Goal: Task Accomplishment & Management: Use online tool/utility

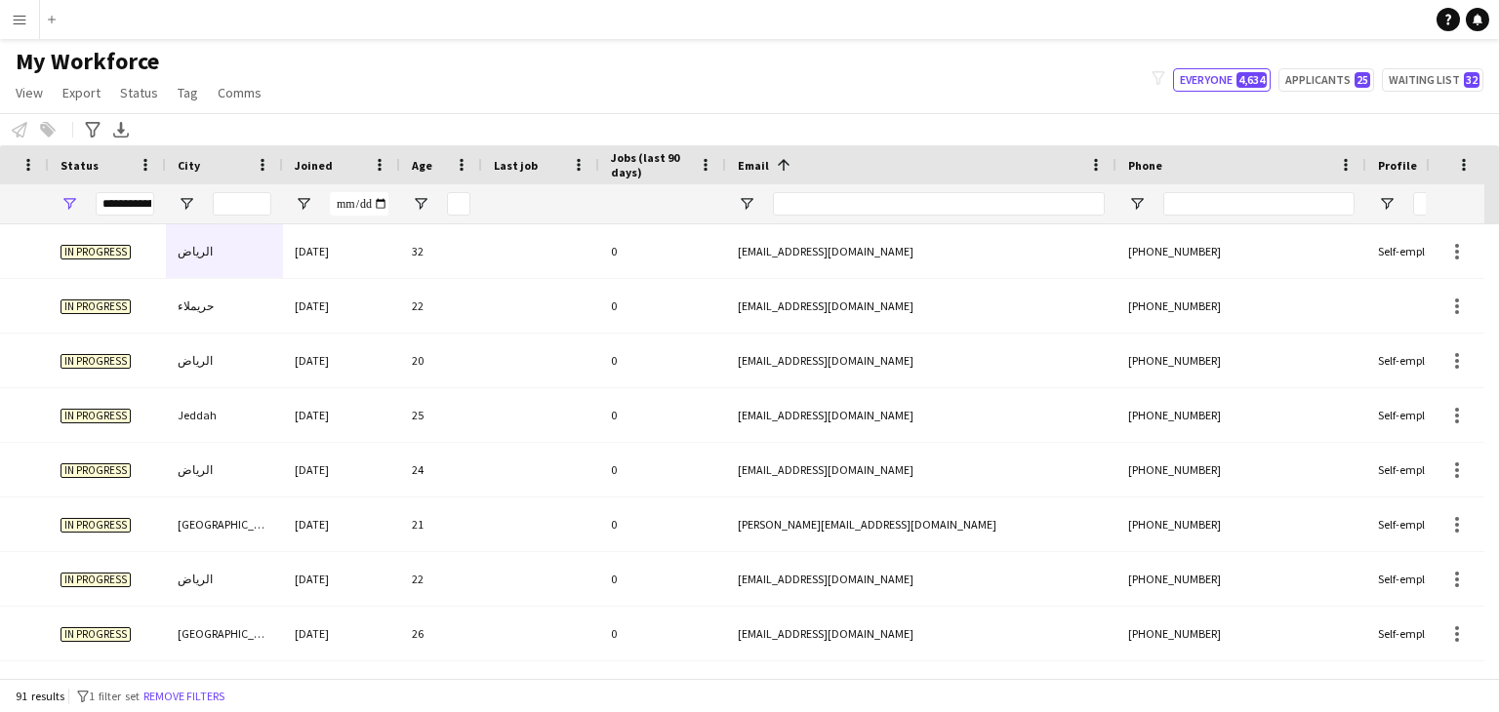
scroll to position [0, 688]
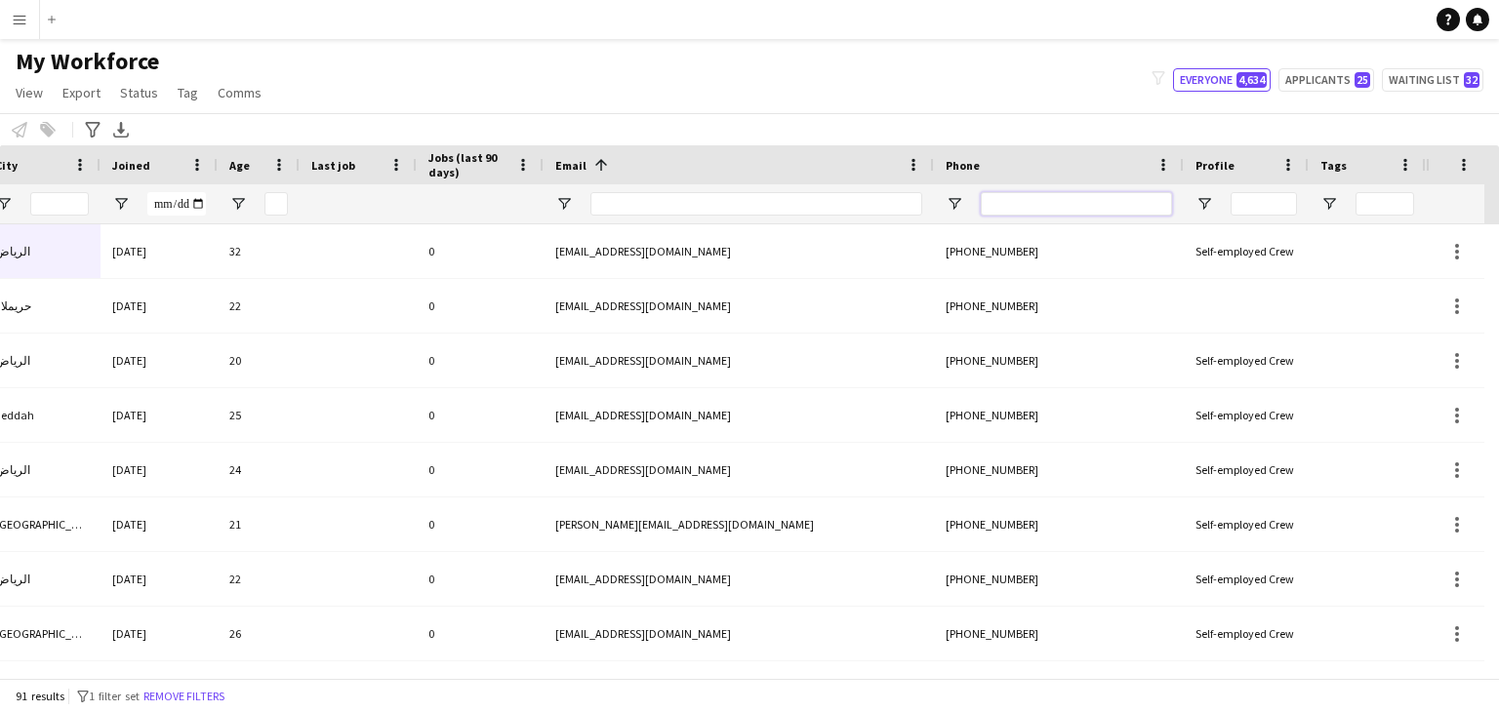
click at [1081, 206] on input "Phone Filter Input" at bounding box center [1075, 203] width 191 height 23
paste input "**********"
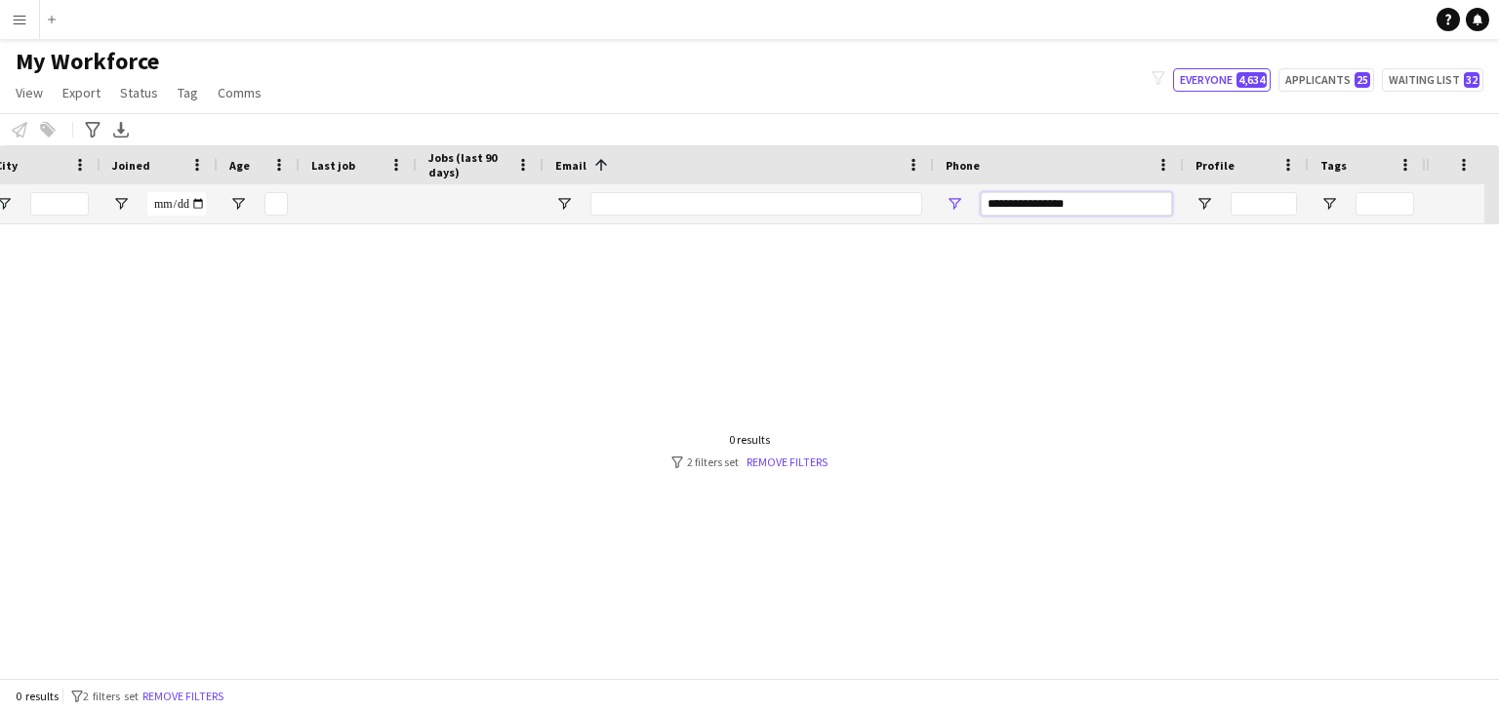
click at [1049, 204] on input "**********" at bounding box center [1075, 203] width 191 height 23
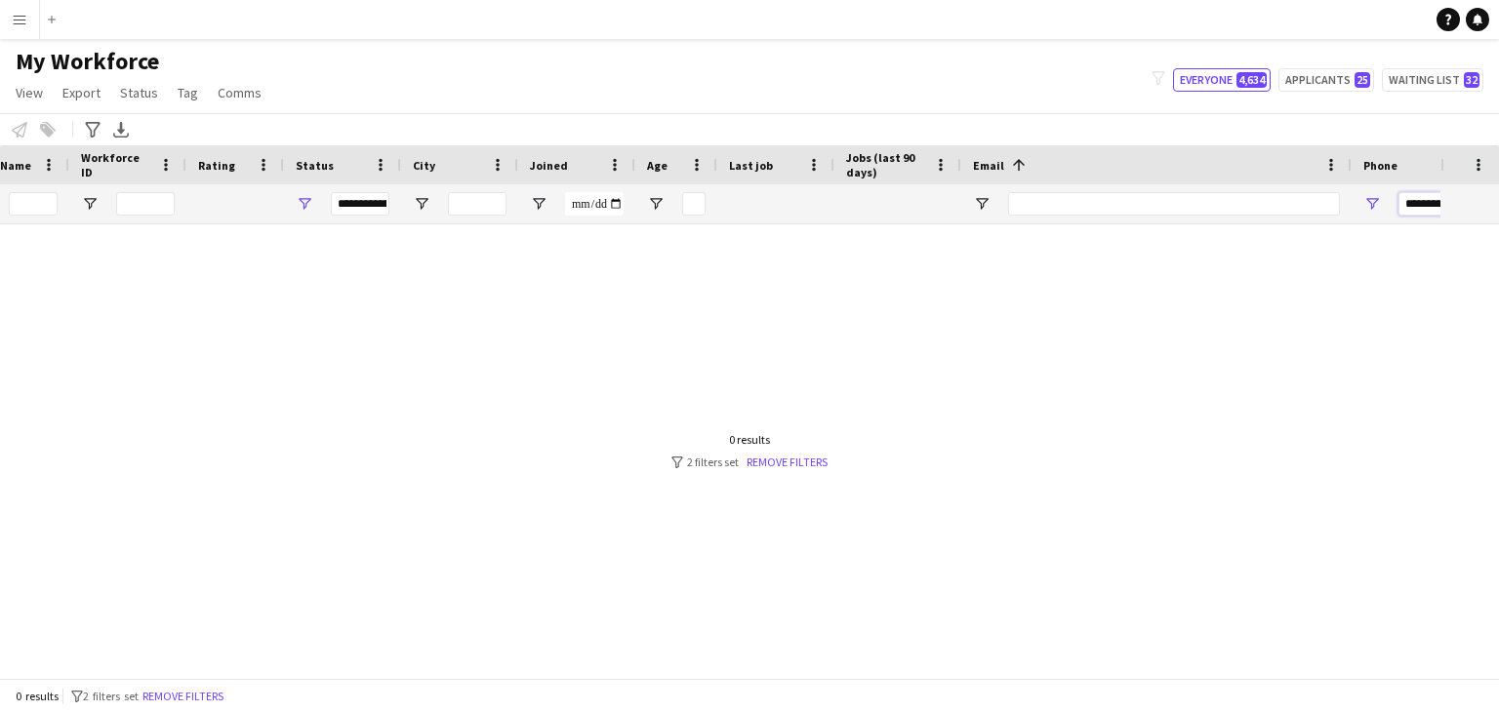
scroll to position [0, 0]
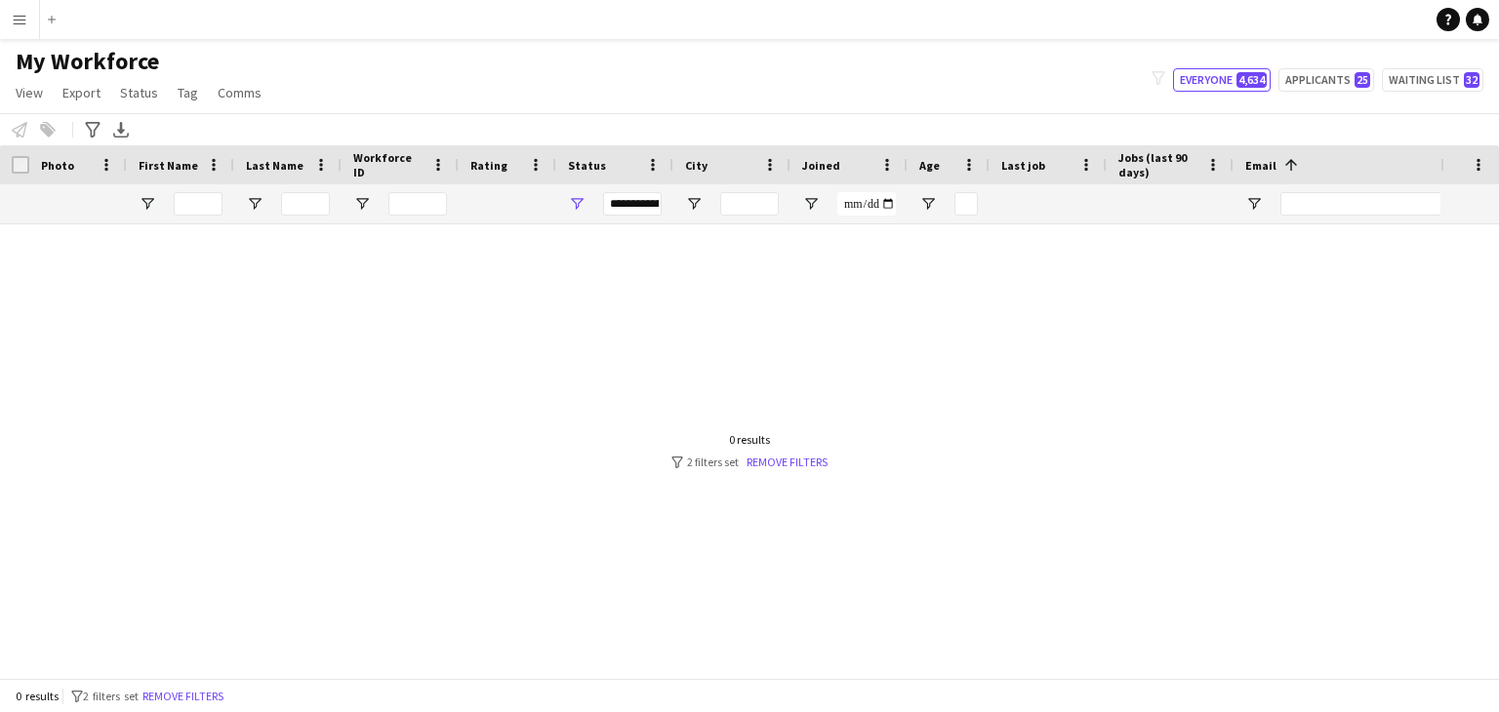
type input "**********"
drag, startPoint x: 589, startPoint y: 199, endPoint x: 578, endPoint y: 200, distance: 11.7
click at [588, 199] on div "**********" at bounding box center [614, 203] width 117 height 39
click at [578, 200] on span "Open Filter Menu" at bounding box center [577, 204] width 18 height 18
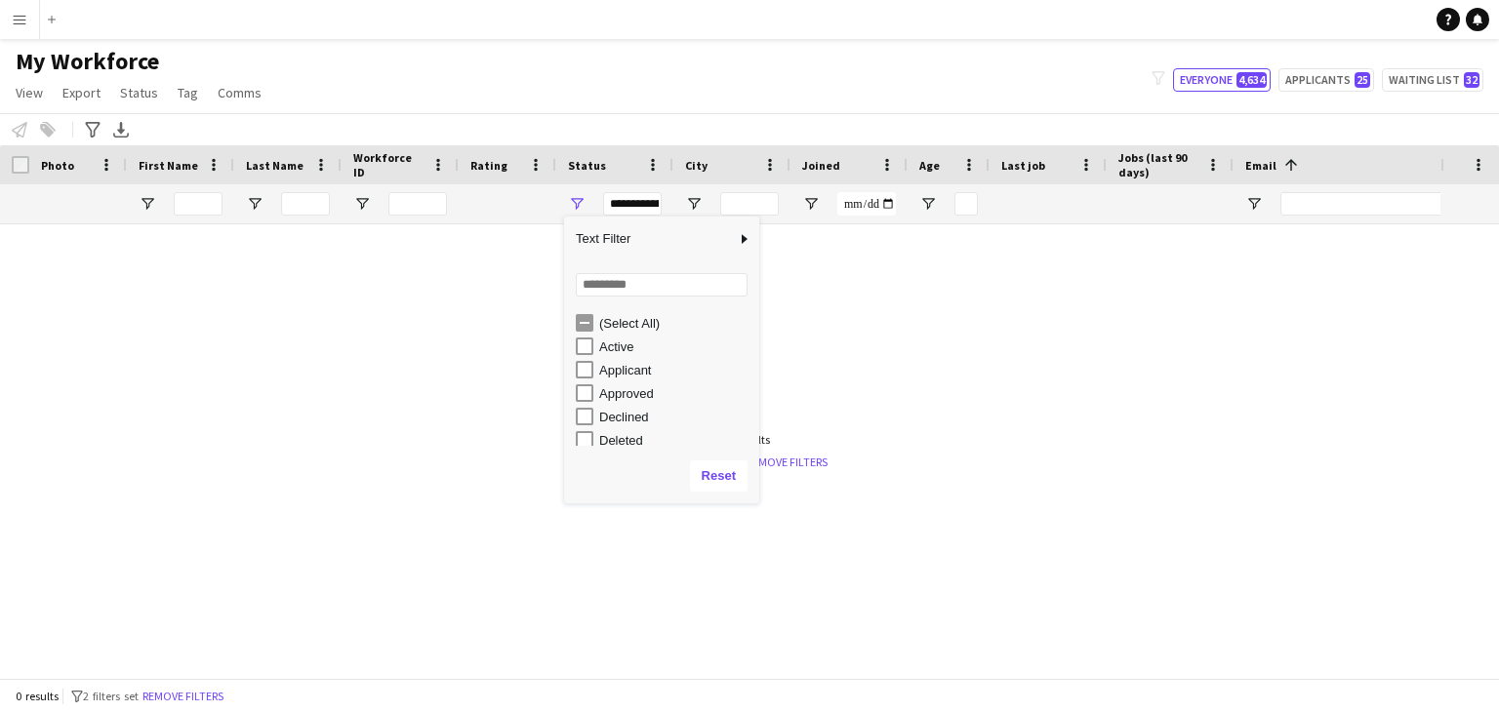
type input "**********"
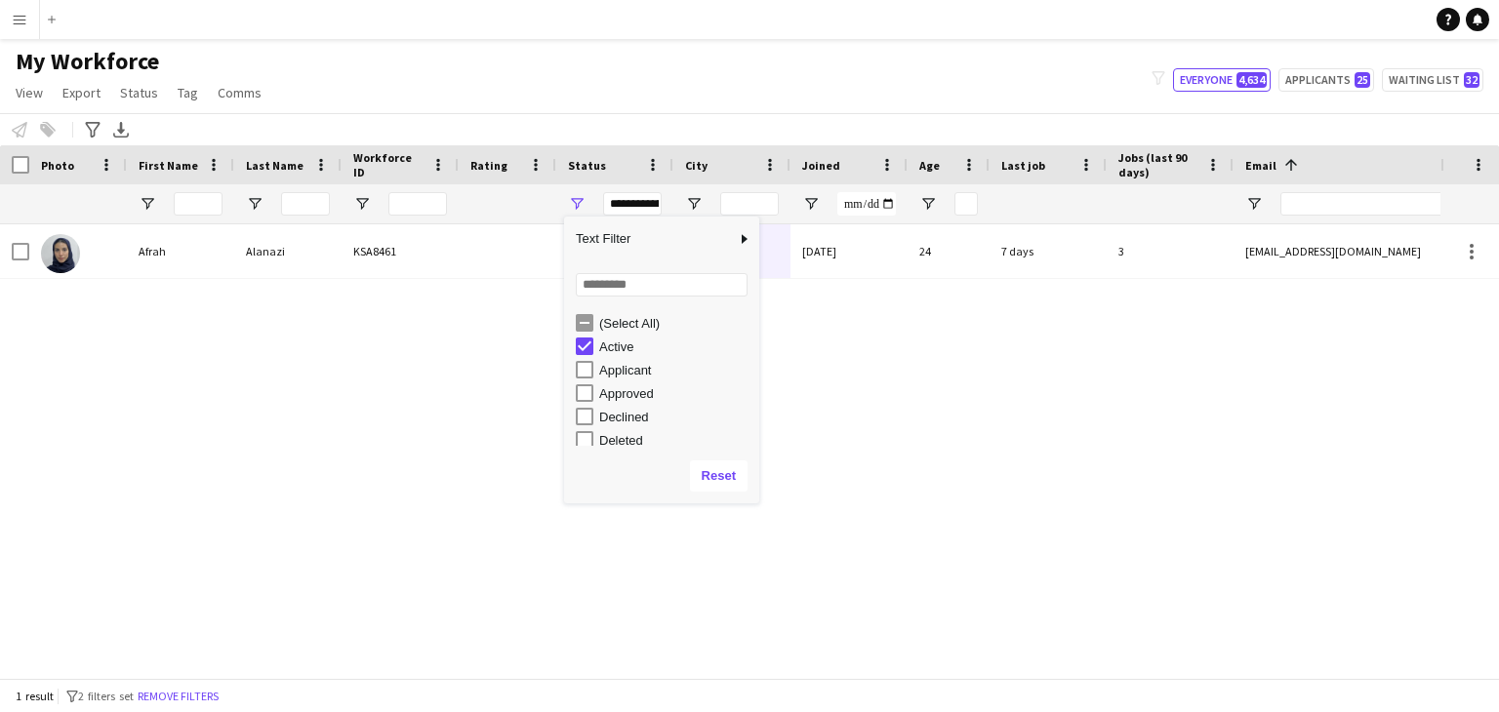
click at [1104, 393] on div "Afrah Alanazi KSA8461 Active الرياض 06-05-2024 24 7 days 3 afrah.181019@gmail.c…" at bounding box center [720, 443] width 1440 height 439
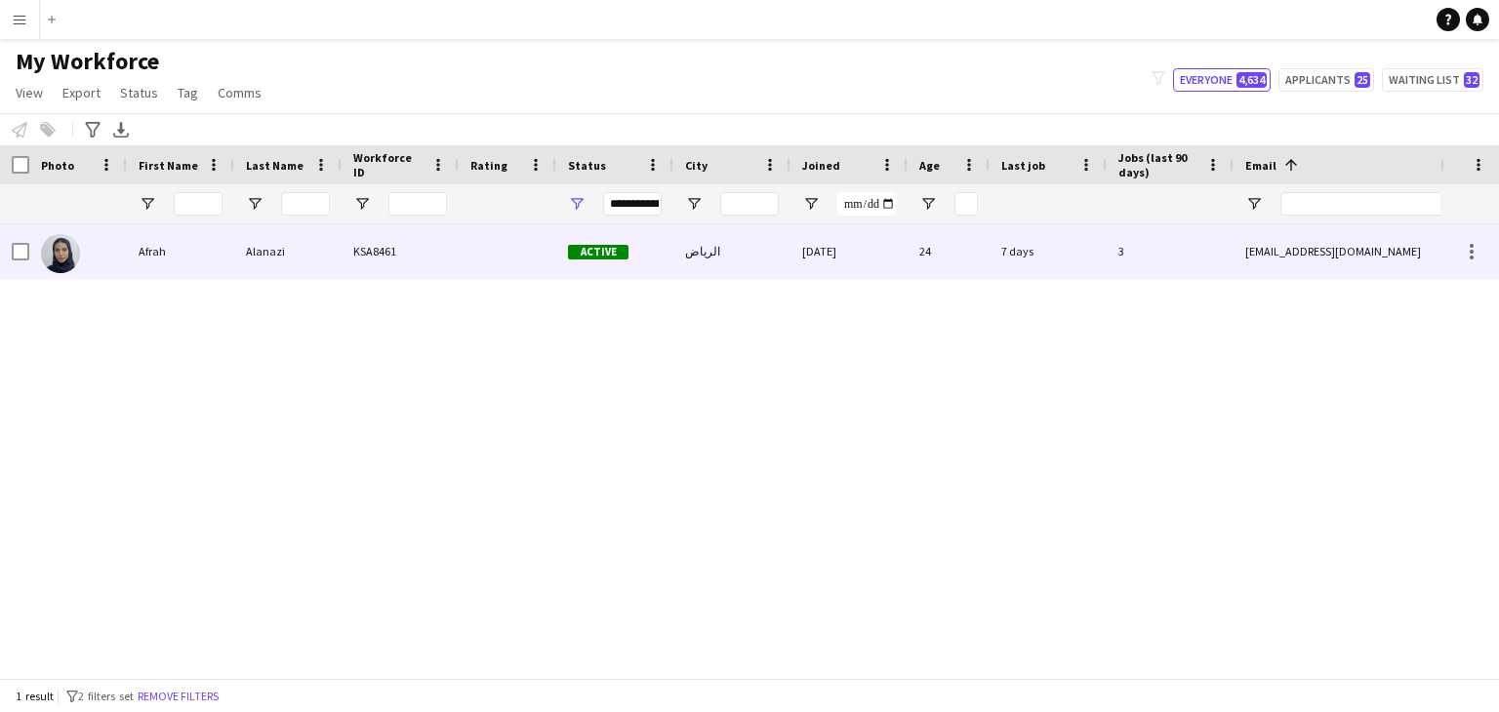
click at [1148, 270] on div "3" at bounding box center [1169, 251] width 127 height 54
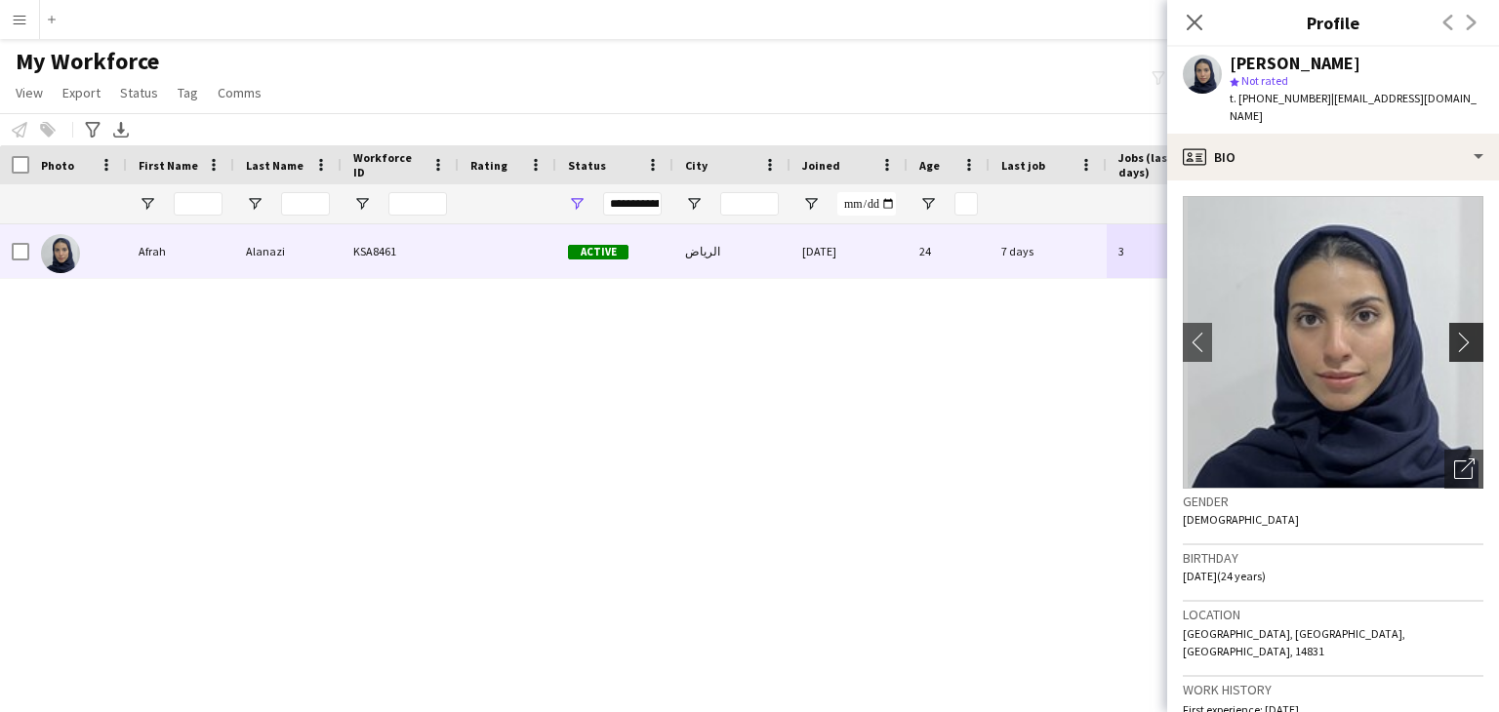
click at [1459, 332] on app-icon "chevron-right" at bounding box center [1469, 342] width 30 height 20
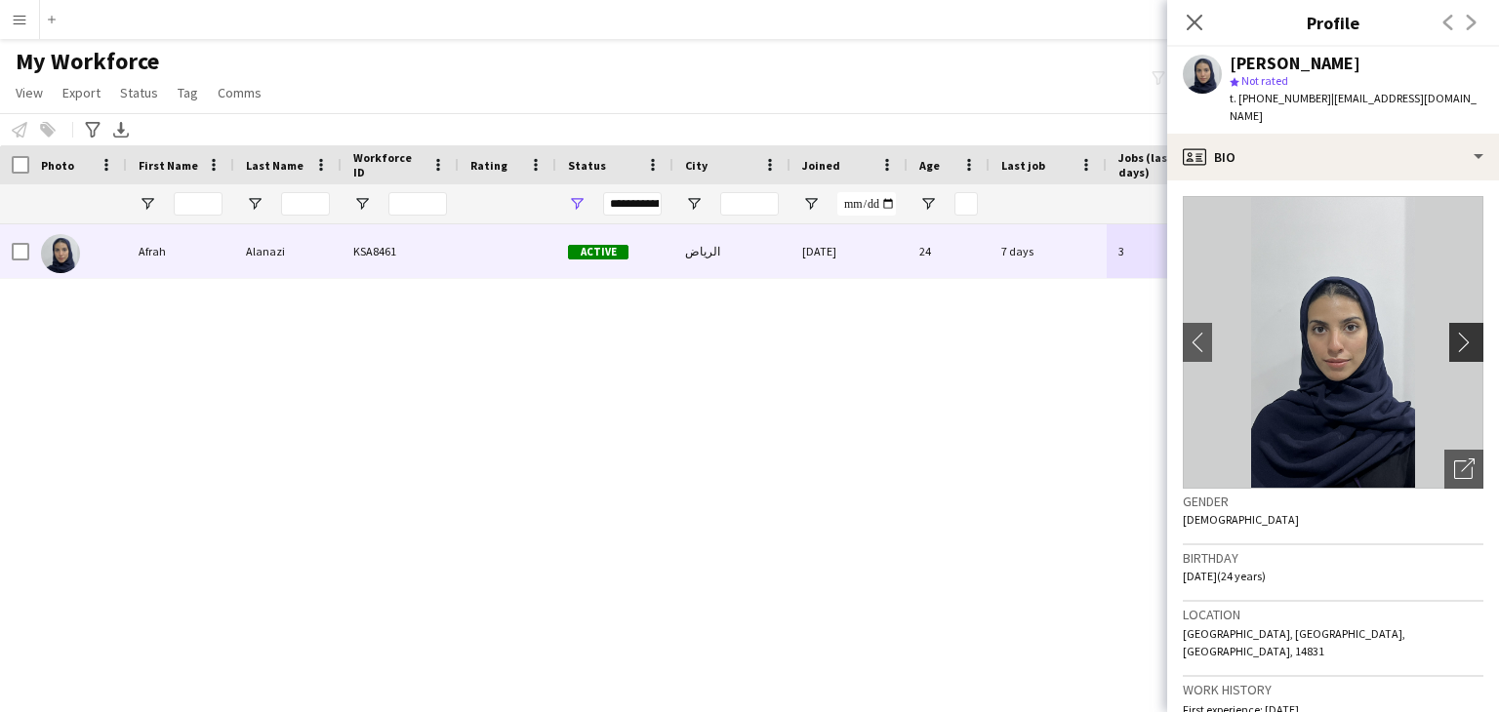
click at [1459, 332] on app-icon "chevron-right" at bounding box center [1469, 342] width 30 height 20
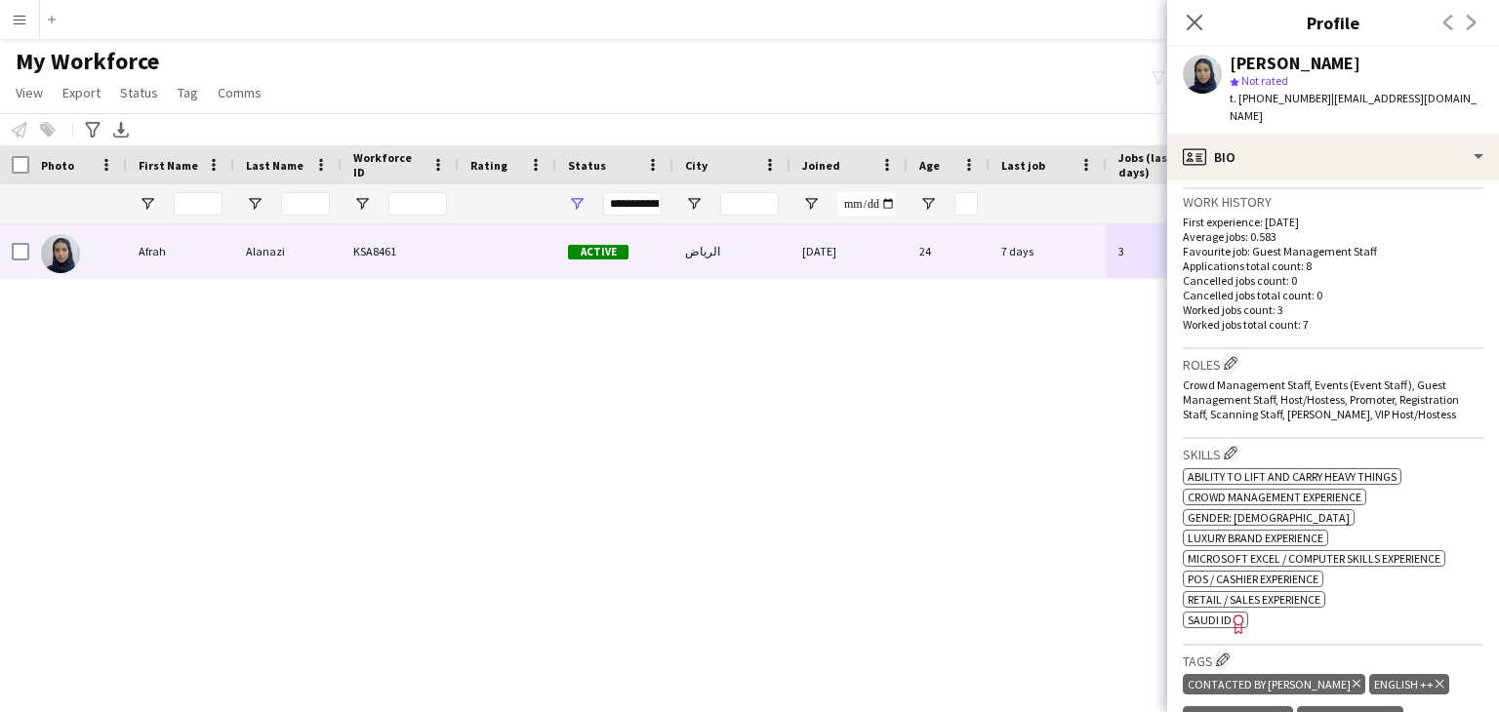
click at [1228, 614] on icon "Freelancer has uploaded a photo validation of skill. Click to see" at bounding box center [1238, 624] width 20 height 20
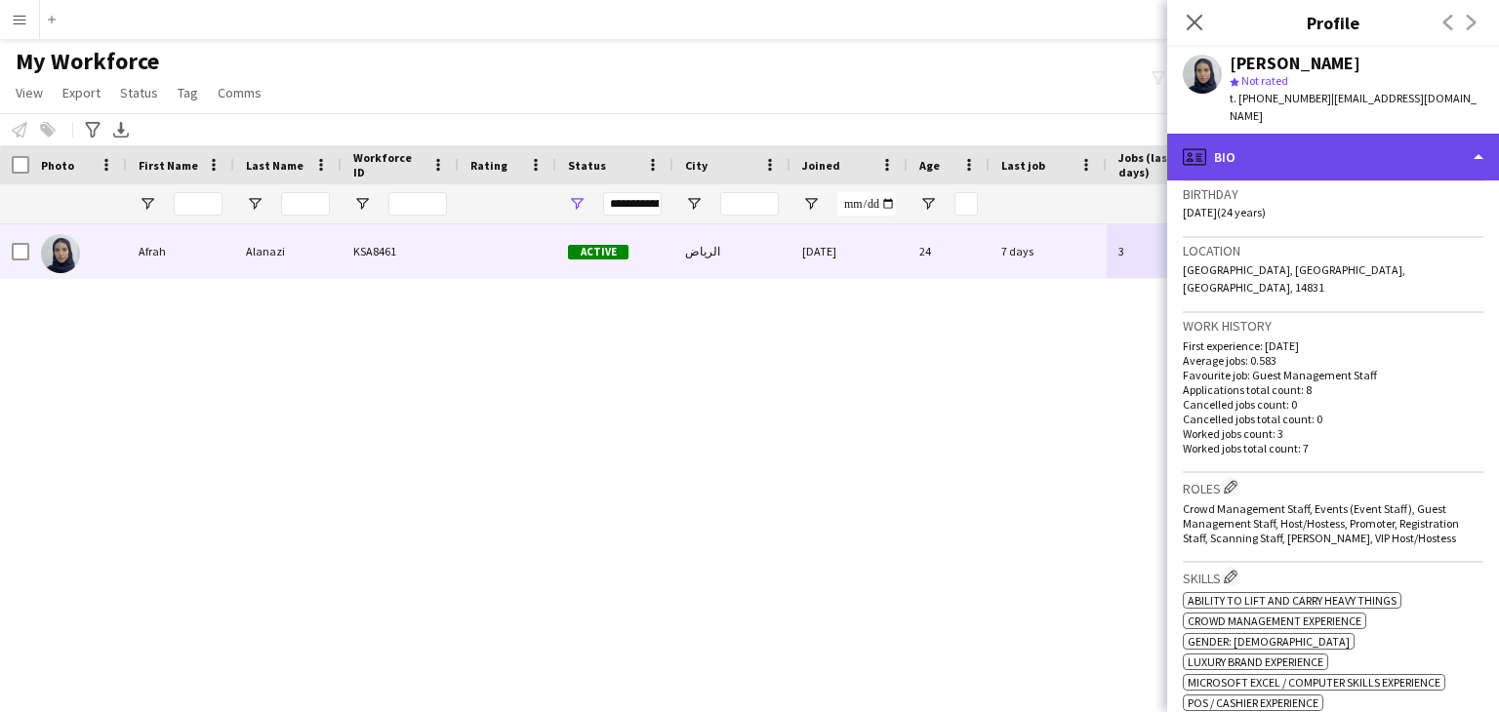
click at [1202, 145] on icon "profile" at bounding box center [1193, 156] width 23 height 23
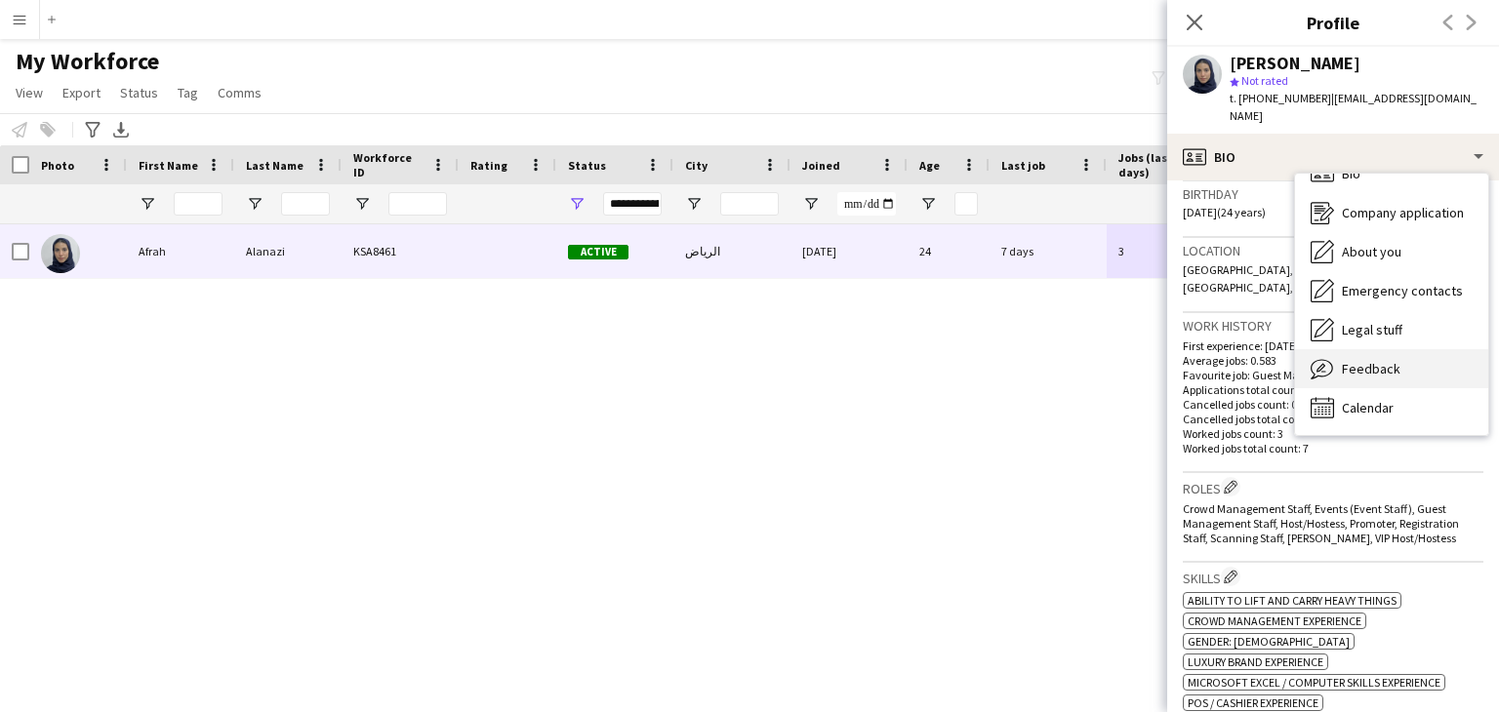
click at [1385, 360] on span "Feedback" at bounding box center [1370, 369] width 59 height 18
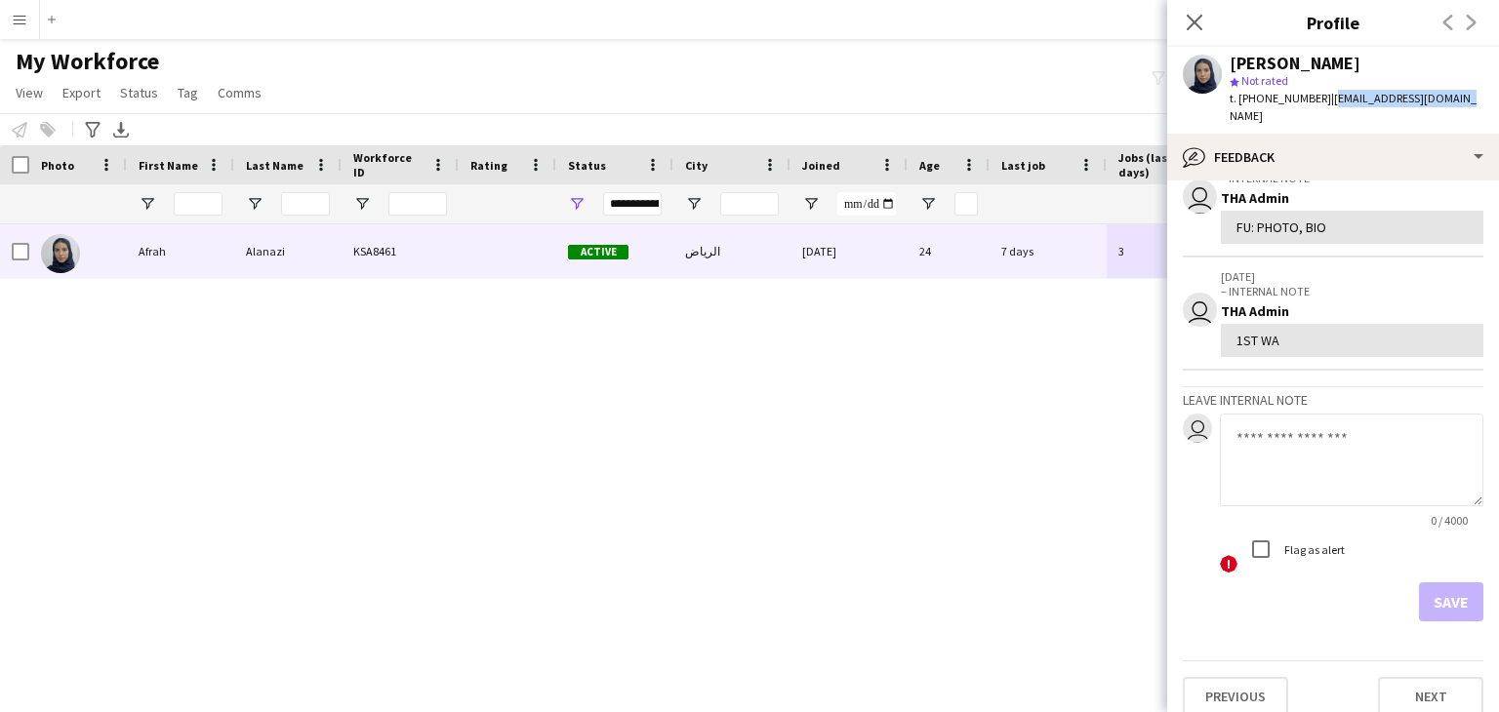
drag, startPoint x: 1449, startPoint y: 99, endPoint x: 1324, endPoint y: 93, distance: 125.0
click at [1324, 93] on div "Afrah Alanazi star Not rated t. +966559157920 | afrah.181019@gmail.com" at bounding box center [1333, 90] width 332 height 87
copy span "afrah.181019@gmail.com"
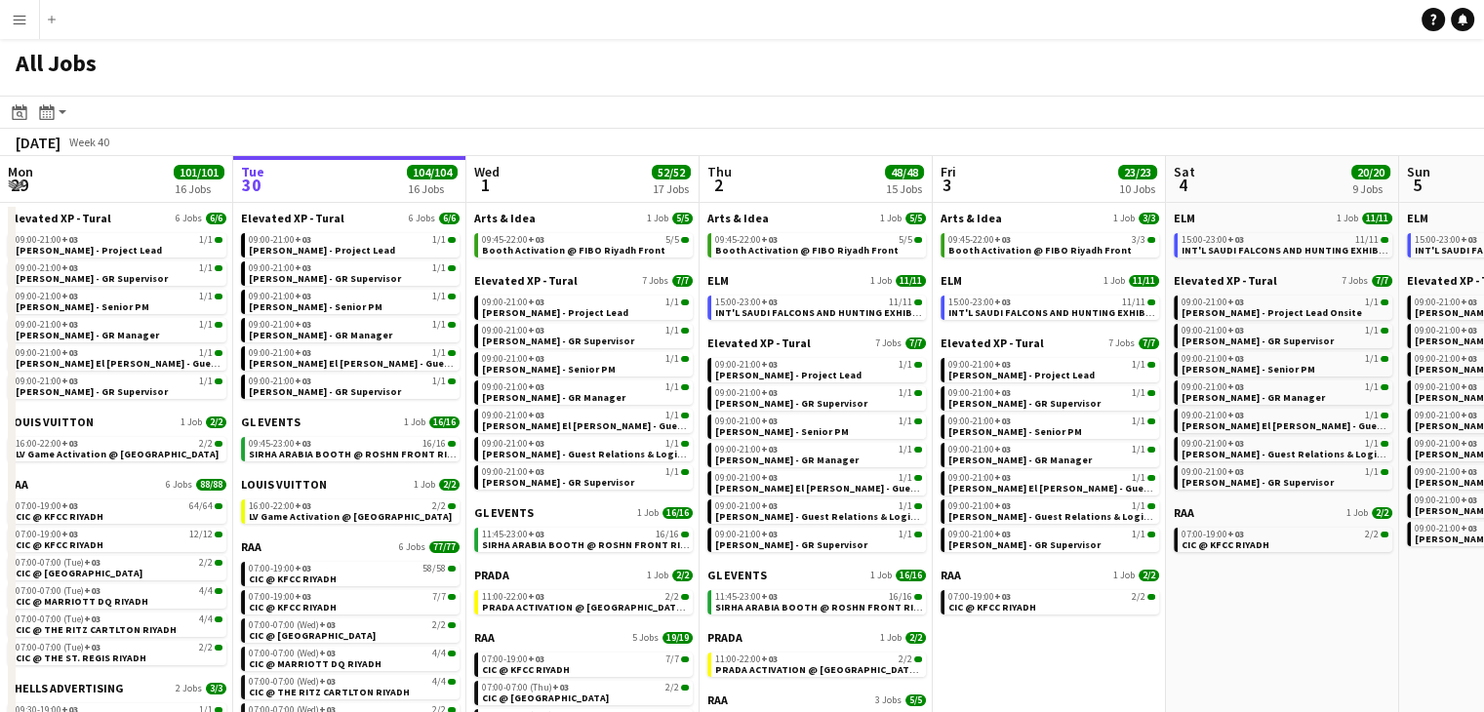
scroll to position [0, 768]
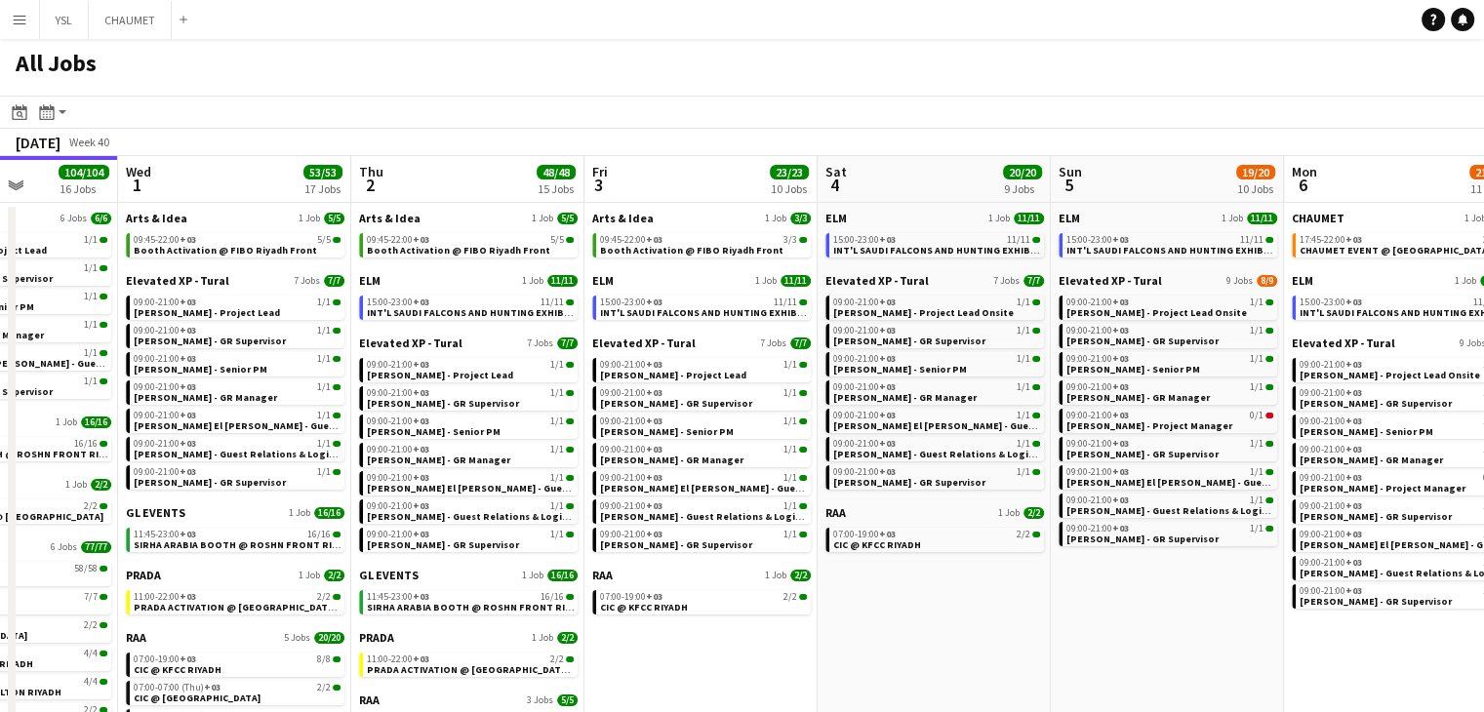
drag, startPoint x: 1318, startPoint y: 611, endPoint x: 1137, endPoint y: 600, distance: 181.8
click at [968, 566] on app-calendar-viewport "Sat 27 118/119 13 Jobs Sun 28 31/31 12 Jobs Mon 29 101/101 16 Jobs Tue 30 104/1…" at bounding box center [742, 538] width 1484 height 764
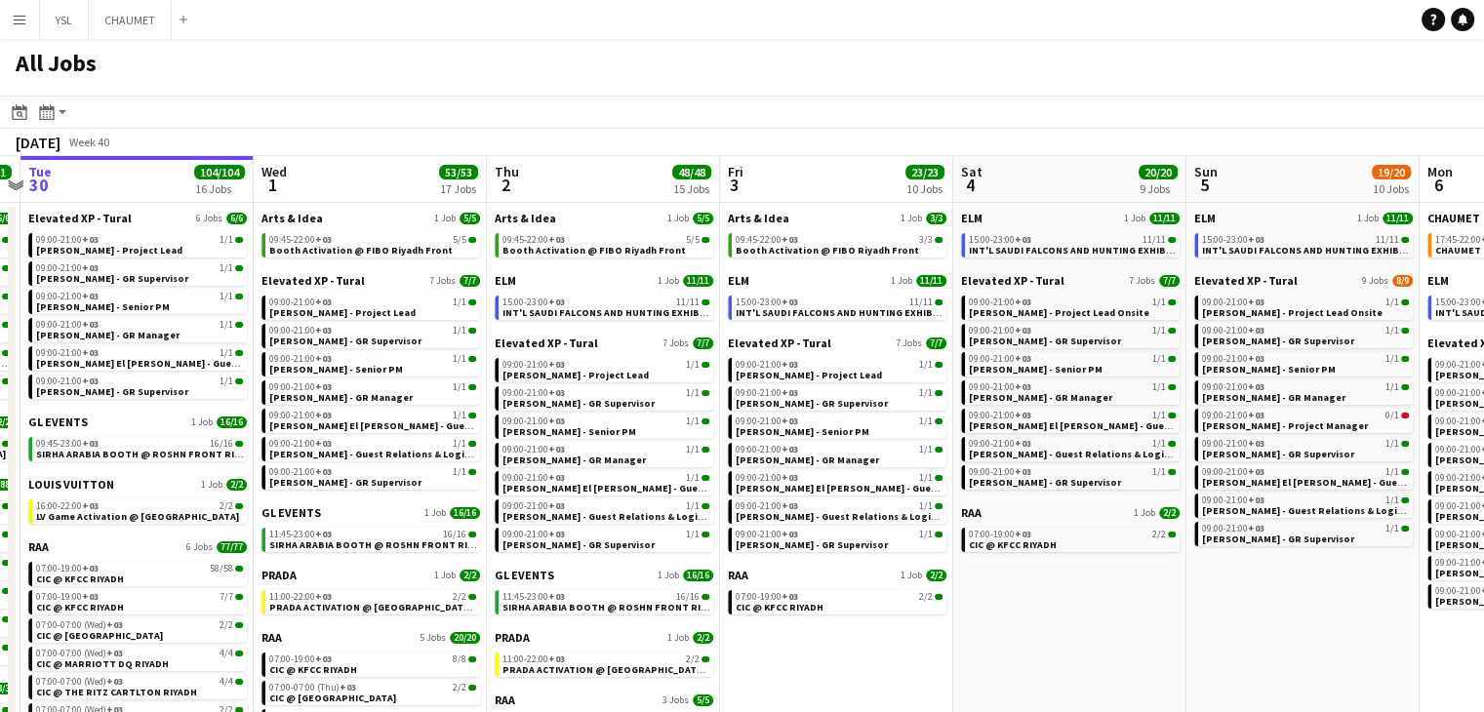
drag, startPoint x: 1266, startPoint y: 629, endPoint x: 938, endPoint y: 611, distance: 329.3
click at [938, 611] on app-calendar-viewport "Sat 27 118/119 13 Jobs Sun 28 31/31 12 Jobs Mon 29 101/101 16 Jobs Tue 30 104/1…" at bounding box center [742, 538] width 1484 height 764
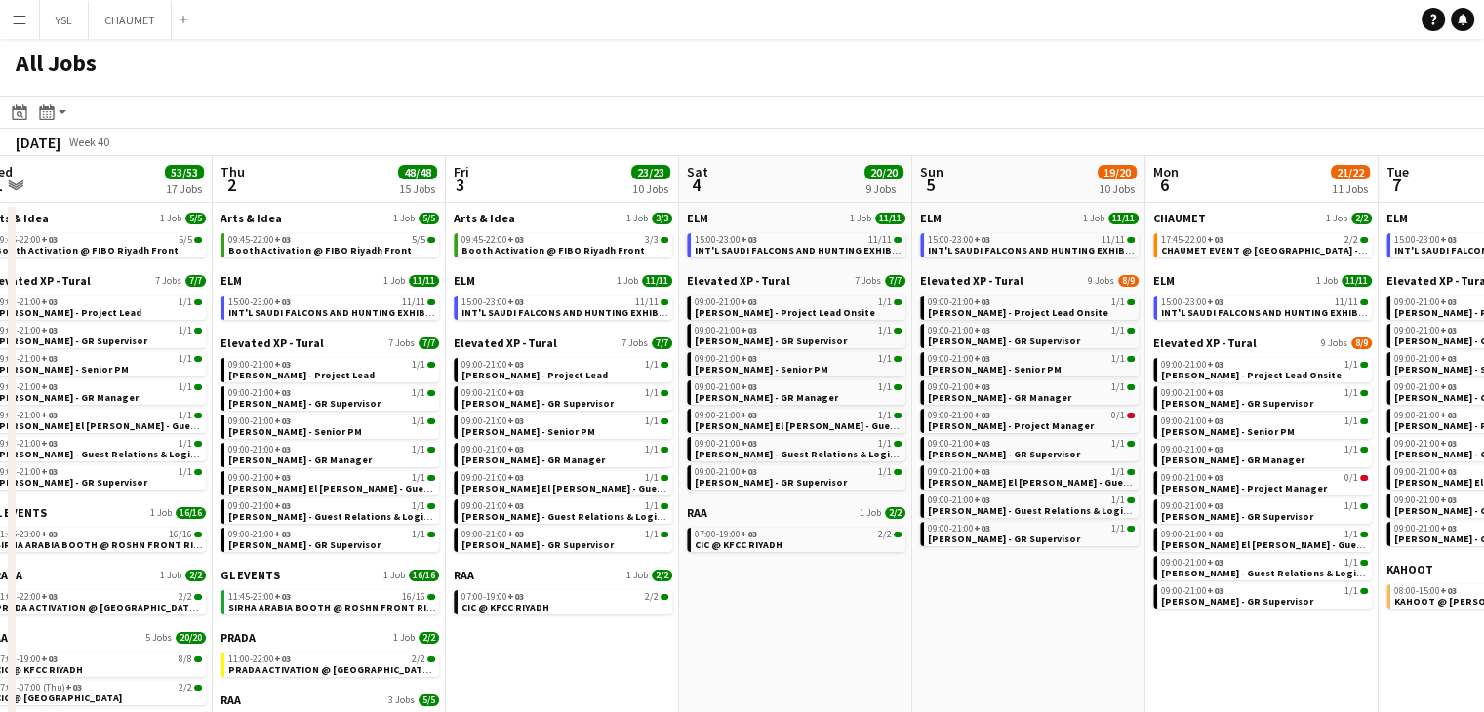
click at [728, 606] on app-all-jobs "All Jobs Date picker SEP 2025 SEP 2025 Monday M Tuesday T Wednesday W Thursday …" at bounding box center [742, 479] width 1484 height 881
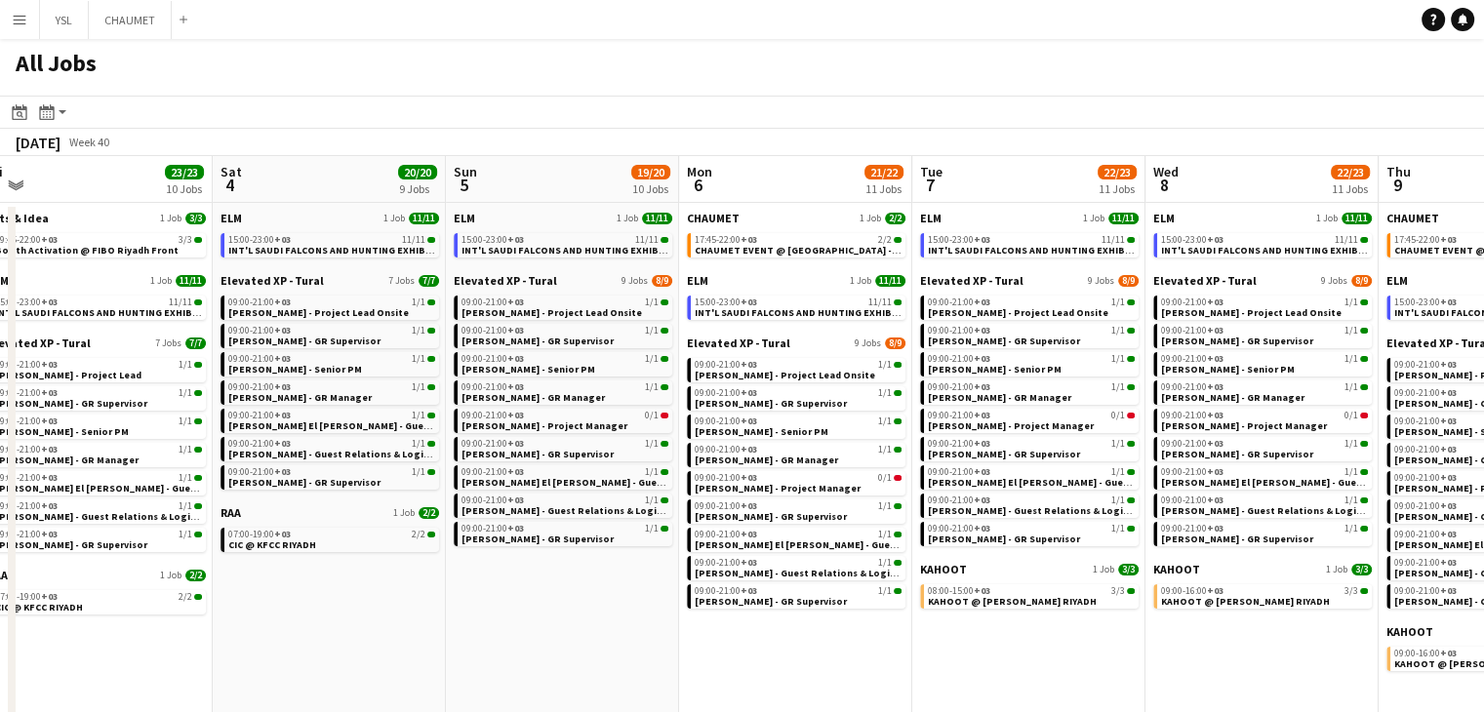
drag, startPoint x: 1140, startPoint y: 669, endPoint x: 824, endPoint y: 645, distance: 316.1
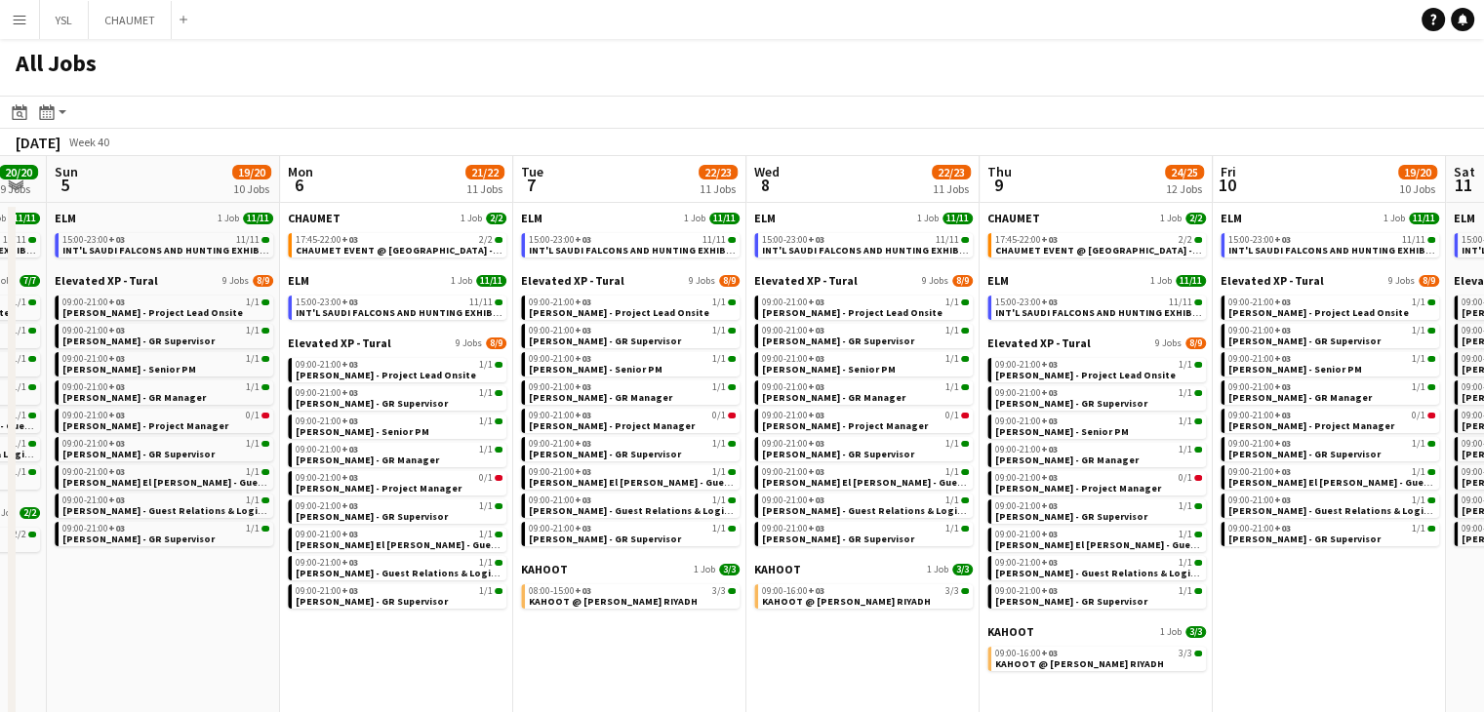
drag, startPoint x: 907, startPoint y: 633, endPoint x: 709, endPoint y: 630, distance: 198.1
click at [709, 630] on app-calendar-viewport "Wed 1 53/53 17 Jobs Thu 2 48/48 15 Jobs Fri 3 23/23 10 Jobs Sat 4 20/20 9 Jobs …" at bounding box center [742, 538] width 1484 height 764
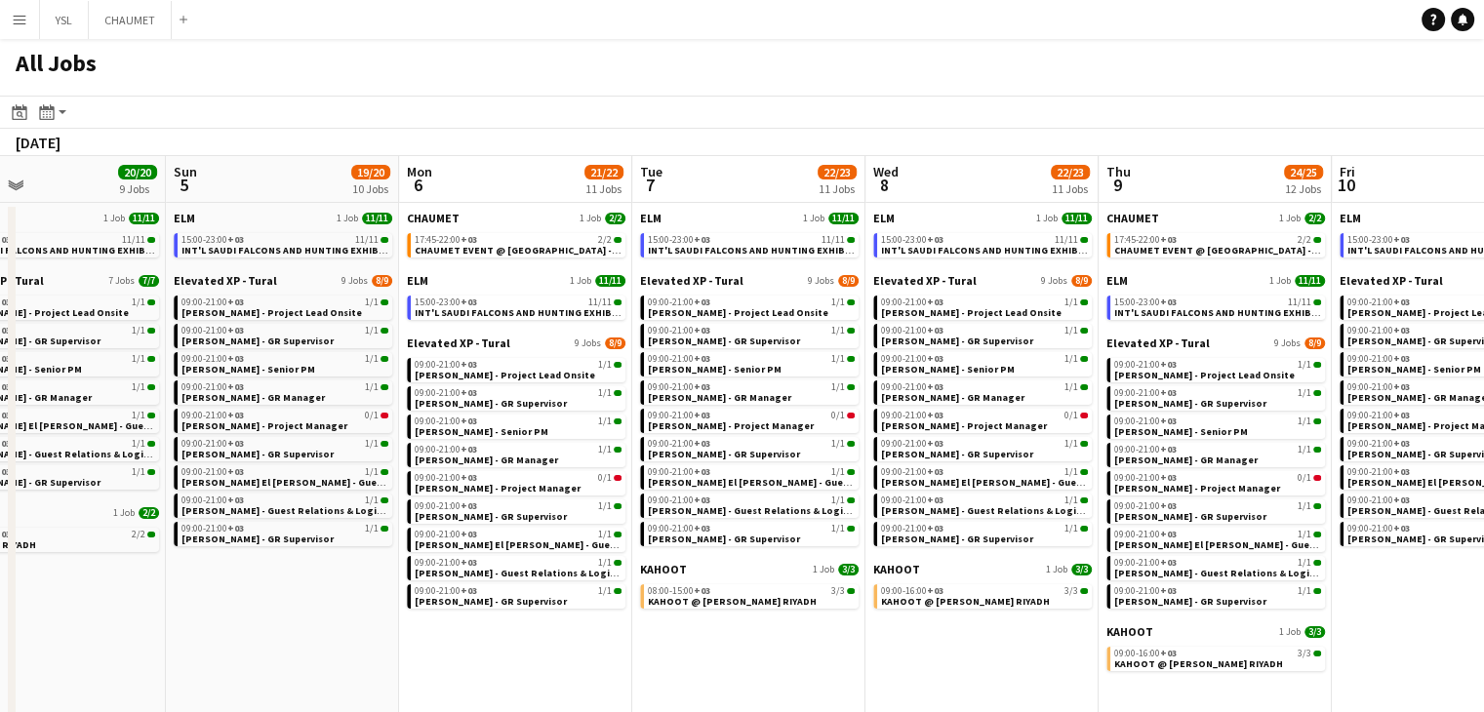
drag, startPoint x: 1031, startPoint y: 670, endPoint x: 648, endPoint y: 621, distance: 386.5
click at [648, 621] on app-calendar-viewport "Wed 1 53/53 17 Jobs Thu 2 48/48 15 Jobs Fri 3 23/23 10 Jobs Sat 4 20/20 9 Jobs …" at bounding box center [742, 538] width 1484 height 764
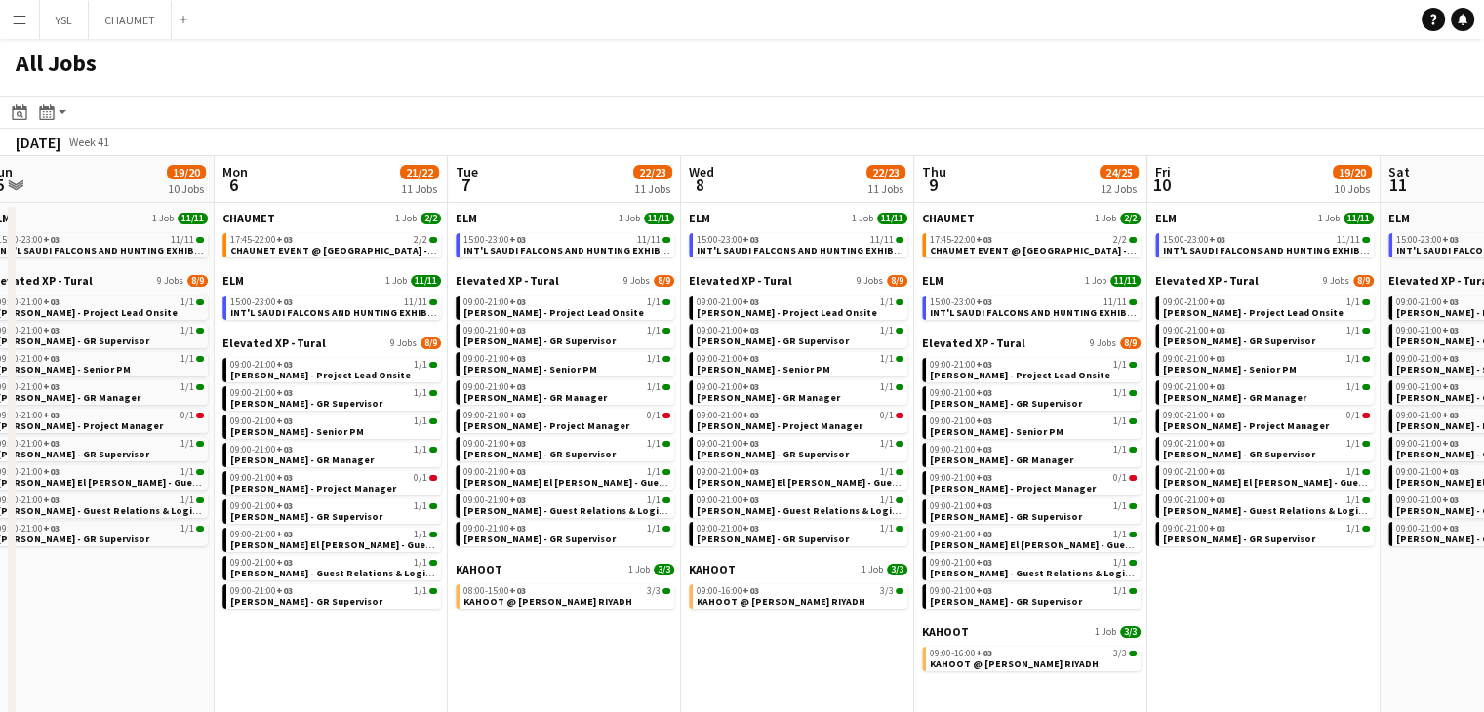
click at [852, 640] on app-all-jobs "All Jobs Date picker SEP 2025 SEP 2025 Monday M Tuesday T Wednesday W Thursday …" at bounding box center [742, 479] width 1484 height 881
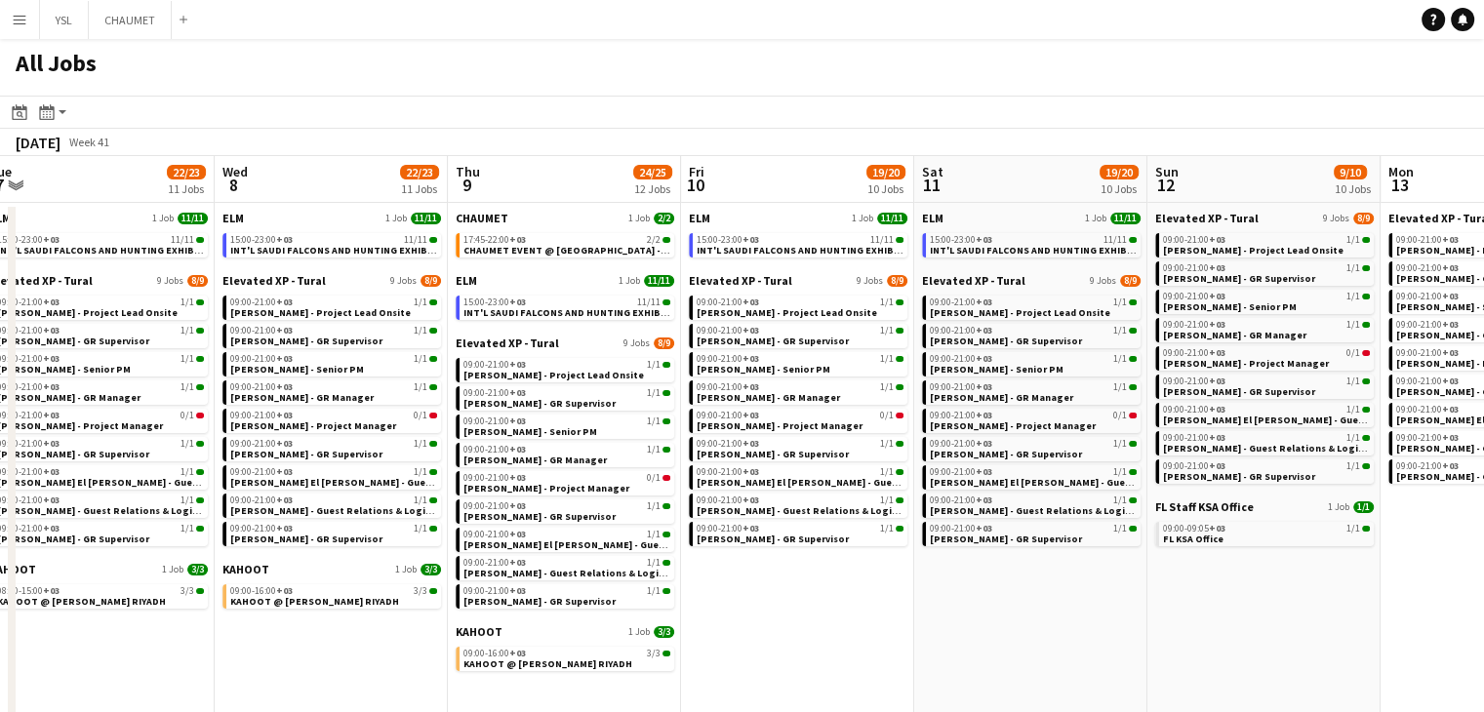
drag, startPoint x: 1245, startPoint y: 656, endPoint x: 894, endPoint y: 626, distance: 352.4
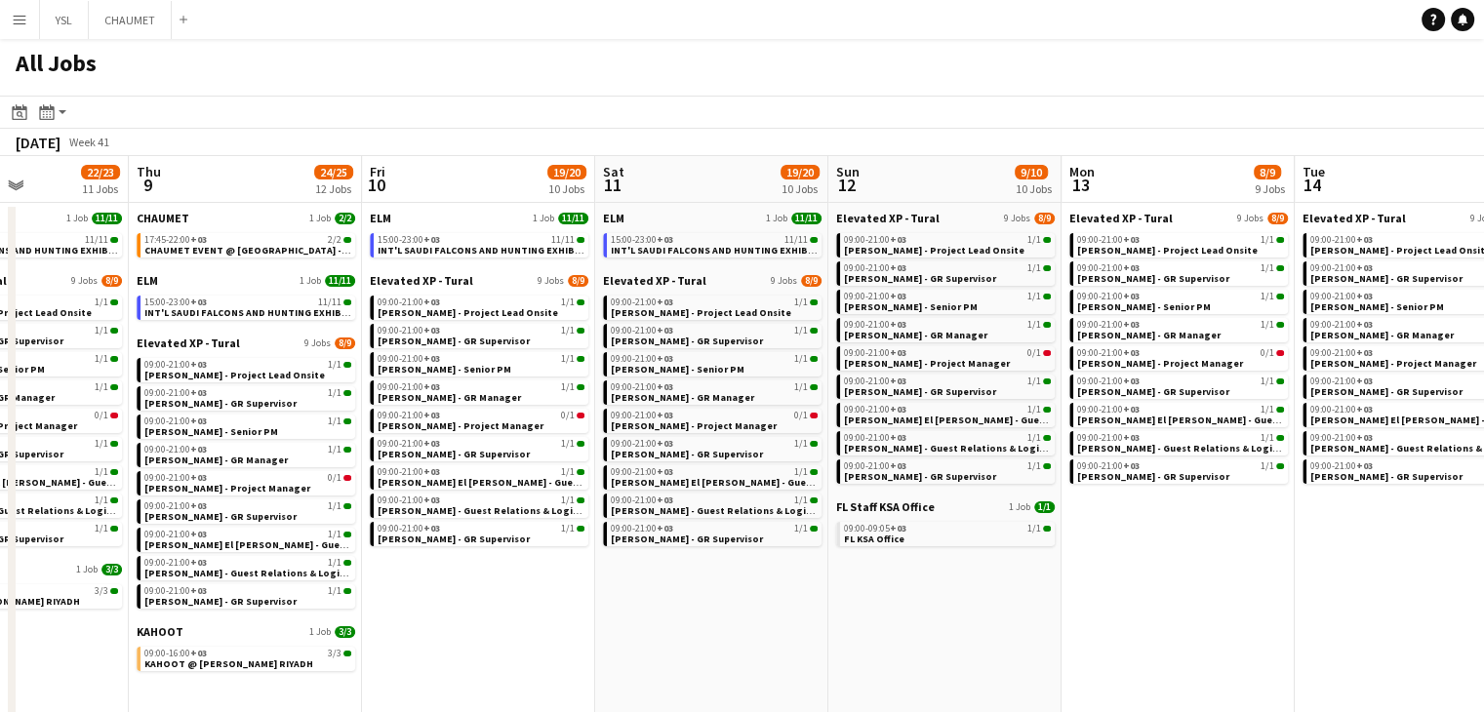
drag, startPoint x: 777, startPoint y: 610, endPoint x: 957, endPoint y: 632, distance: 181.9
click at [775, 610] on app-calendar-viewport "Sun 5 19/20 10 Jobs Mon 6 21/22 11 Jobs Tue 7 22/23 11 Jobs Wed 8 22/23 11 Jobs…" at bounding box center [742, 538] width 1484 height 764
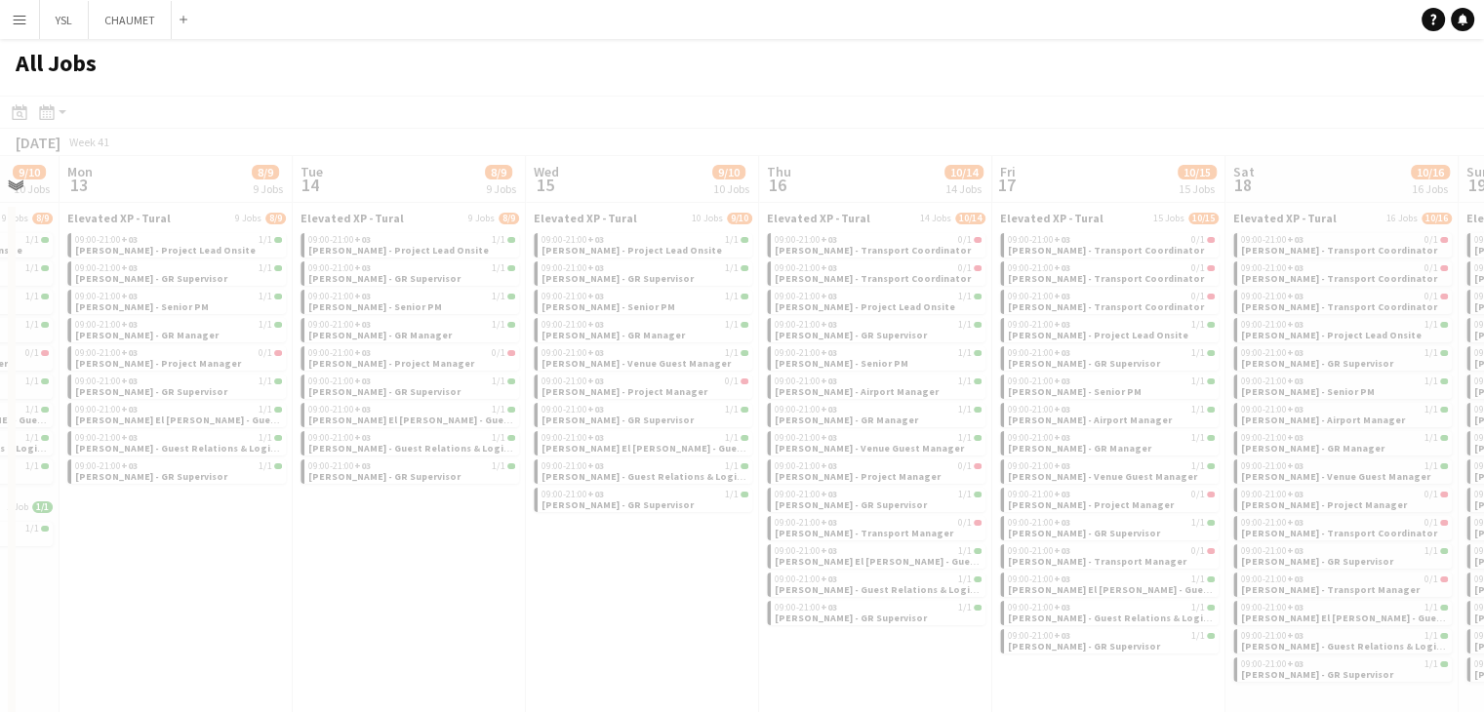
drag, startPoint x: 956, startPoint y: 615, endPoint x: 860, endPoint y: 614, distance: 96.6
click at [734, 601] on app-all-jobs "All Jobs Date picker SEP 2025 SEP 2025 Monday M Tuesday T Wednesday W Thursday …" at bounding box center [742, 479] width 1484 height 881
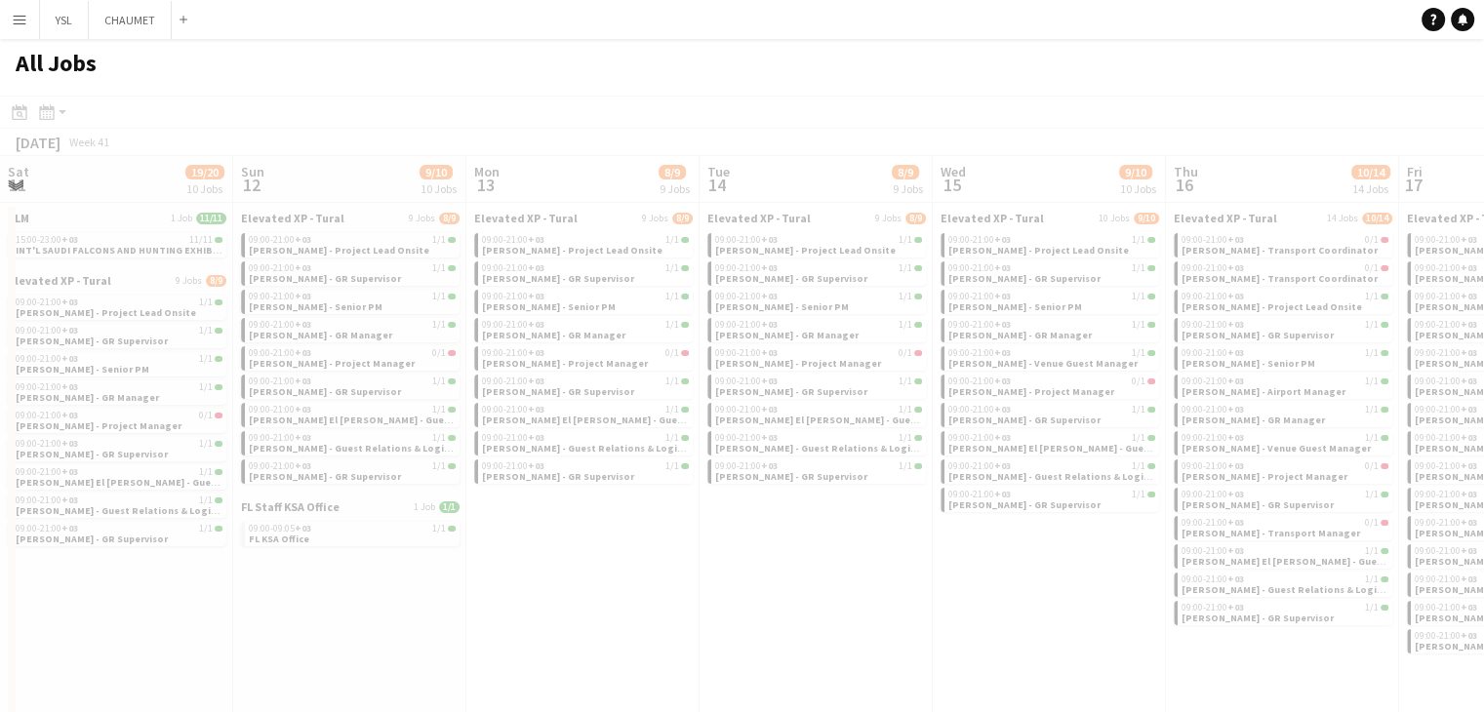
drag, startPoint x: 1104, startPoint y: 628, endPoint x: 726, endPoint y: 597, distance: 379.8
click at [676, 586] on div at bounding box center [742, 536] width 1484 height 881
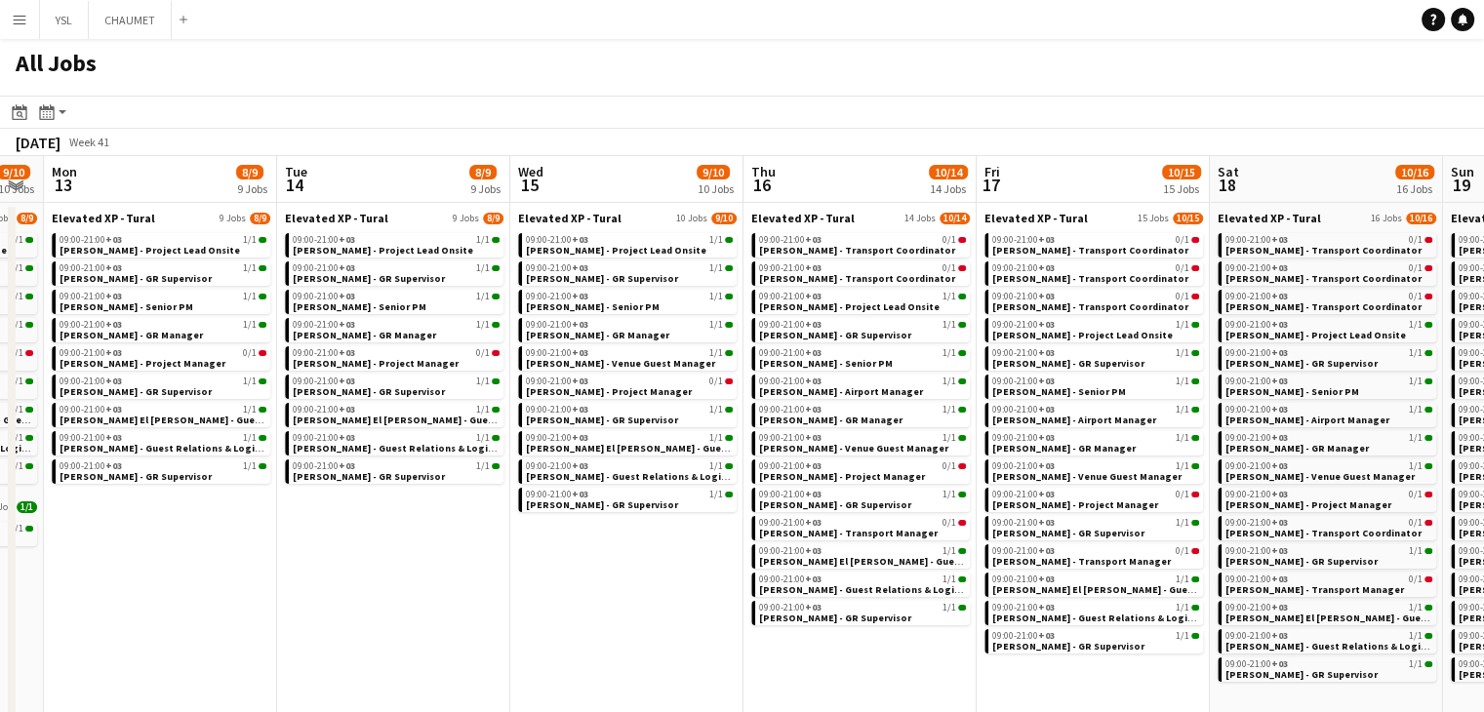
drag, startPoint x: 901, startPoint y: 606, endPoint x: 496, endPoint y: 551, distance: 409.5
click at [494, 551] on app-calendar-viewport "Thu 9 24/25 12 Jobs Fri 10 19/20 10 Jobs Sat 11 19/20 10 Jobs Sun 12 9/10 10 Jo…" at bounding box center [742, 538] width 1484 height 764
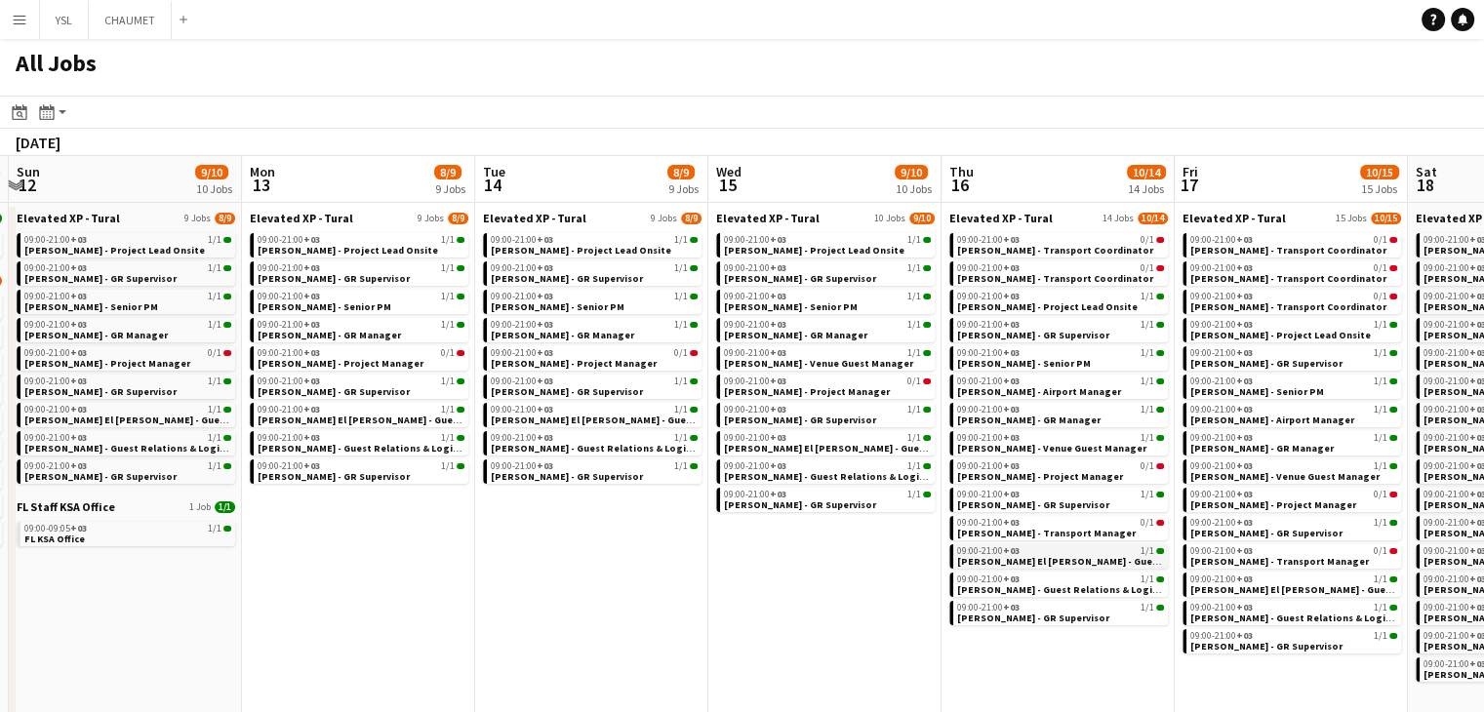
drag, startPoint x: 514, startPoint y: 558, endPoint x: 505, endPoint y: 553, distance: 10.0
click at [506, 555] on app-calendar-viewport "Thu 9 24/25 12 Jobs Fri 10 19/20 10 Jobs Sat 11 19/20 10 Jobs Sun 12 9/10 10 Jo…" at bounding box center [742, 538] width 1484 height 764
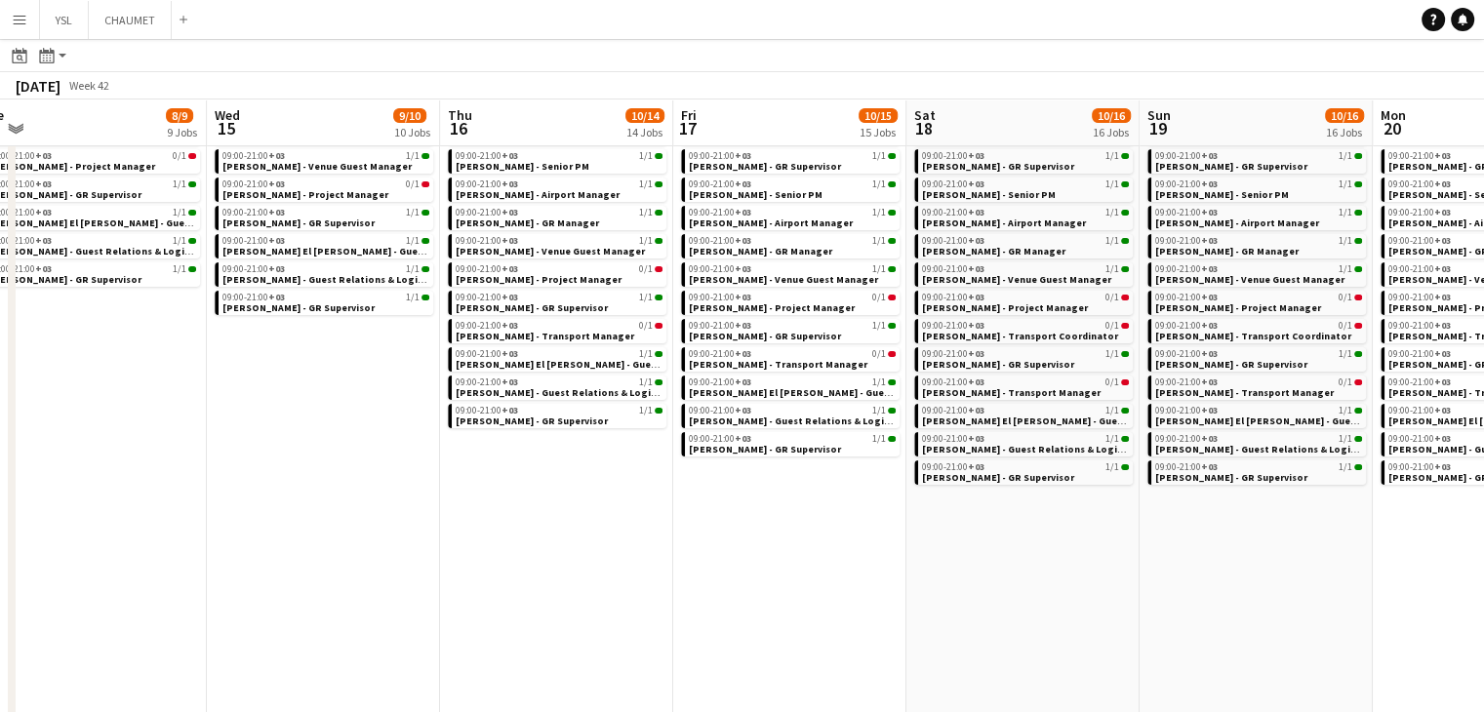
scroll to position [0, 520]
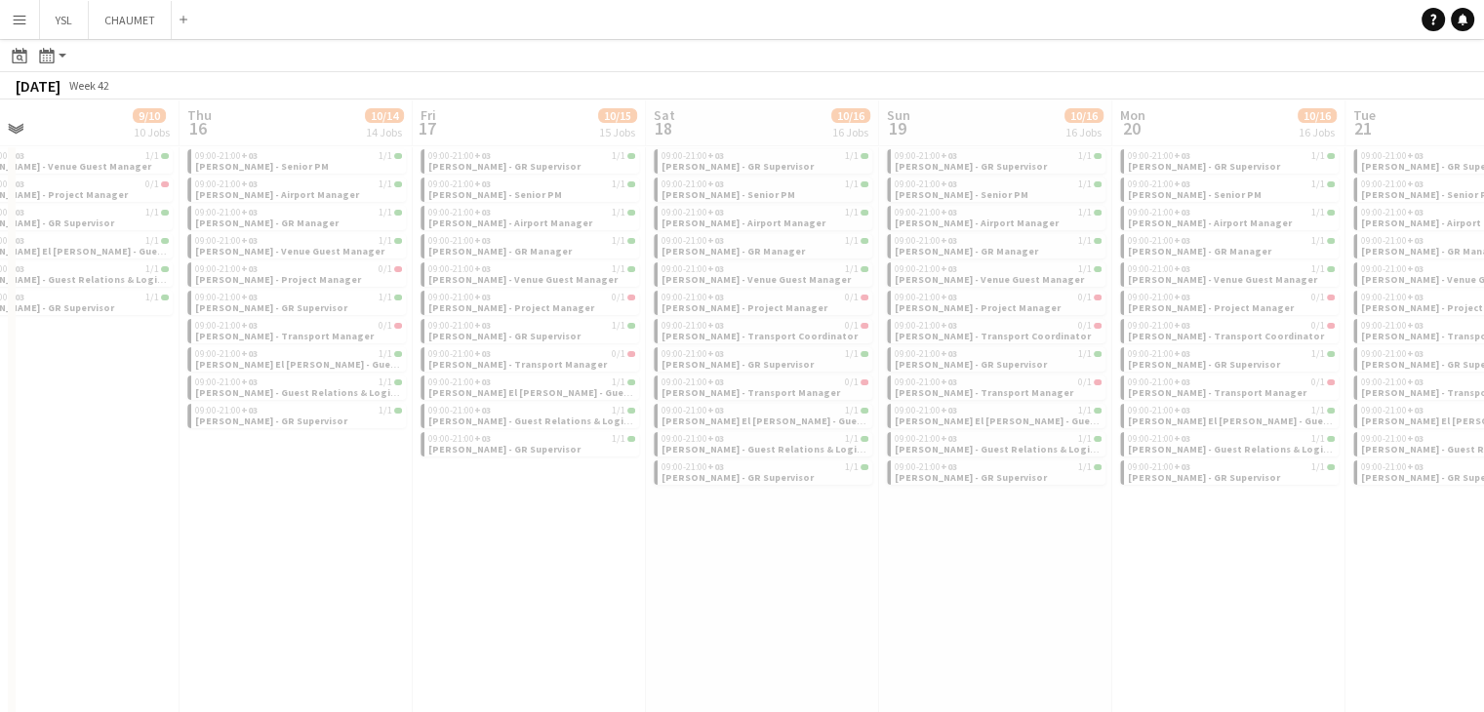
click at [759, 569] on app-all-jobs "All Jobs Date picker SEP 2025 SEP 2025 Monday M Tuesday T Wednesday W Thursday …" at bounding box center [742, 283] width 1484 height 879
drag, startPoint x: 1007, startPoint y: 605, endPoint x: 623, endPoint y: 554, distance: 386.8
click at [590, 547] on div at bounding box center [742, 339] width 1484 height 879
drag, startPoint x: 646, startPoint y: 556, endPoint x: 754, endPoint y: 575, distance: 109.9
click at [632, 557] on div at bounding box center [742, 339] width 1484 height 879
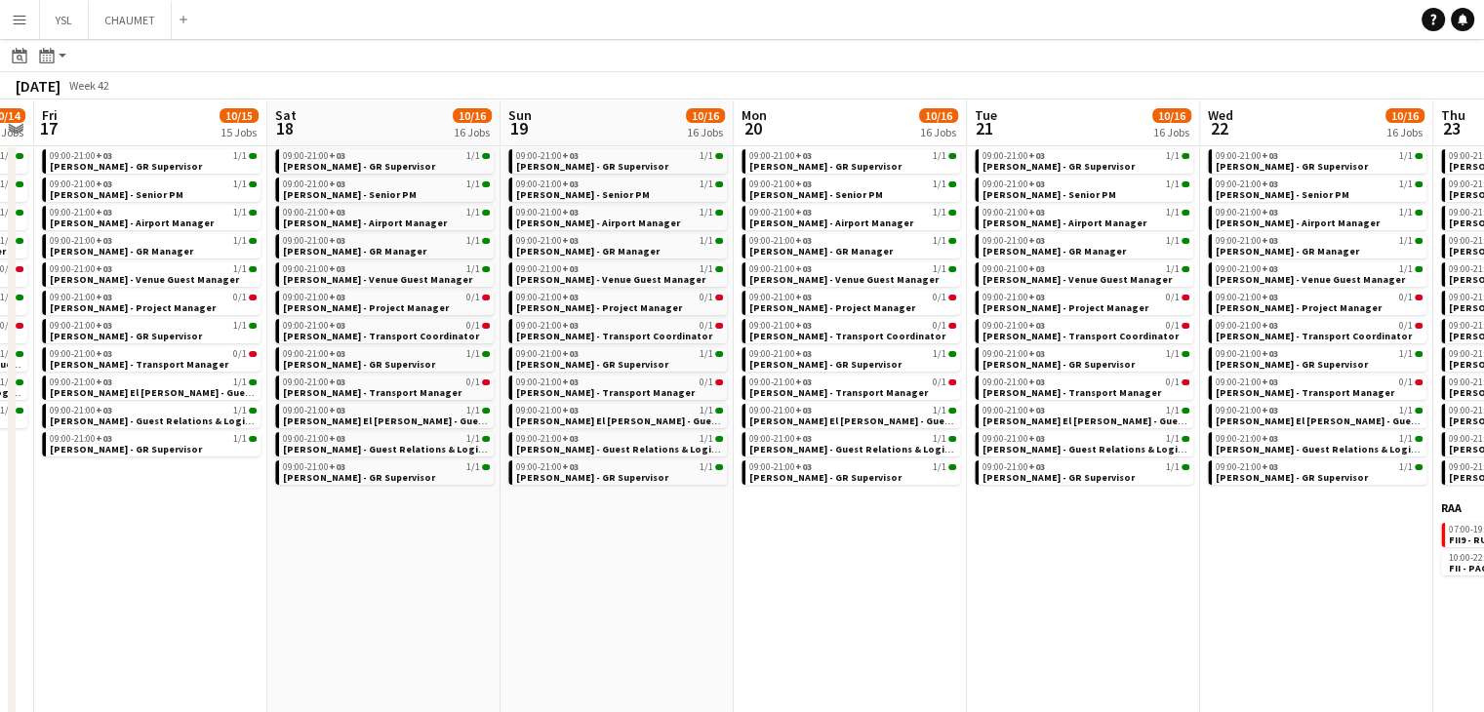
click at [488, 532] on app-calendar-viewport "Mon 13 8/9 9 Jobs Tue 14 8/9 9 Jobs Wed 15 9/10 10 Jobs Thu 16 10/14 14 Jobs Fr…" at bounding box center [742, 504] width 1484 height 1208
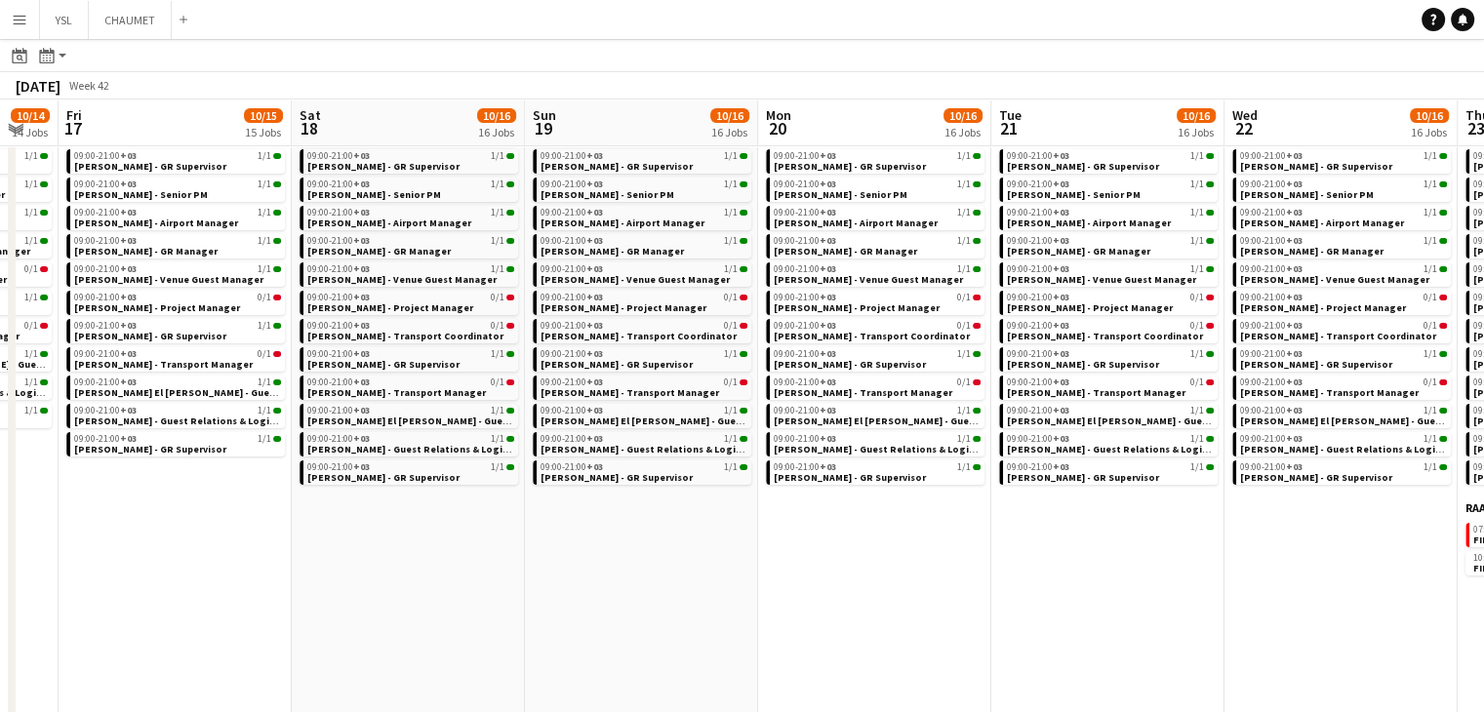
drag, startPoint x: 777, startPoint y: 563, endPoint x: 397, endPoint y: 490, distance: 386.5
click at [395, 490] on app-calendar-viewport "Tue 14 8/9 9 Jobs Wed 15 9/10 10 Jobs Thu 16 10/14 14 Jobs Fri 17 10/15 15 Jobs…" at bounding box center [742, 504] width 1484 height 1208
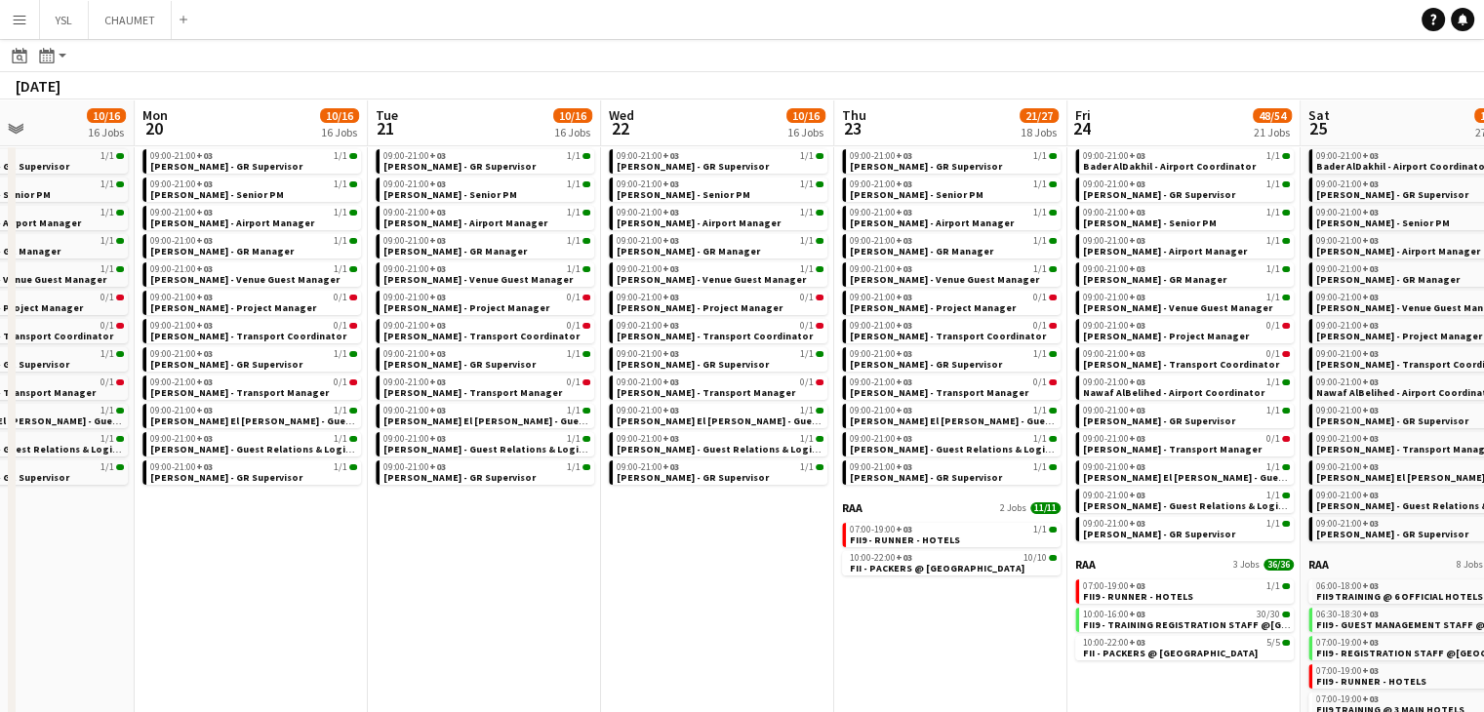
scroll to position [0, 546]
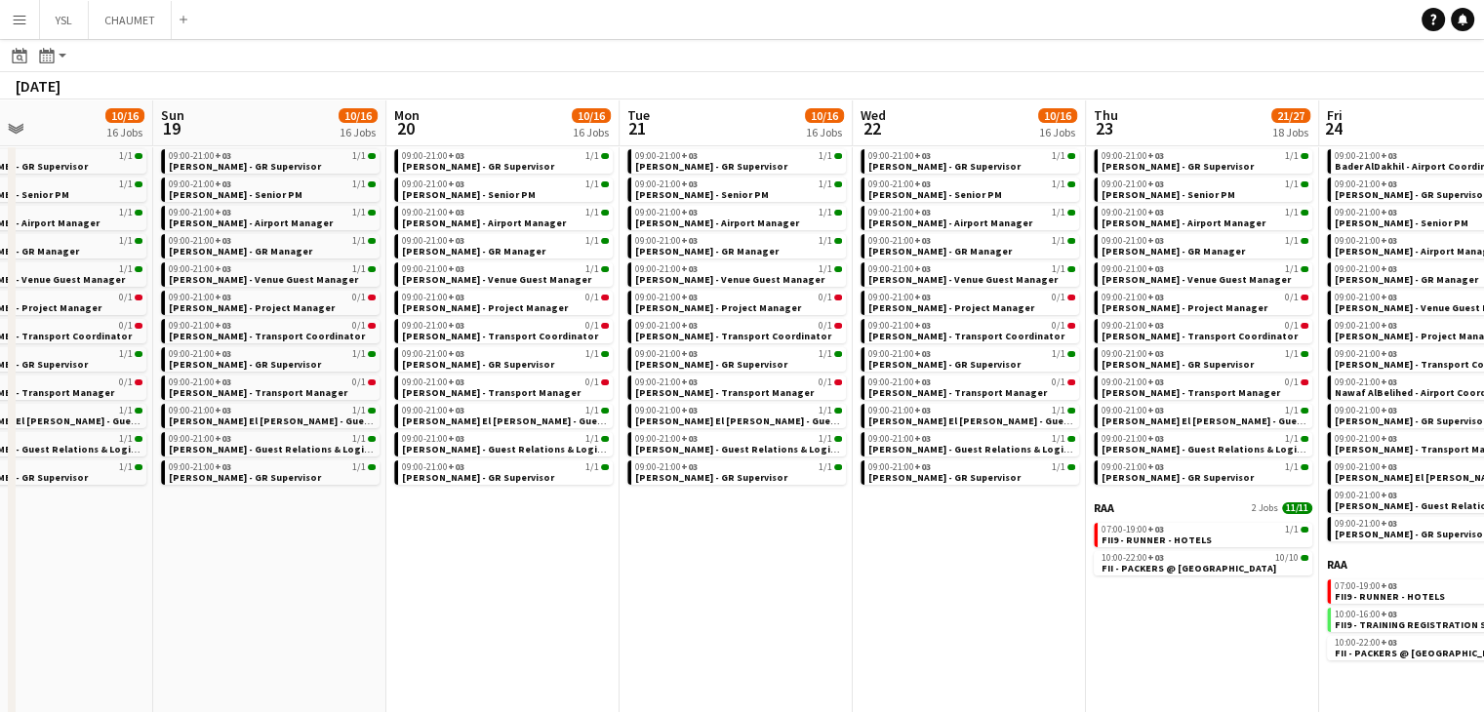
click at [577, 511] on app-all-jobs "All Jobs Date picker SEP 2025 SEP 2025 Monday M Tuesday T Wednesday W Thursday …" at bounding box center [742, 476] width 1484 height 1264
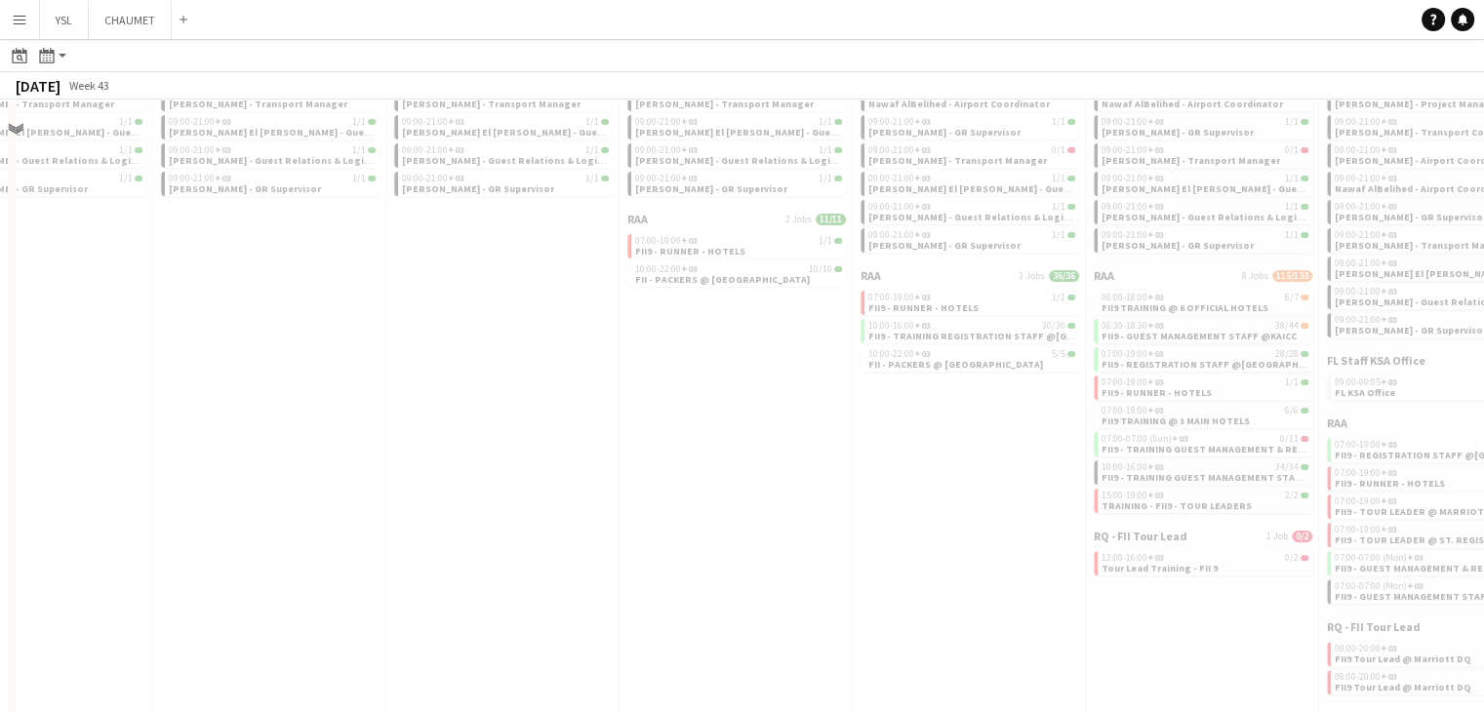
scroll to position [488, 0]
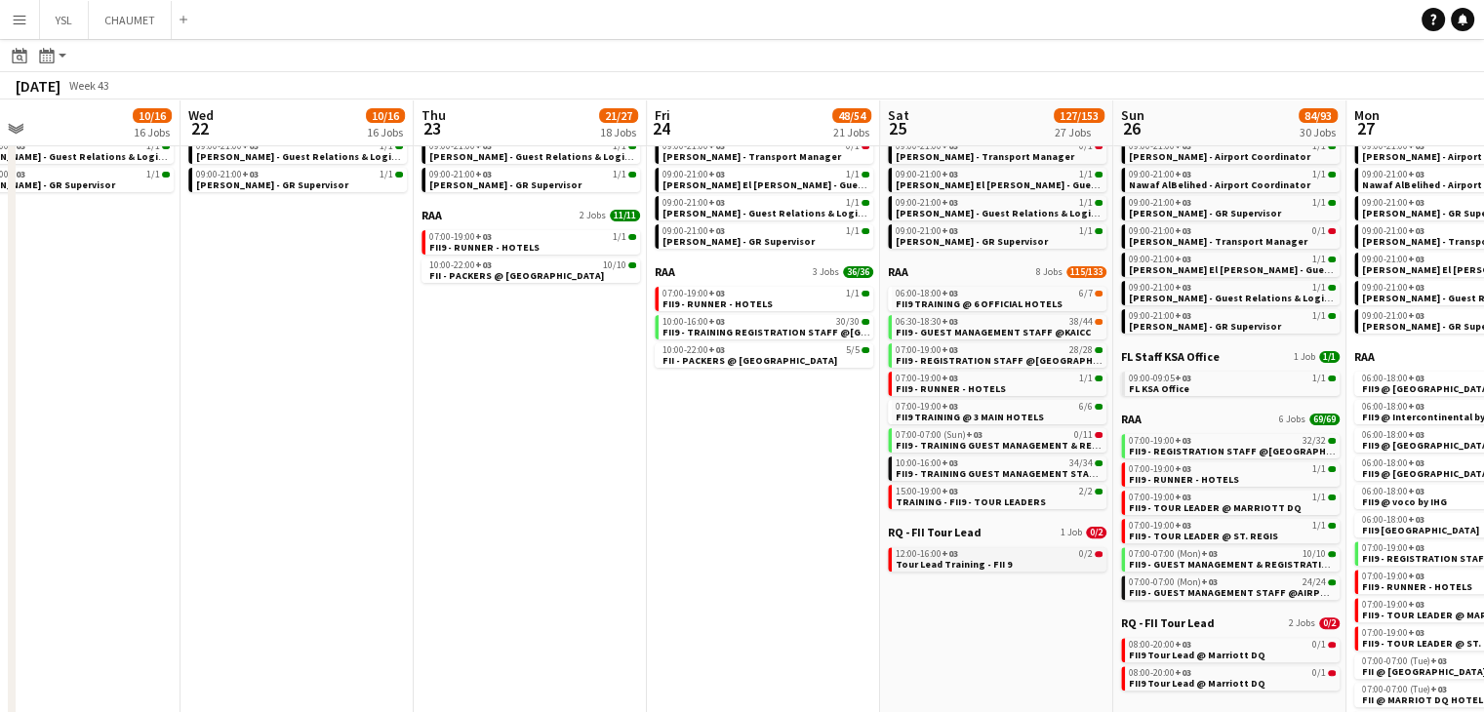
drag, startPoint x: 859, startPoint y: 540, endPoint x: 855, endPoint y: 549, distance: 10.5
click at [768, 526] on app-calendar-viewport "Sat 18 10/16 16 Jobs Sun 19 10/16 16 Jobs Mon 20 10/16 16 Jobs Tue 21 10/16 16 …" at bounding box center [742, 240] width 1484 height 1264
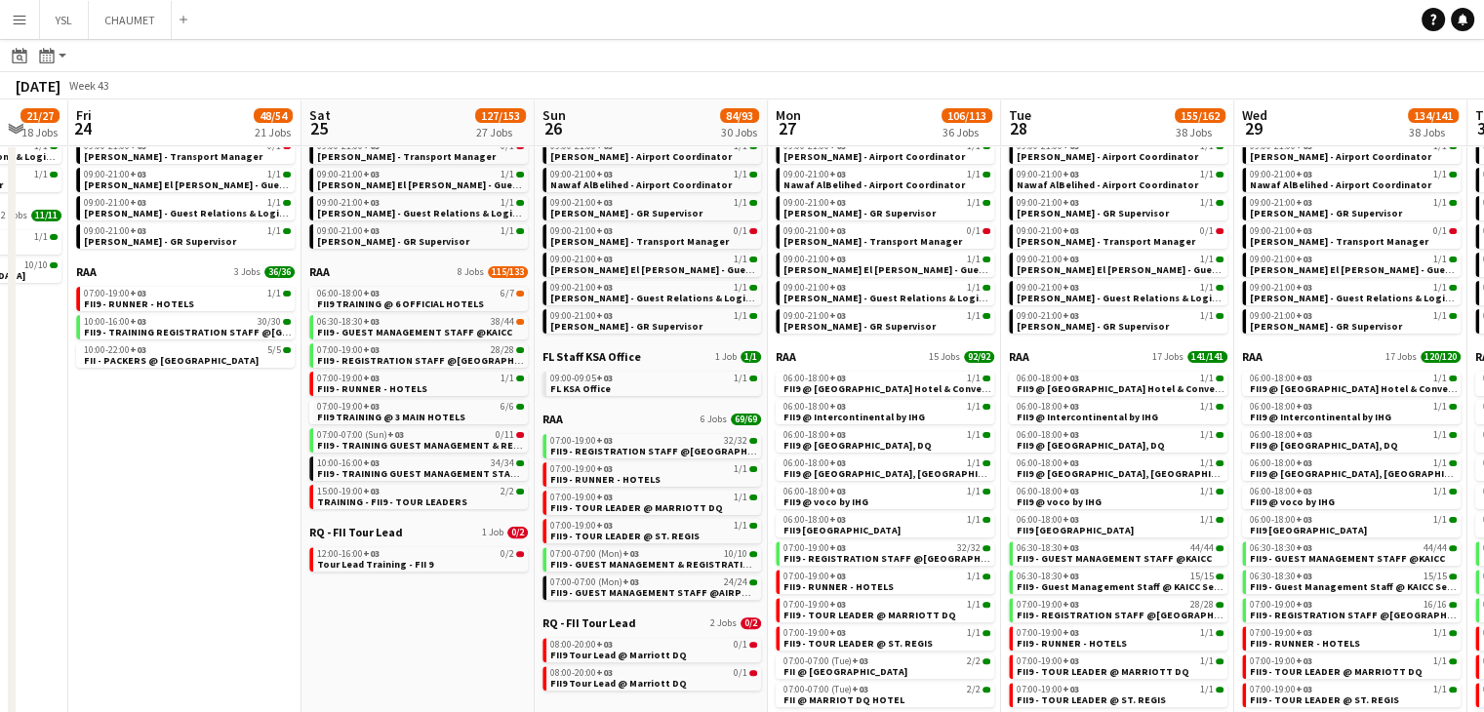
scroll to position [0, 702]
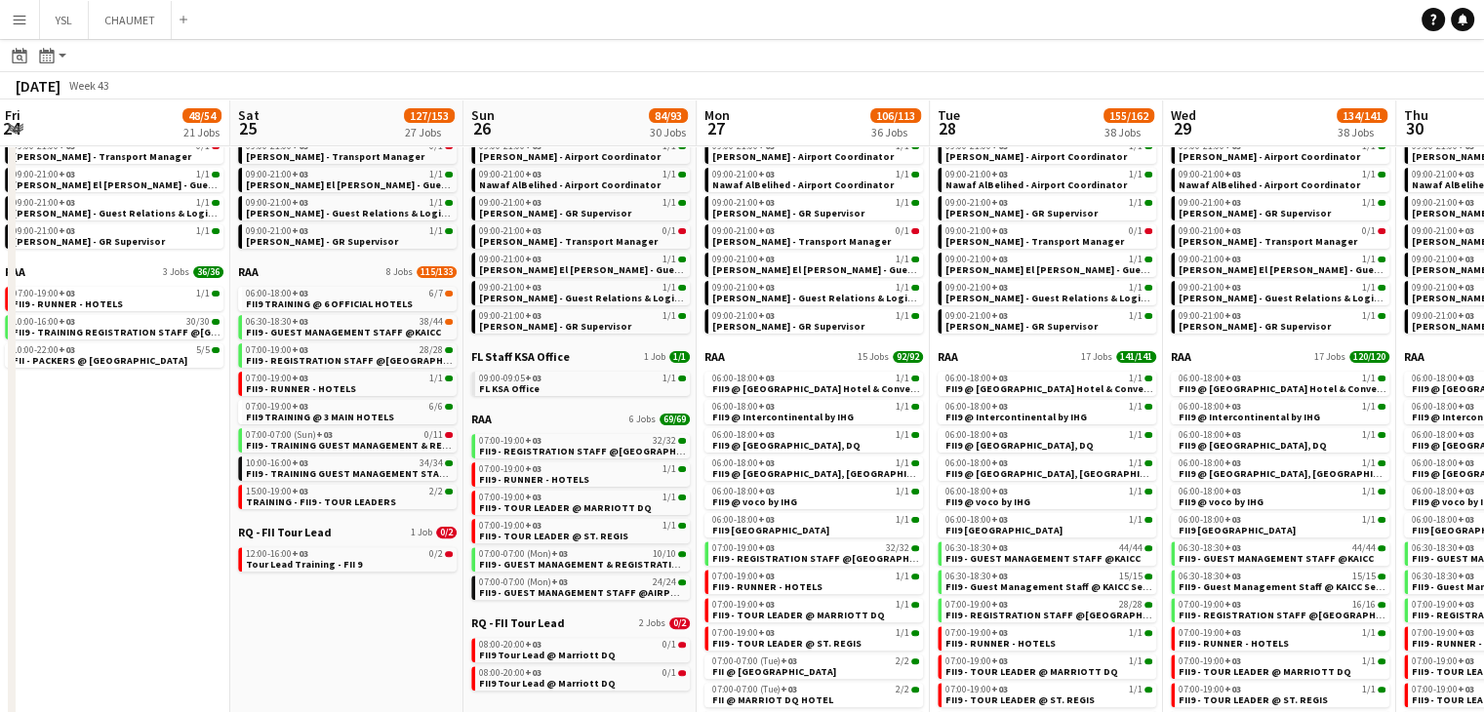
drag, startPoint x: 540, startPoint y: 446, endPoint x: 393, endPoint y: 407, distance: 151.5
click at [393, 407] on app-calendar-viewport "Tue 21 10/16 16 Jobs Wed 22 10/16 16 Jobs Thu 23 21/27 18 Jobs Fri 24 48/54 21 …" at bounding box center [742, 240] width 1484 height 1264
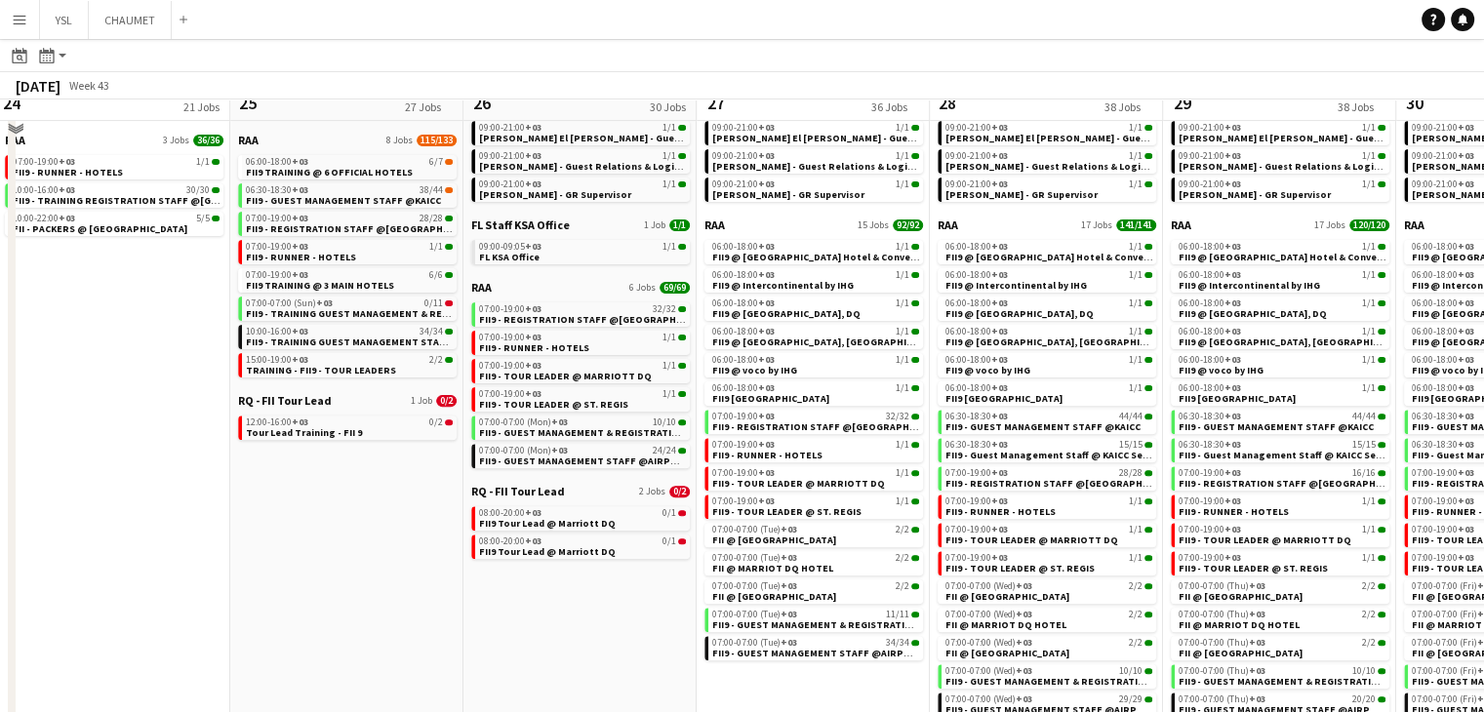
scroll to position [648, 0]
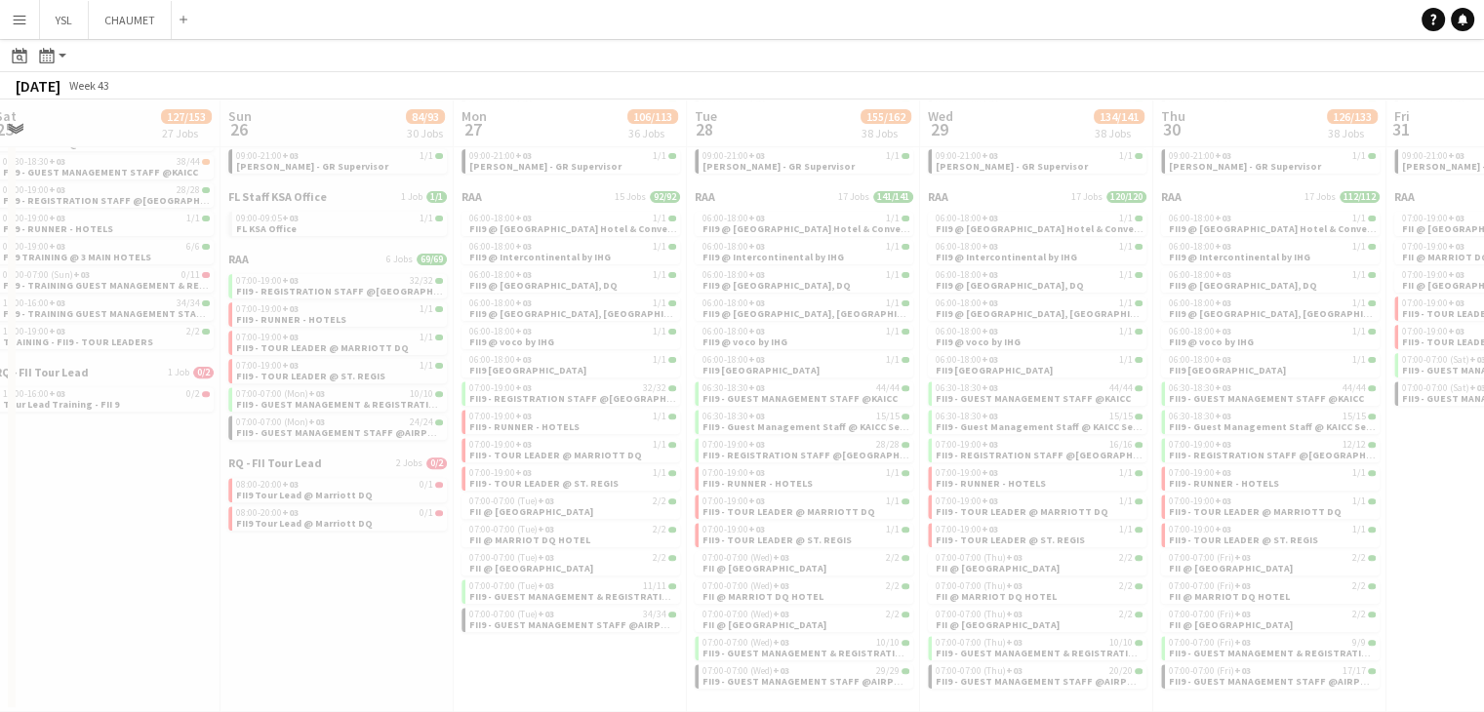
drag, startPoint x: 420, startPoint y: 568, endPoint x: 258, endPoint y: 532, distance: 165.9
click at [233, 528] on app-all-jobs "All Jobs Date picker SEP 2025 SEP 2025 Monday M Tuesday T Wednesday W Thursday …" at bounding box center [742, 51] width 1484 height 1321
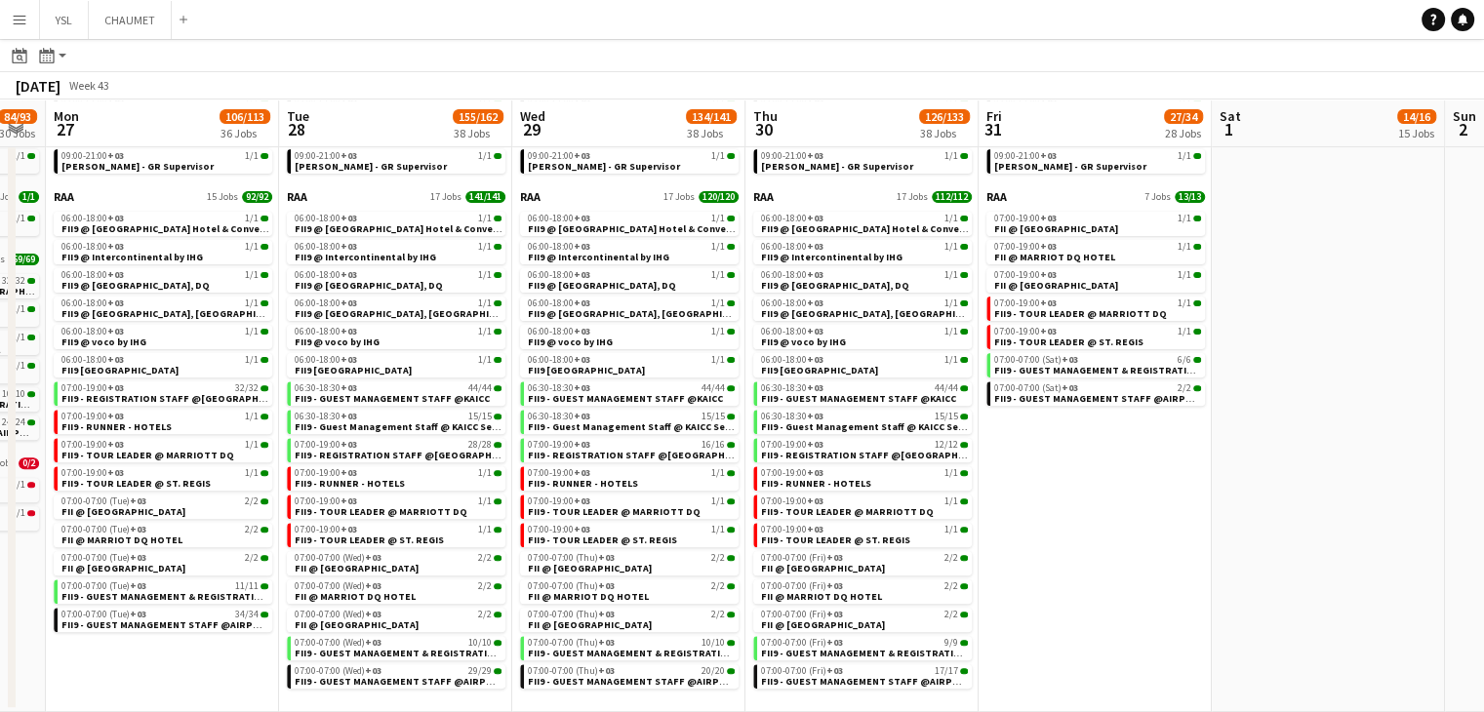
drag, startPoint x: 1469, startPoint y: 563, endPoint x: 1079, endPoint y: 554, distance: 390.3
click at [1061, 549] on app-calendar-viewport "Thu 23 21/27 18 Jobs Fri 24 48/54 21 Jobs Sat 25 127/153 27 Jobs Sun 26 84/93 3…" at bounding box center [742, 80] width 1484 height 1264
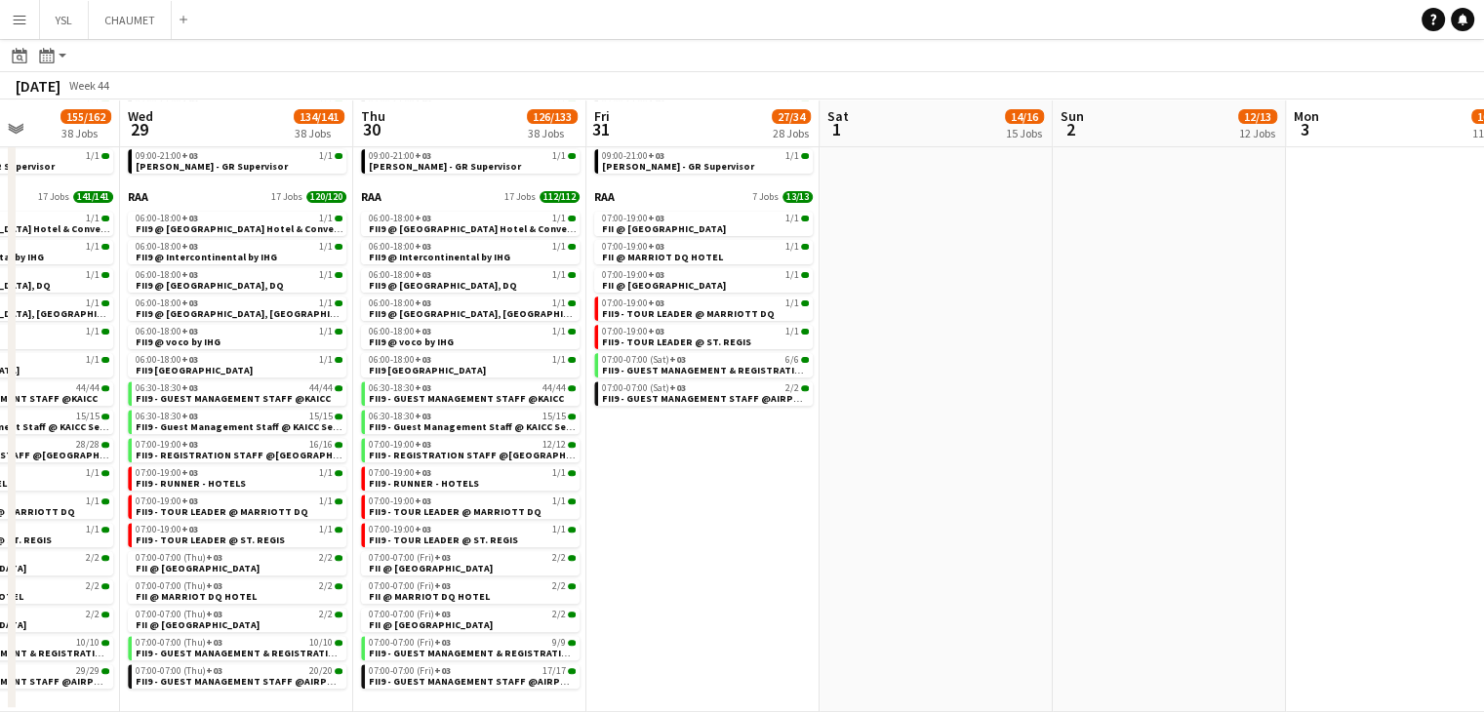
drag, startPoint x: 1260, startPoint y: 568, endPoint x: 925, endPoint y: 553, distance: 335.9
click at [917, 553] on app-calendar-viewport "Sat 25 127/153 27 Jobs Sun 26 84/93 30 Jobs Mon 27 106/113 36 Jobs Tue 28 155/1…" at bounding box center [742, 80] width 1484 height 1264
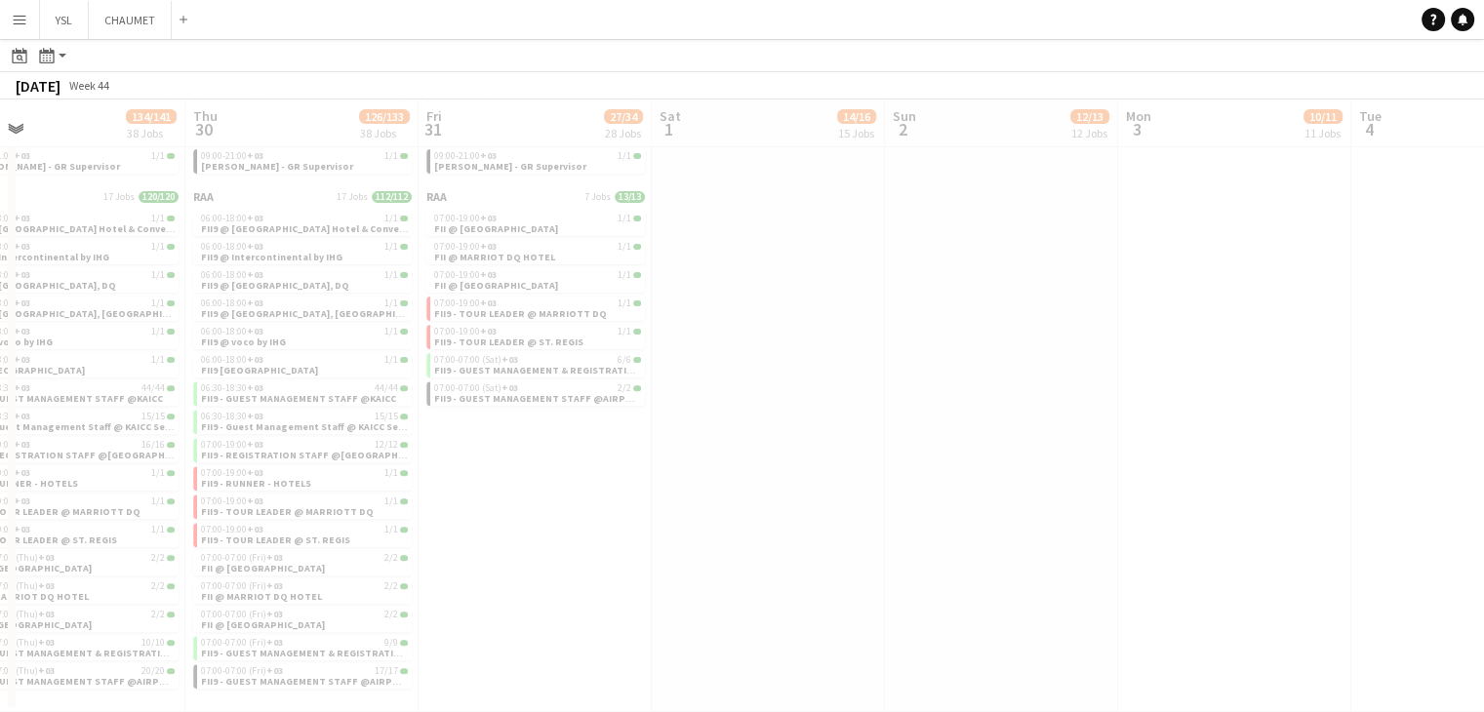
click at [794, 524] on app-all-jobs "All Jobs Date picker SEP 2025 SEP 2025 Monday M Tuesday T Wednesday W Thursday …" at bounding box center [742, 51] width 1484 height 1321
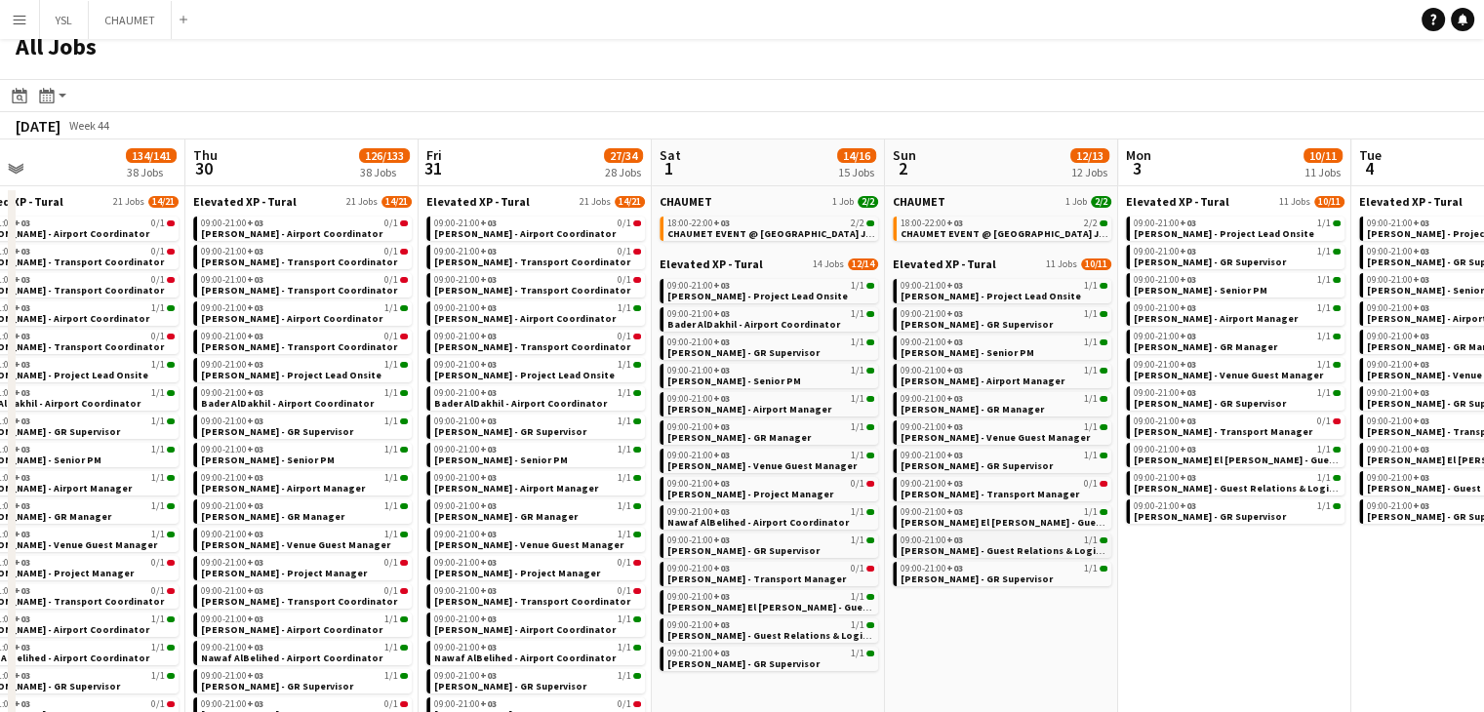
scroll to position [0, 0]
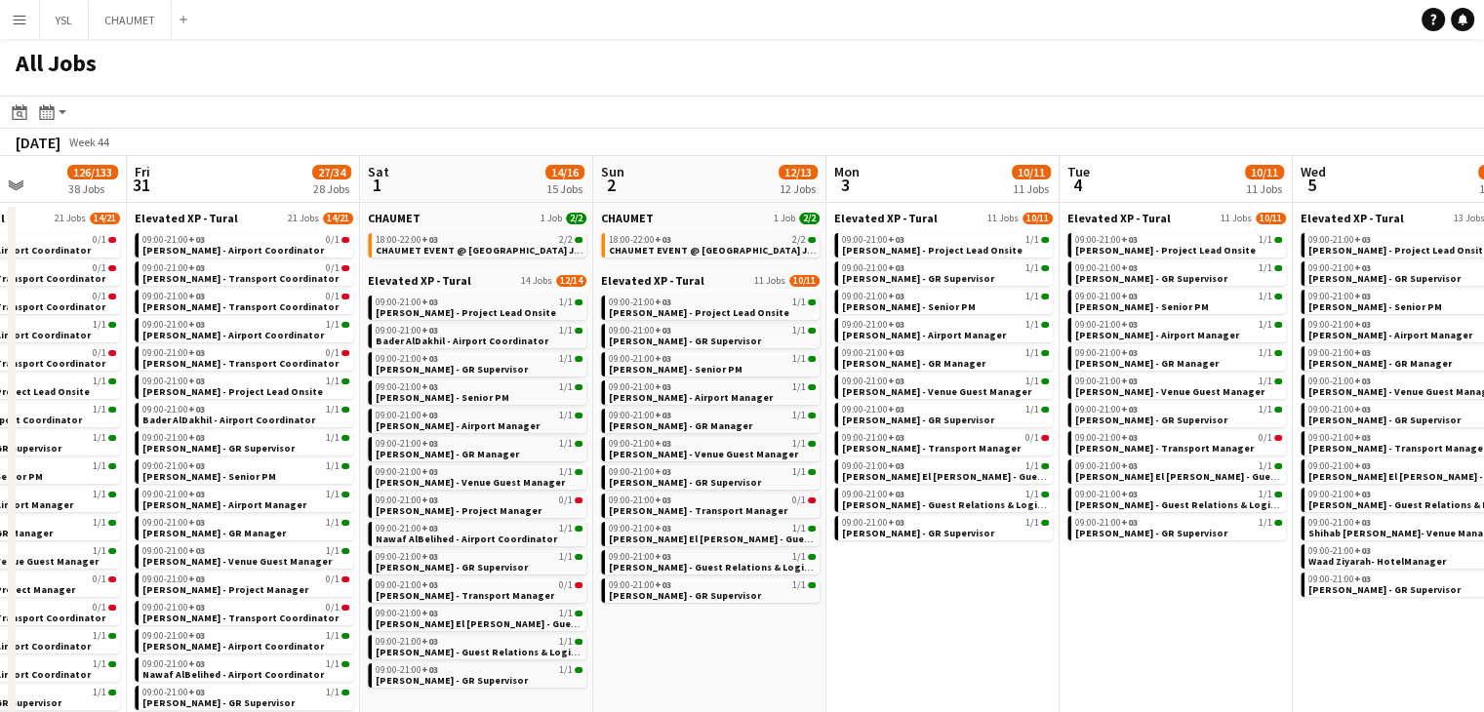
drag, startPoint x: 852, startPoint y: 623, endPoint x: 1042, endPoint y: 649, distance: 191.9
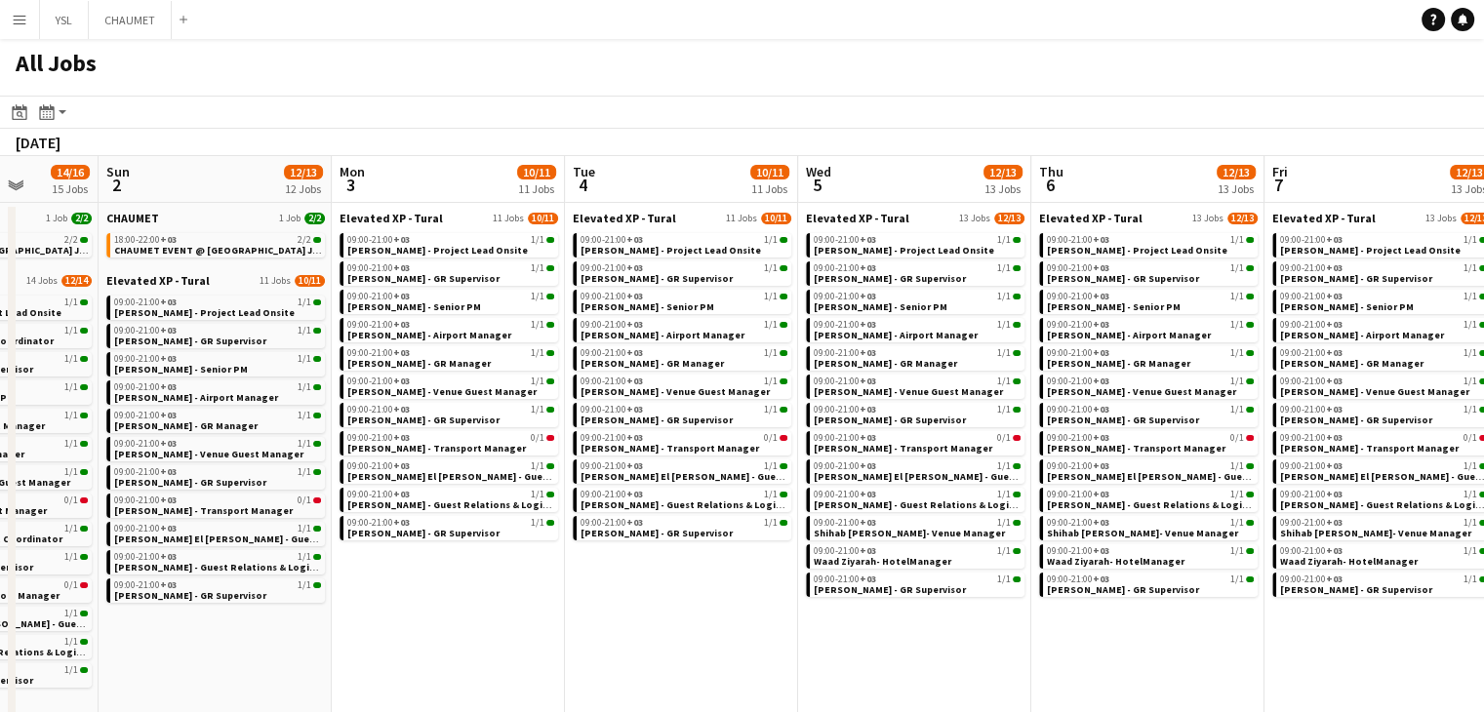
click at [322, 540] on app-all-jobs "All Jobs Date picker SEP 2025 SEP 2025 Monday M Tuesday T Wednesday W Thursday …" at bounding box center [742, 700] width 1484 height 1323
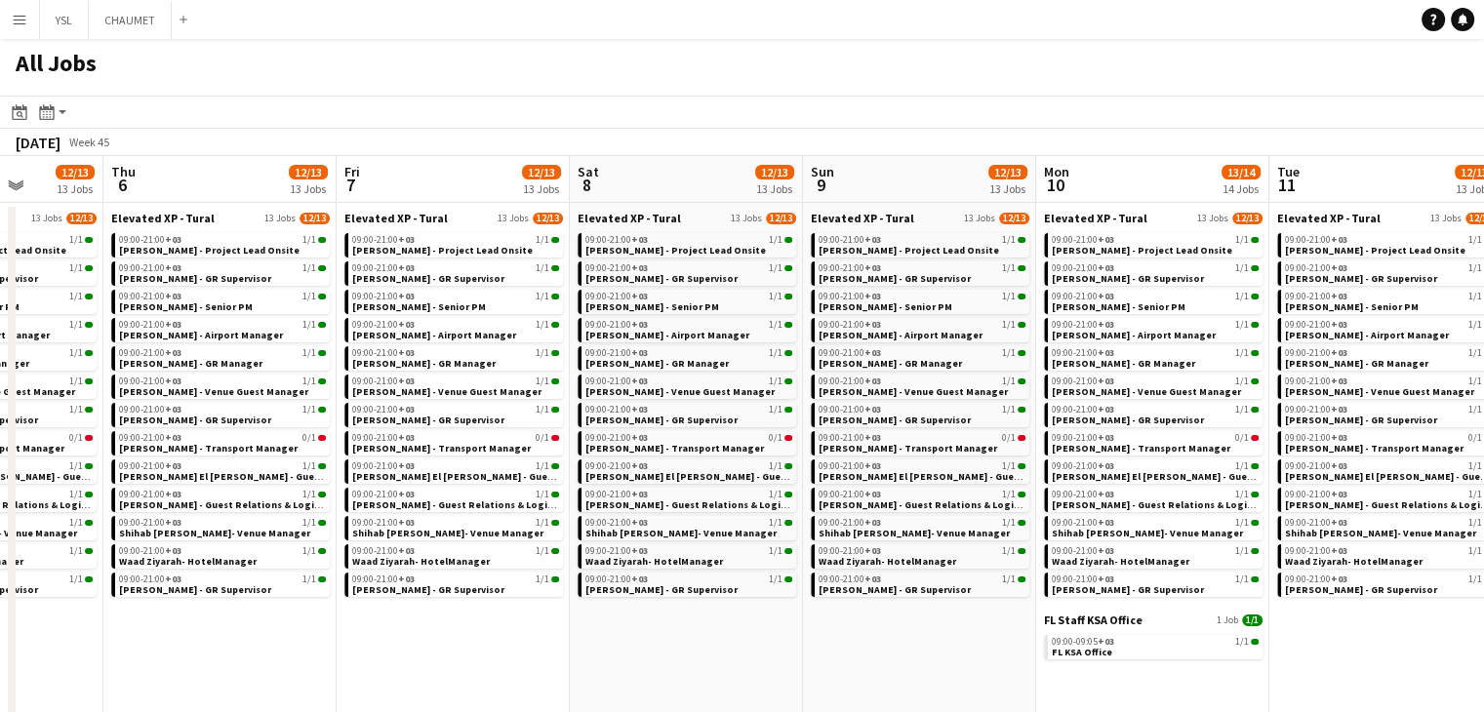
drag, startPoint x: 956, startPoint y: 646, endPoint x: 675, endPoint y: 607, distance: 283.7
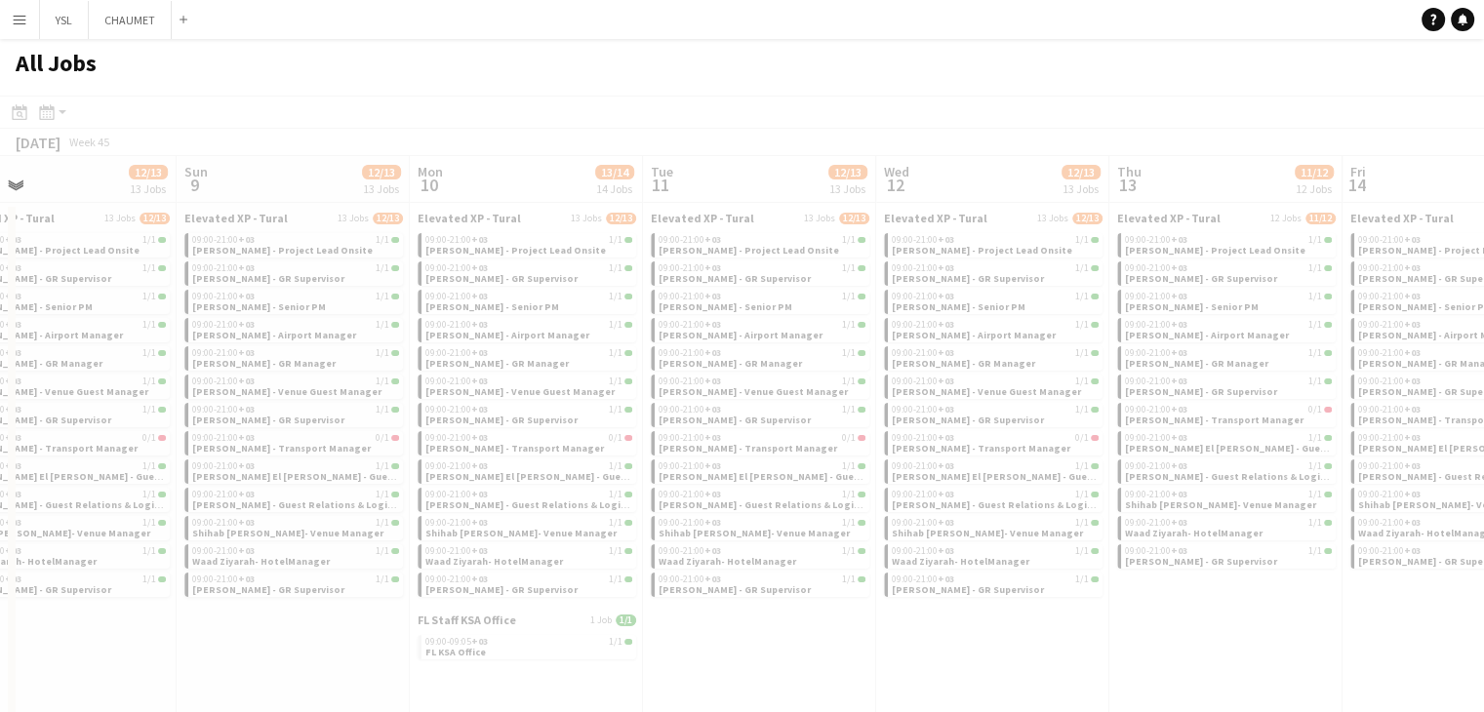
scroll to position [0, 509]
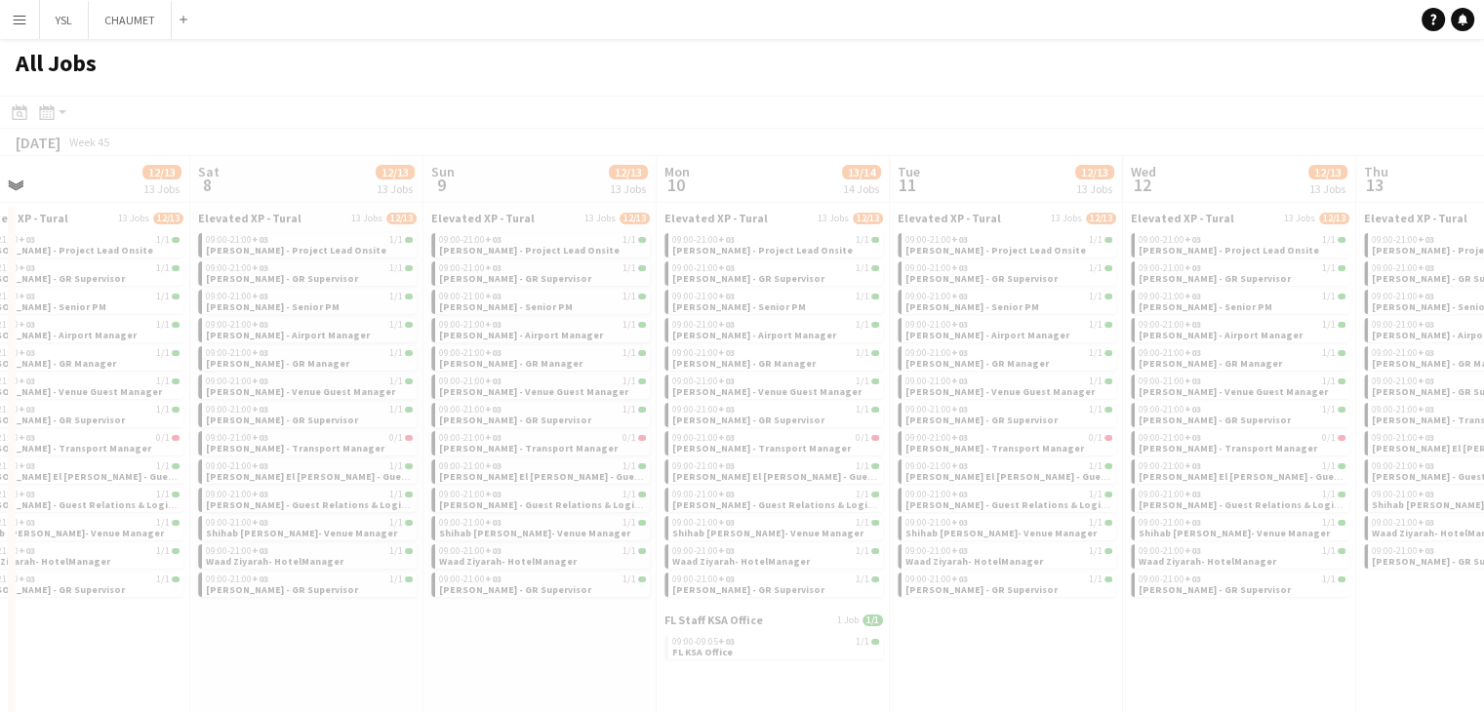
drag, startPoint x: 956, startPoint y: 628, endPoint x: 1010, endPoint y: 635, distance: 54.1
click at [581, 583] on app-all-jobs "All Jobs Date picker SEP 2025 SEP 2025 Monday M Tuesday T Wednesday W Thursday …" at bounding box center [742, 700] width 1484 height 1323
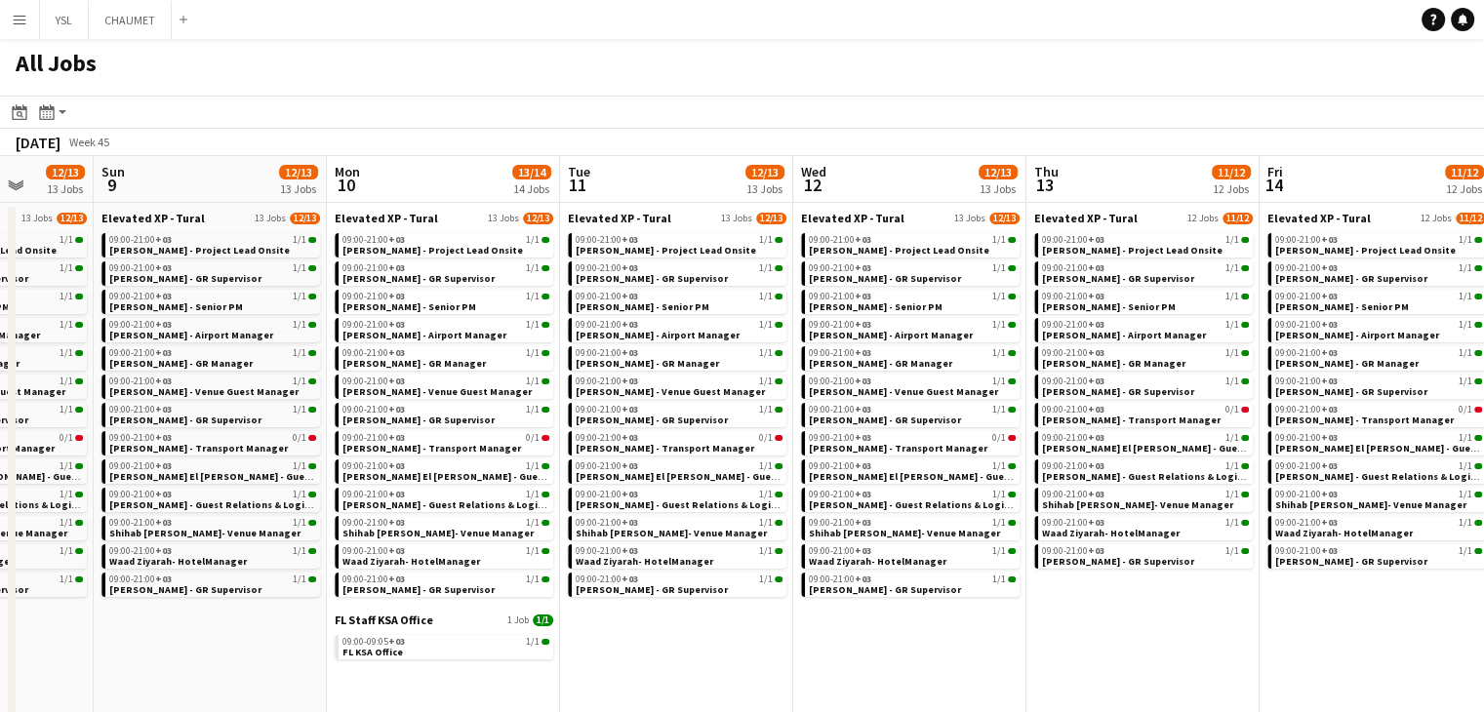
drag, startPoint x: 1362, startPoint y: 696, endPoint x: 1006, endPoint y: 617, distance: 364.8
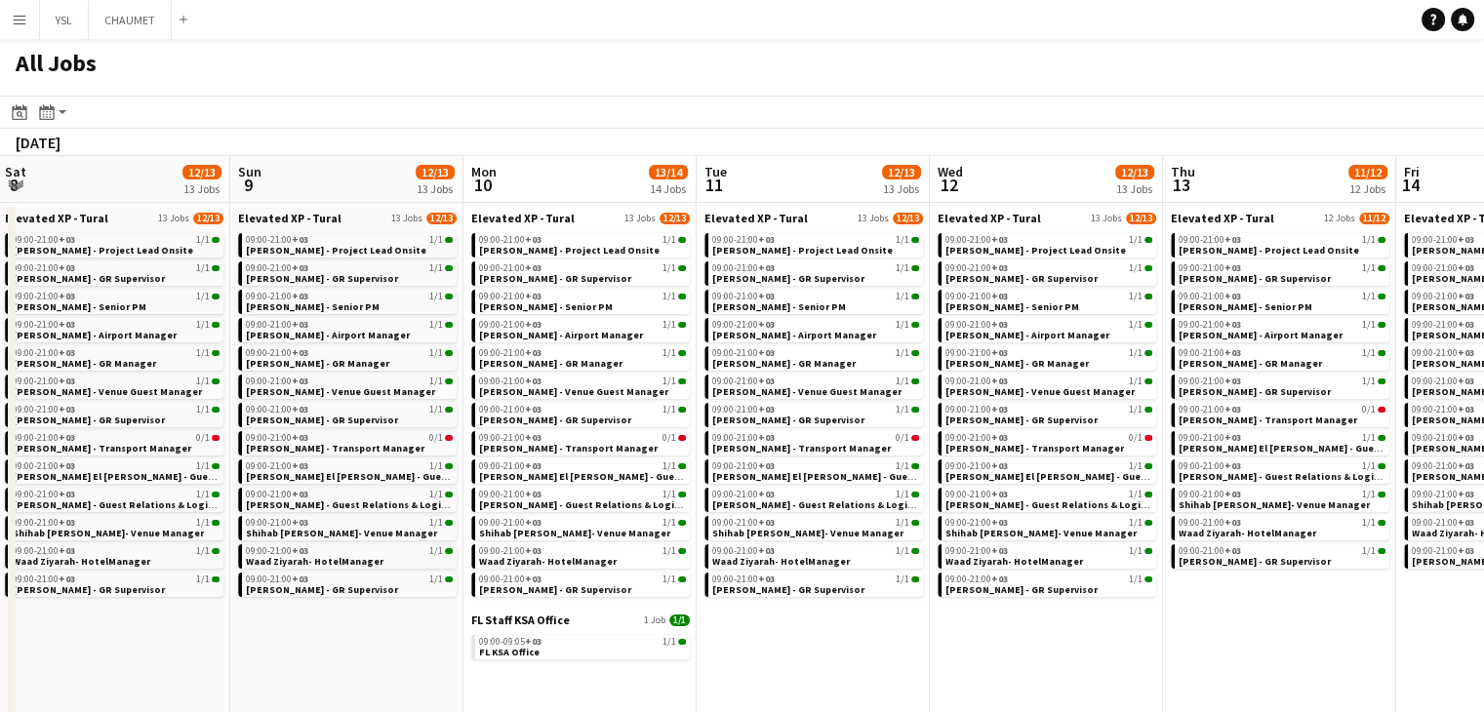
drag, startPoint x: 1343, startPoint y: 630, endPoint x: 1130, endPoint y: 627, distance: 213.7
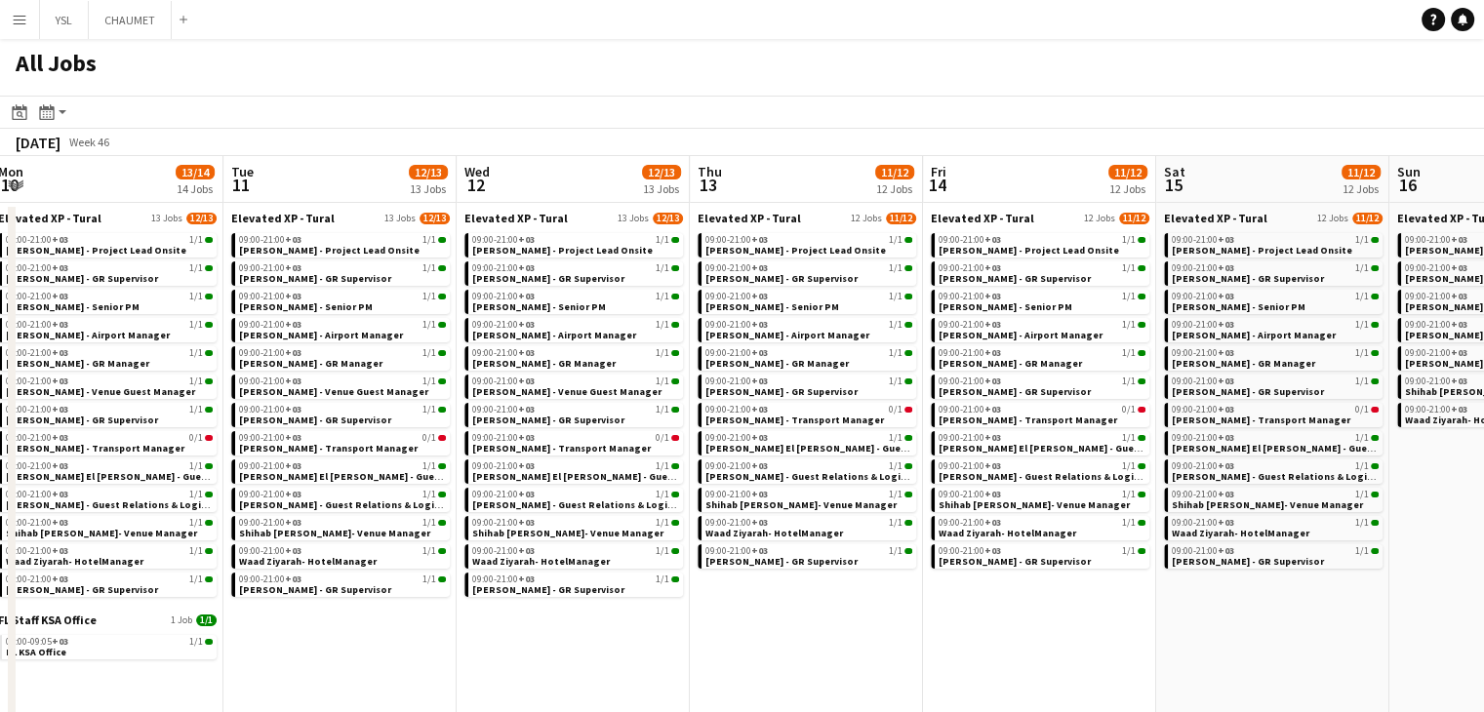
drag, startPoint x: 1287, startPoint y: 649, endPoint x: 1037, endPoint y: 614, distance: 252.2
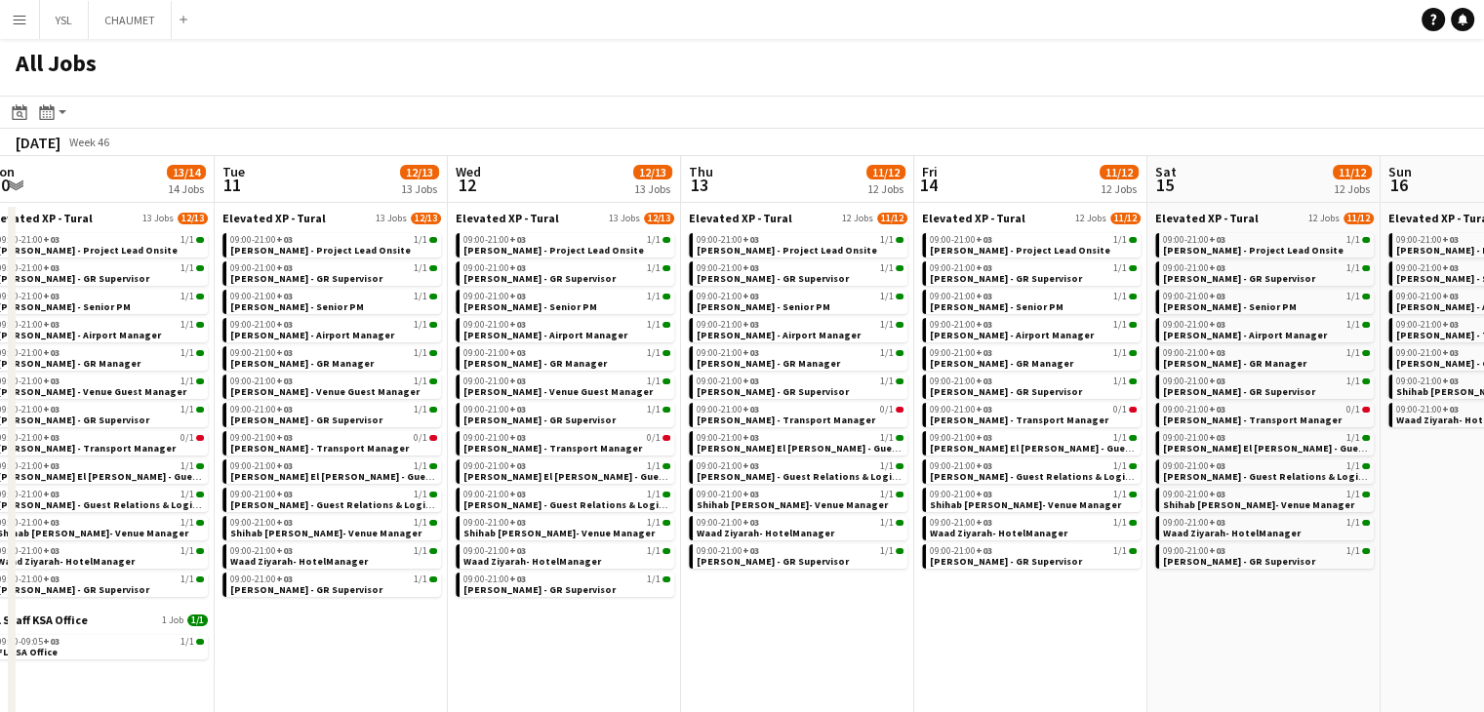
click at [917, 579] on app-all-jobs "All Jobs Date picker SEP 2025 SEP 2025 Monday M Tuesday T Wednesday W Thursday …" at bounding box center [742, 700] width 1484 height 1323
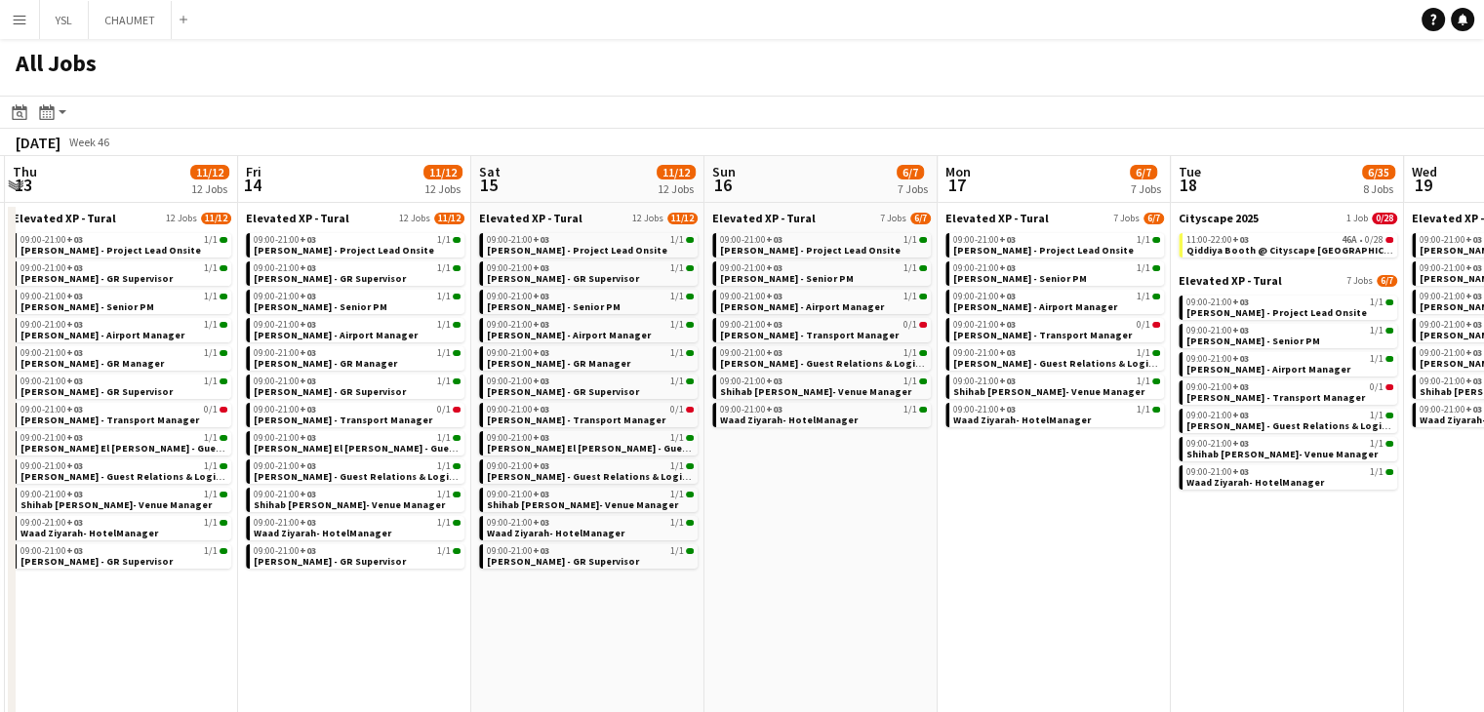
scroll to position [0, 844]
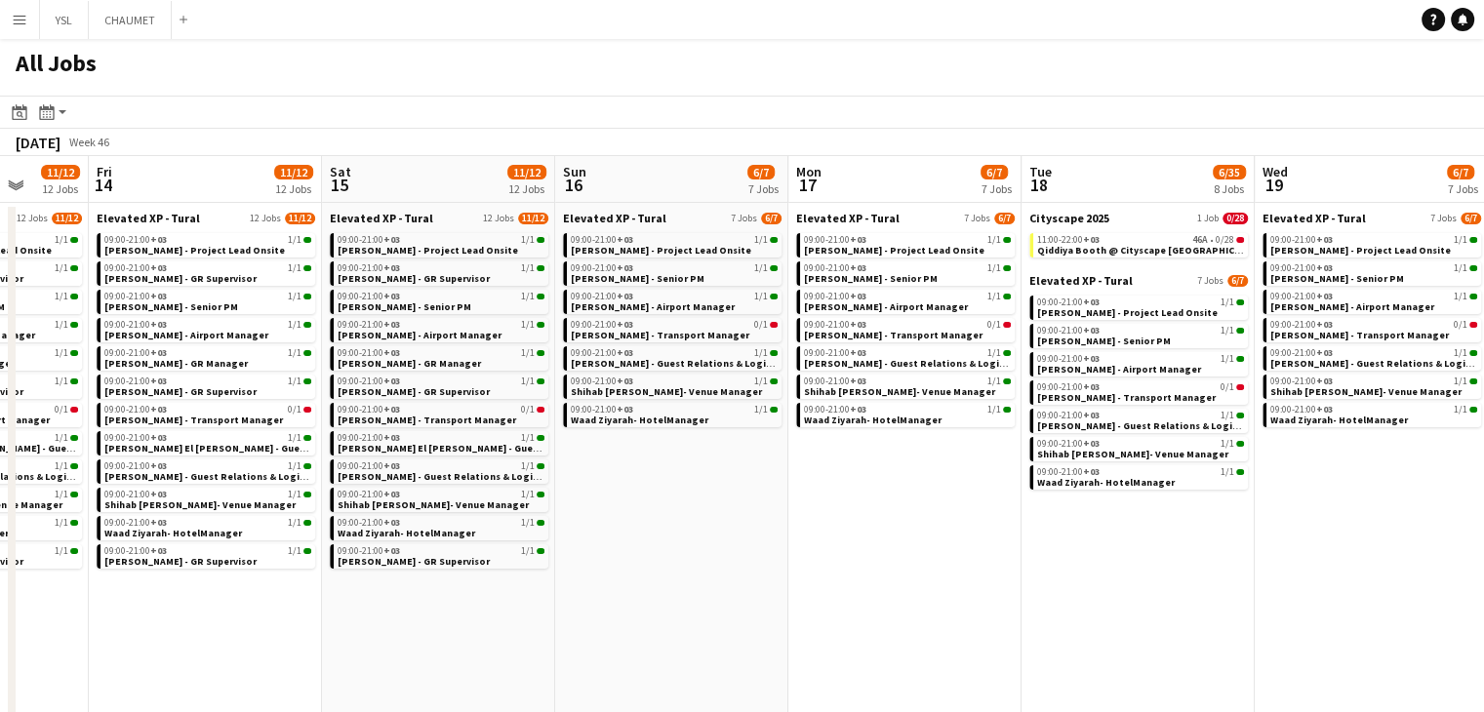
drag, startPoint x: 1044, startPoint y: 601, endPoint x: 820, endPoint y: 557, distance: 228.6
click at [1093, 239] on span "+03" at bounding box center [1091, 239] width 17 height 13
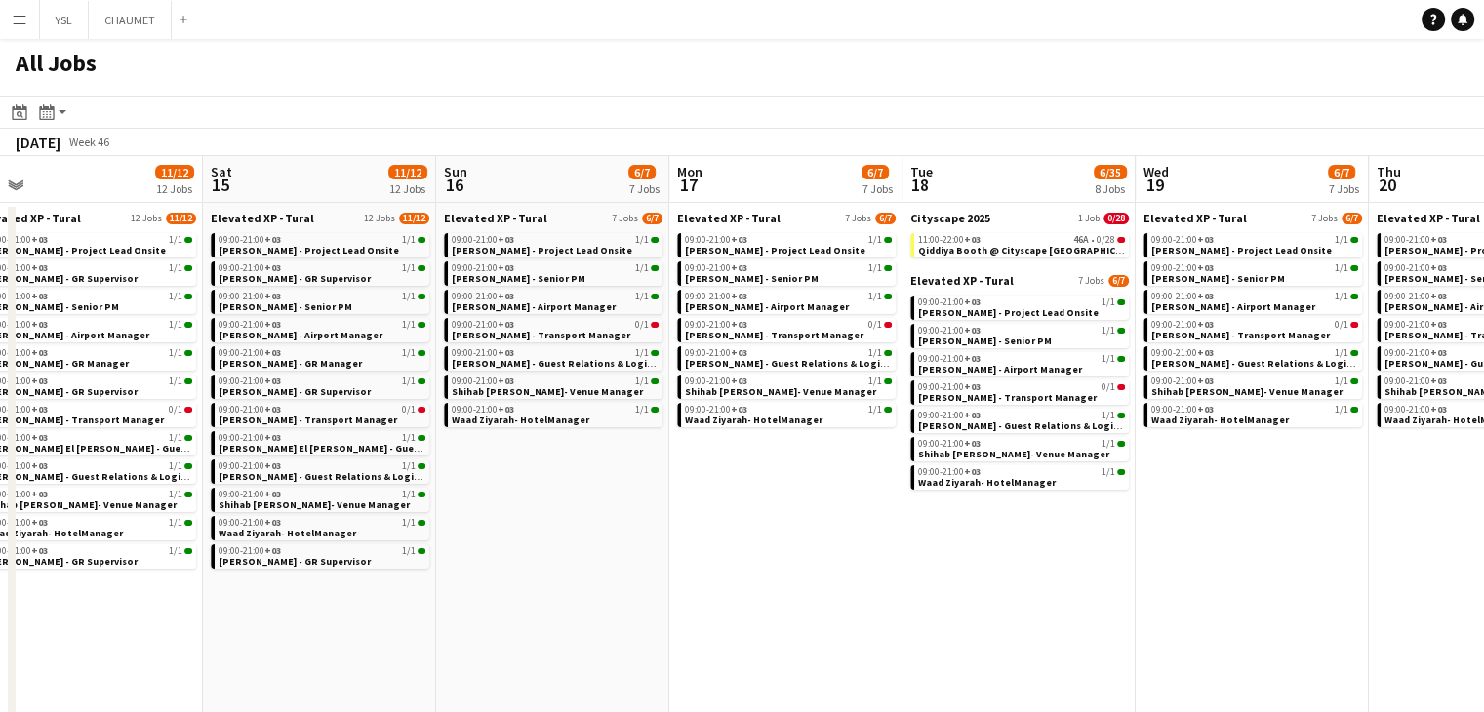
drag, startPoint x: 912, startPoint y: 547, endPoint x: 800, endPoint y: 521, distance: 115.2
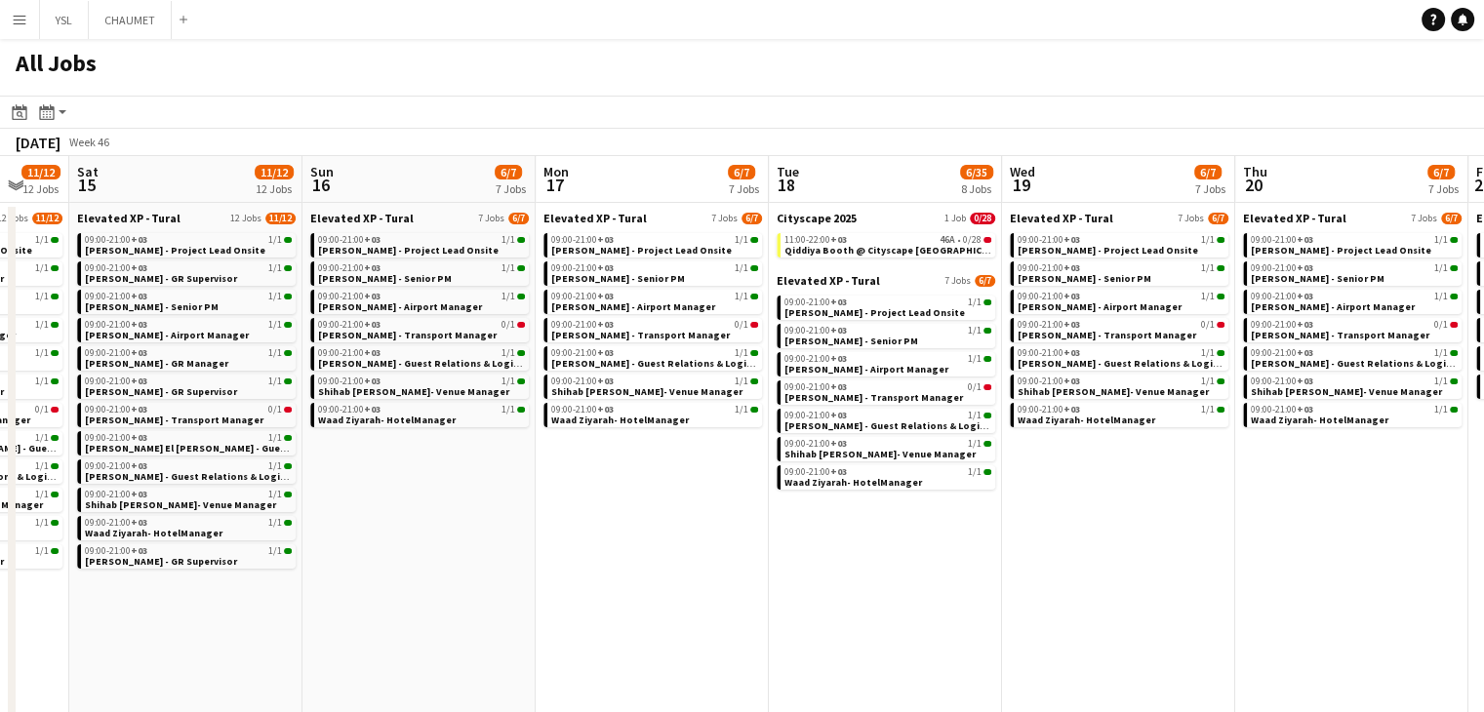
drag, startPoint x: 1124, startPoint y: 565, endPoint x: 1046, endPoint y: 560, distance: 78.2
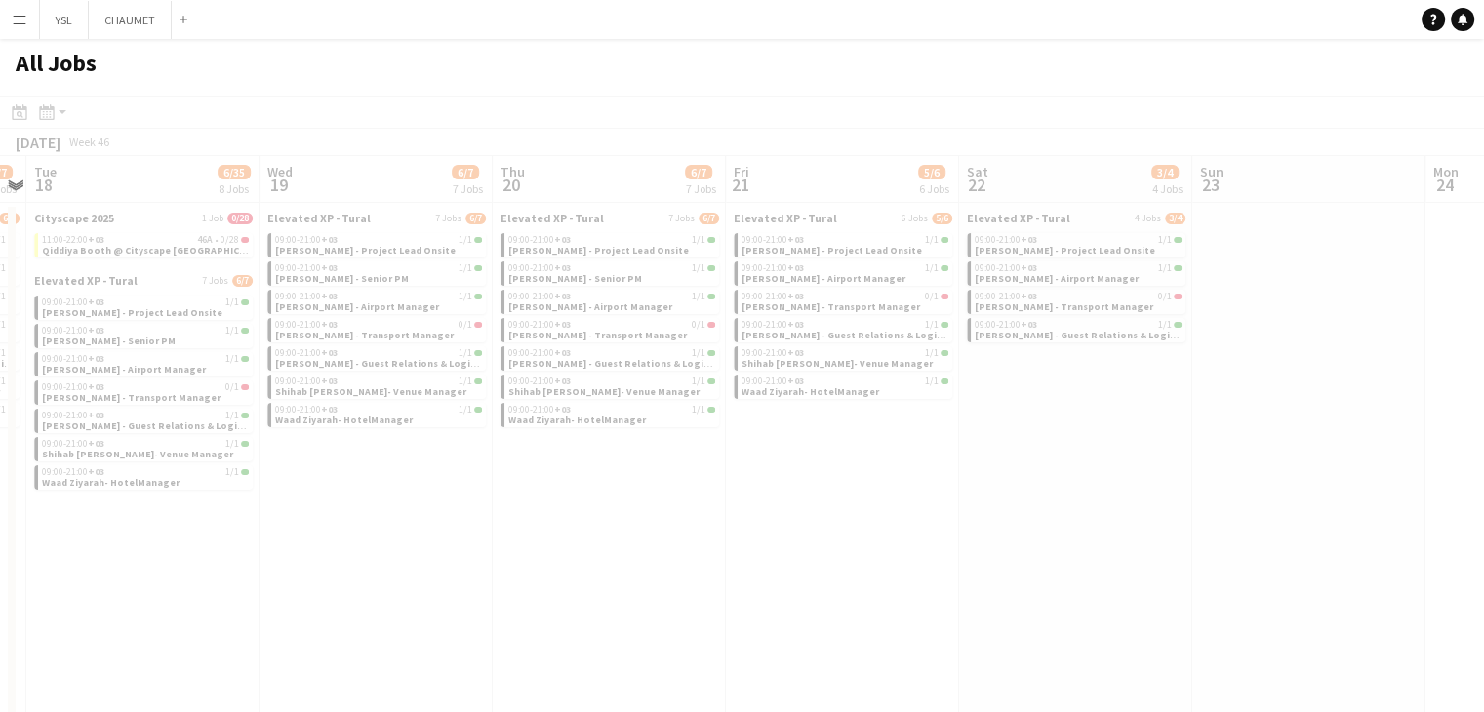
scroll to position [0, 676]
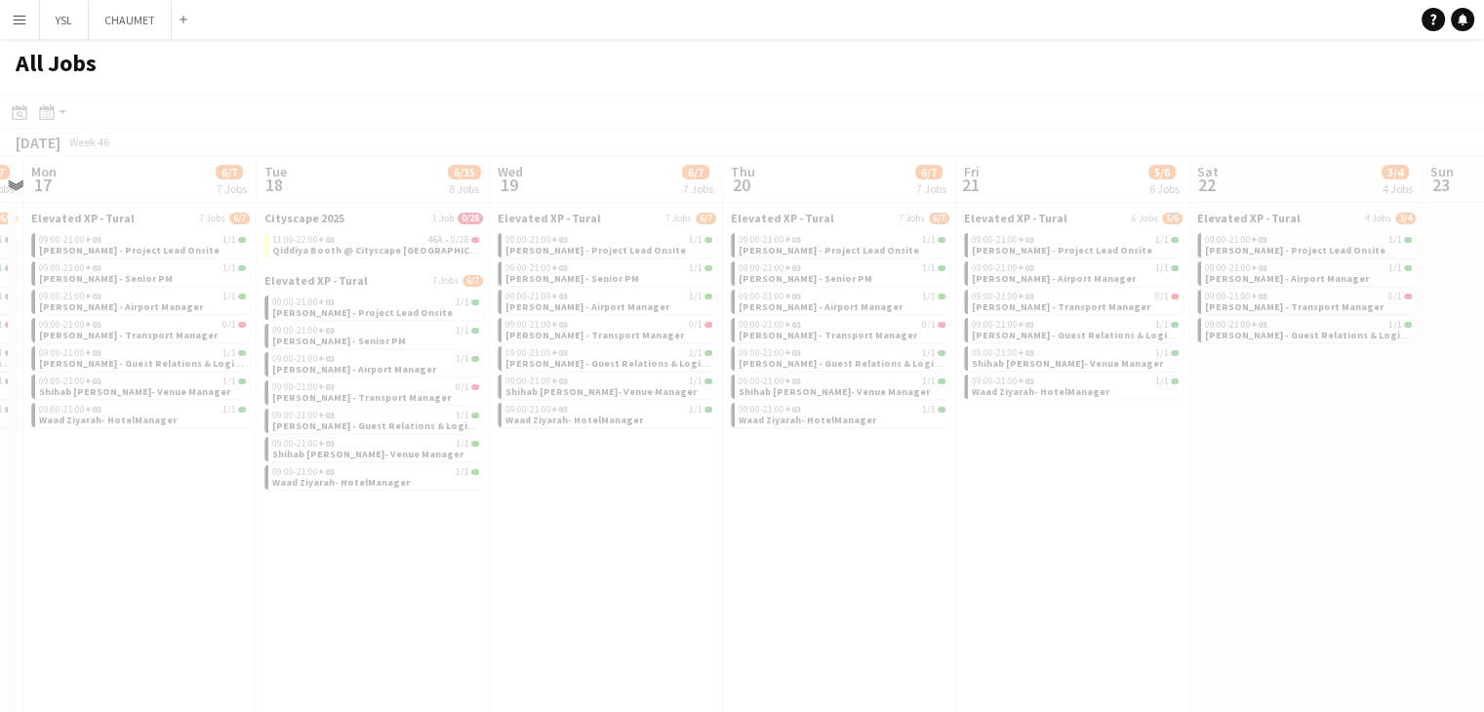
drag, startPoint x: 1281, startPoint y: 579, endPoint x: 792, endPoint y: 504, distance: 494.4
click at [792, 504] on app-all-jobs "All Jobs Date picker SEP 2025 SEP 2025 Monday M Tuesday T Wednesday W Thursday …" at bounding box center [742, 700] width 1484 height 1323
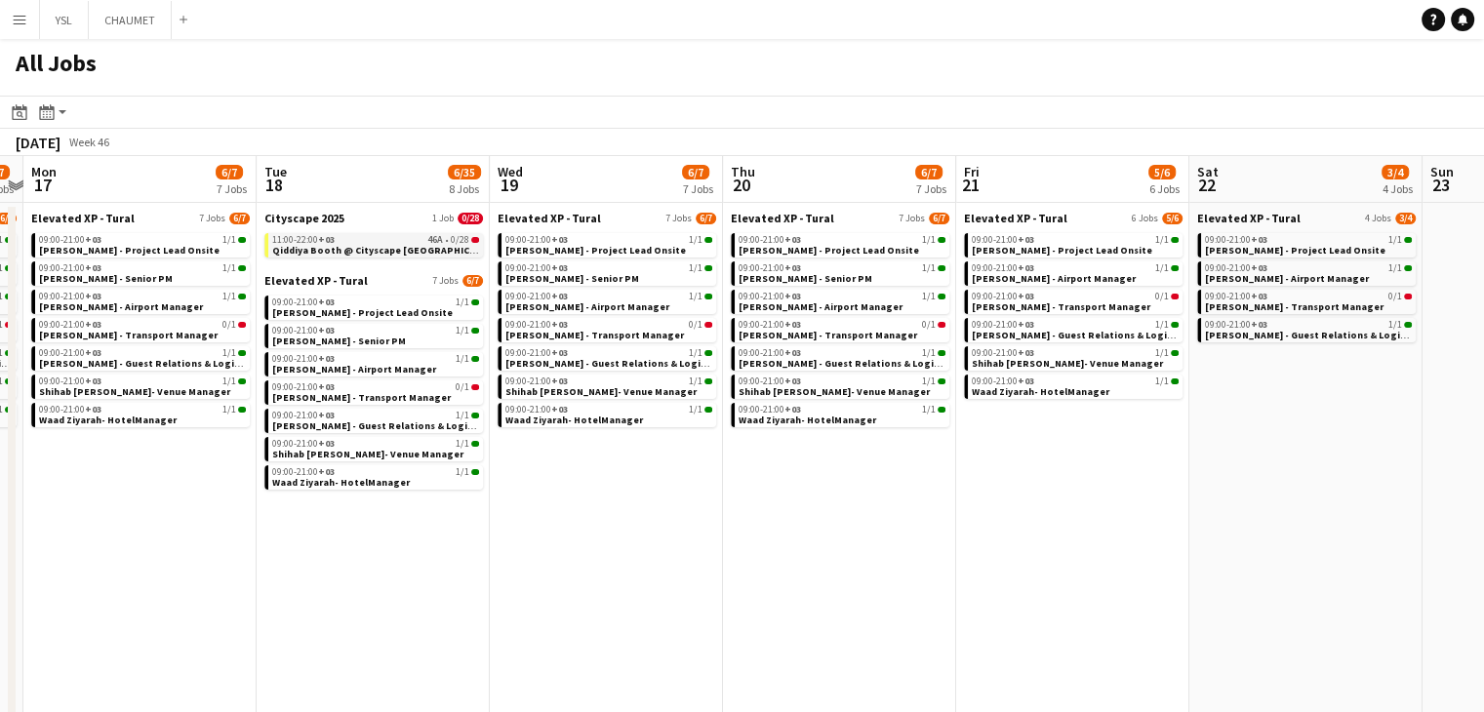
click at [376, 254] on span "Qiddiya Booth @ Cityscape [GEOGRAPHIC_DATA]" at bounding box center [386, 250] width 229 height 13
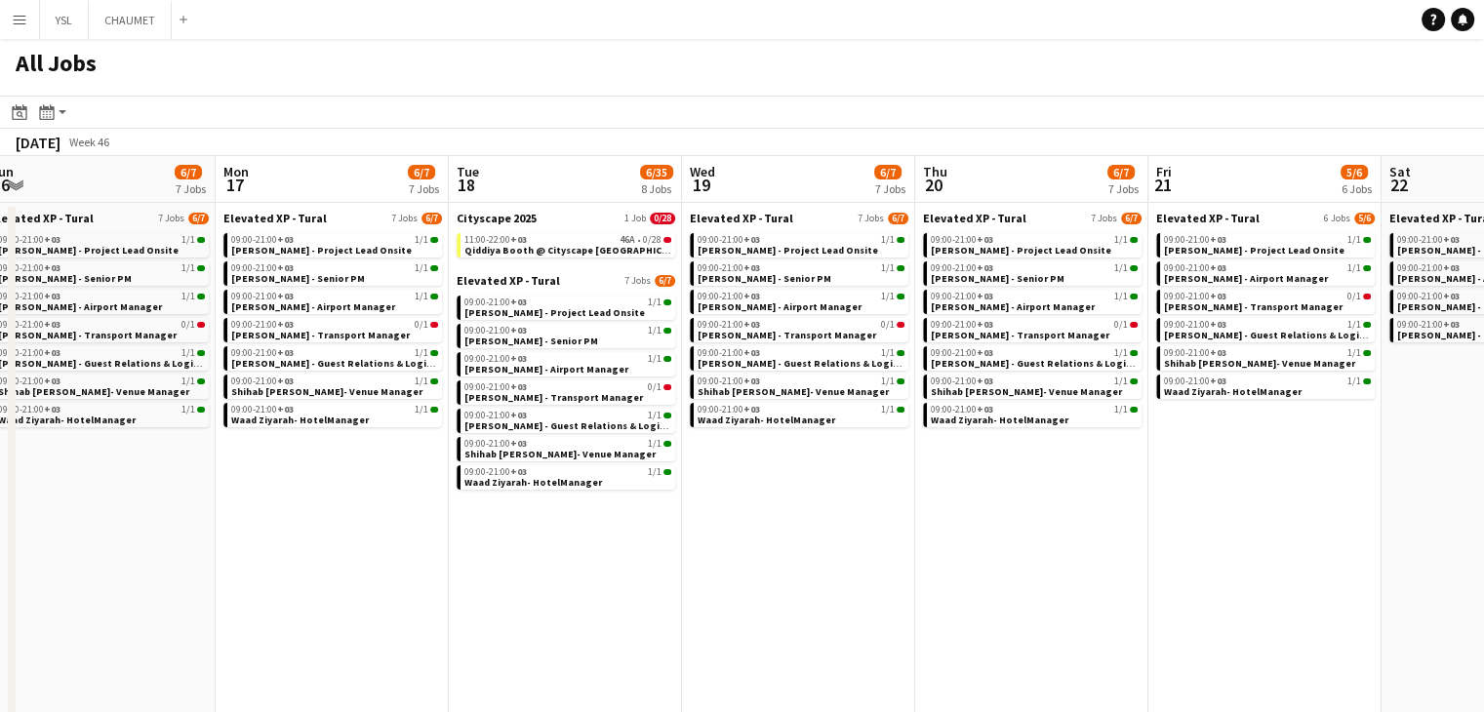
drag, startPoint x: 1227, startPoint y: 488, endPoint x: 1420, endPoint y: 462, distance: 194.8
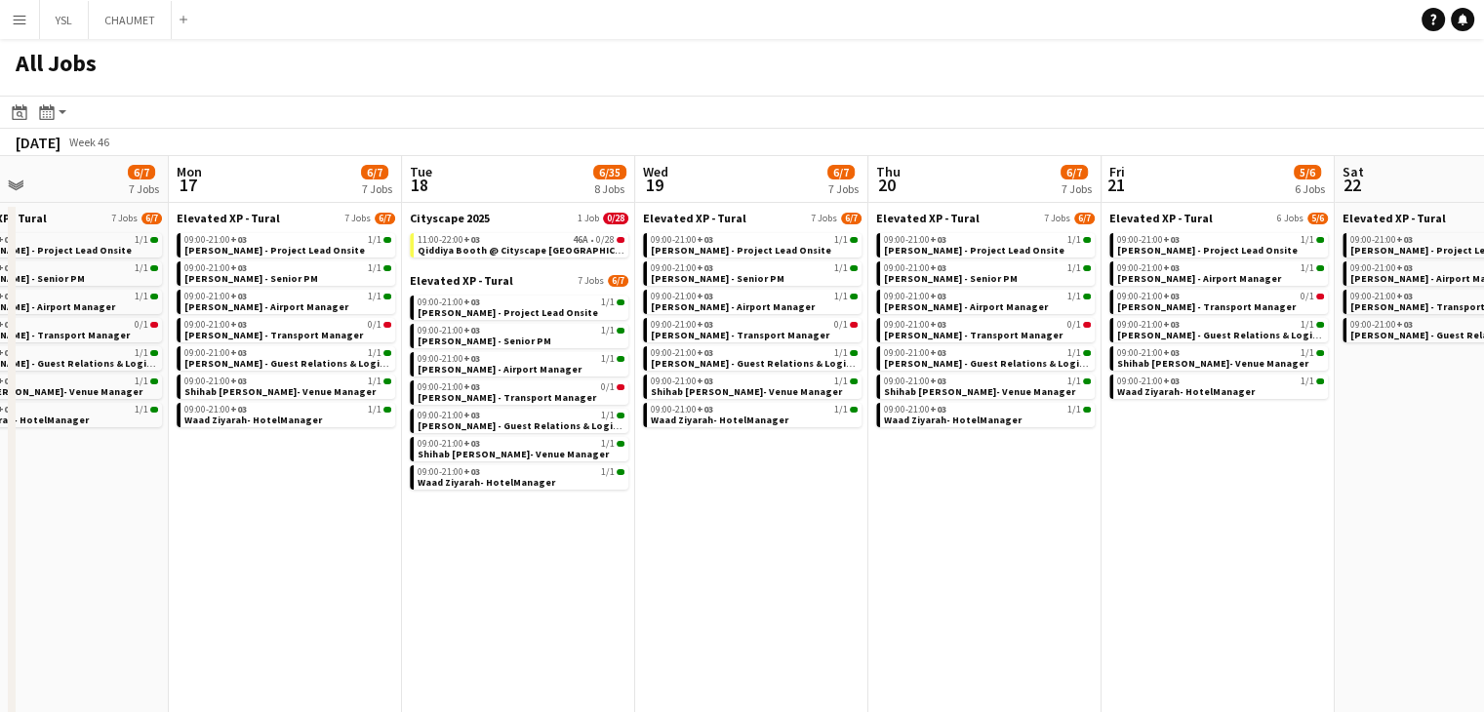
drag, startPoint x: 758, startPoint y: 536, endPoint x: 1116, endPoint y: 530, distance: 358.1
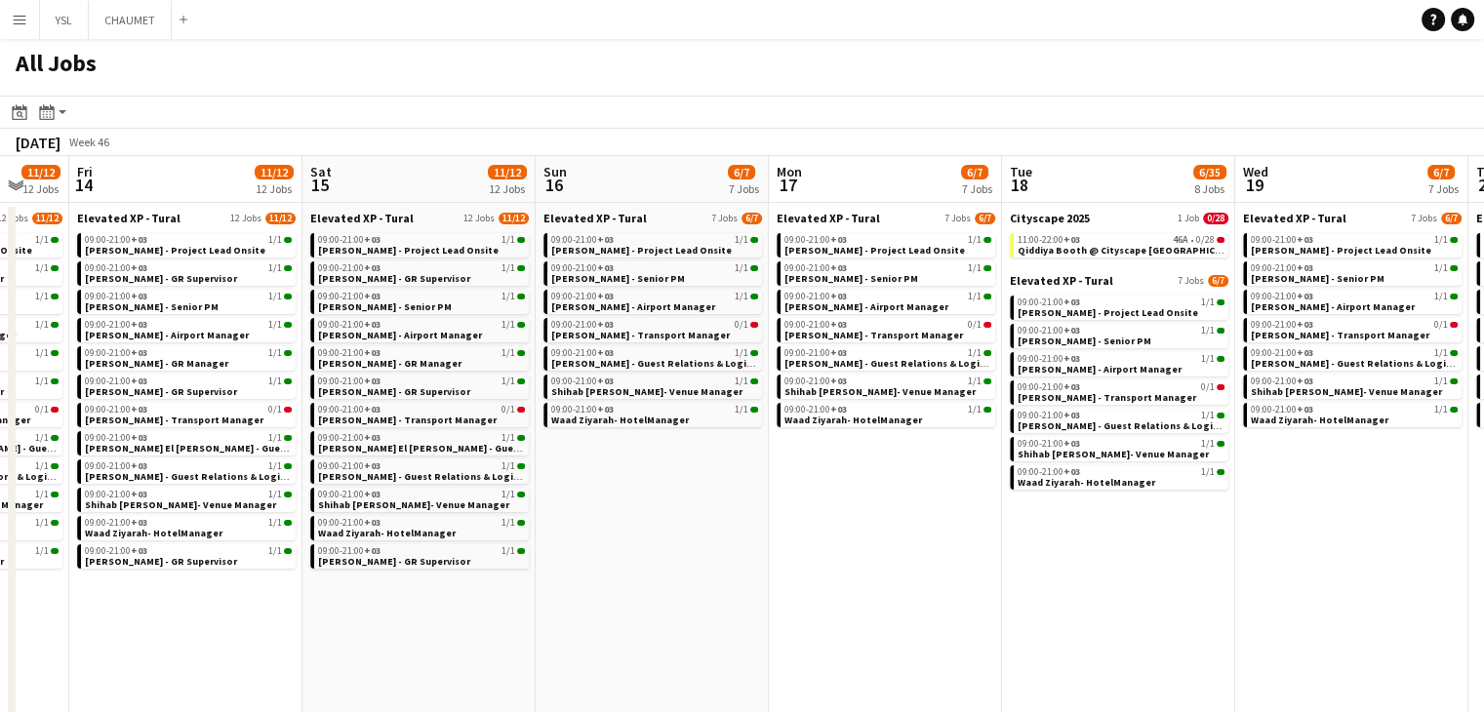
drag, startPoint x: 574, startPoint y: 528, endPoint x: 937, endPoint y: 517, distance: 363.1
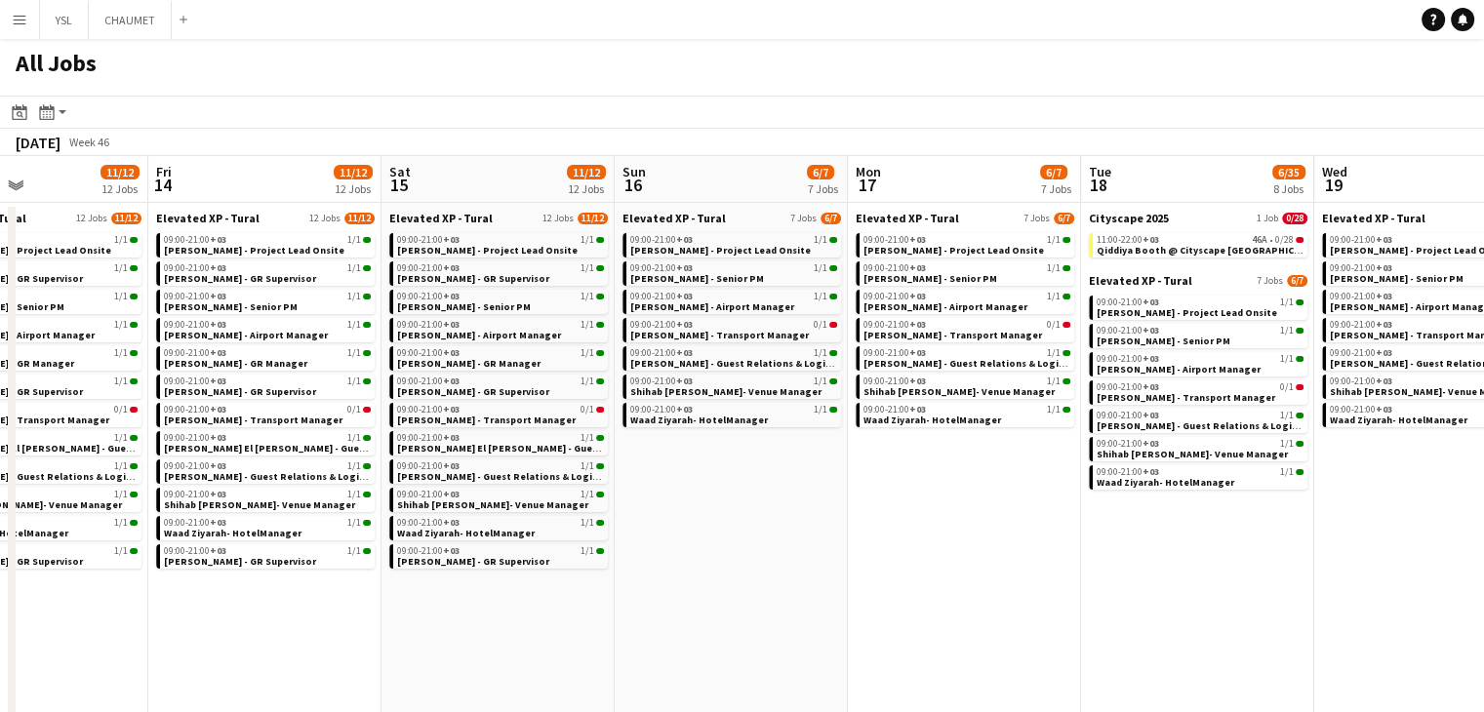
drag, startPoint x: 540, startPoint y: 605, endPoint x: 1017, endPoint y: 593, distance: 476.2
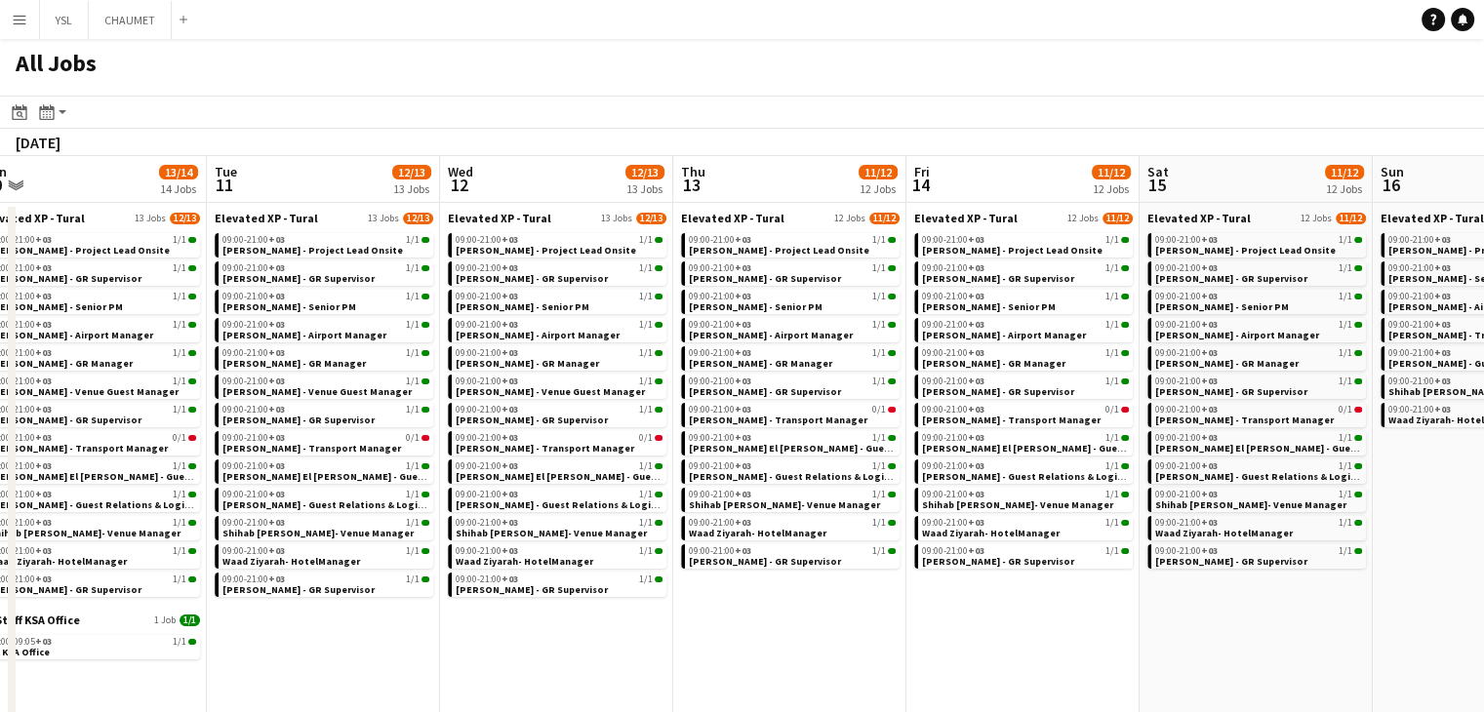
drag, startPoint x: 395, startPoint y: 616, endPoint x: 976, endPoint y: 615, distance: 580.5
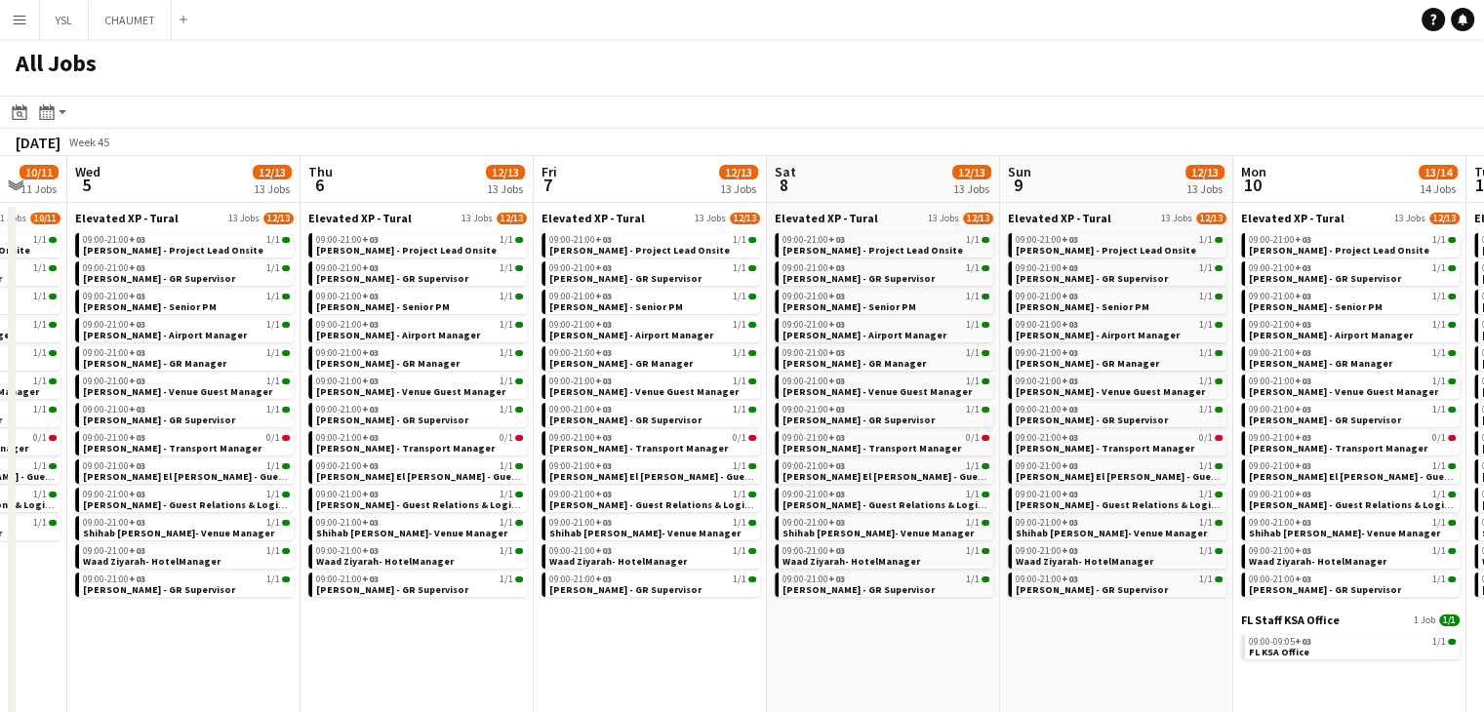
drag, startPoint x: 736, startPoint y: 624, endPoint x: 1094, endPoint y: 632, distance: 358.1
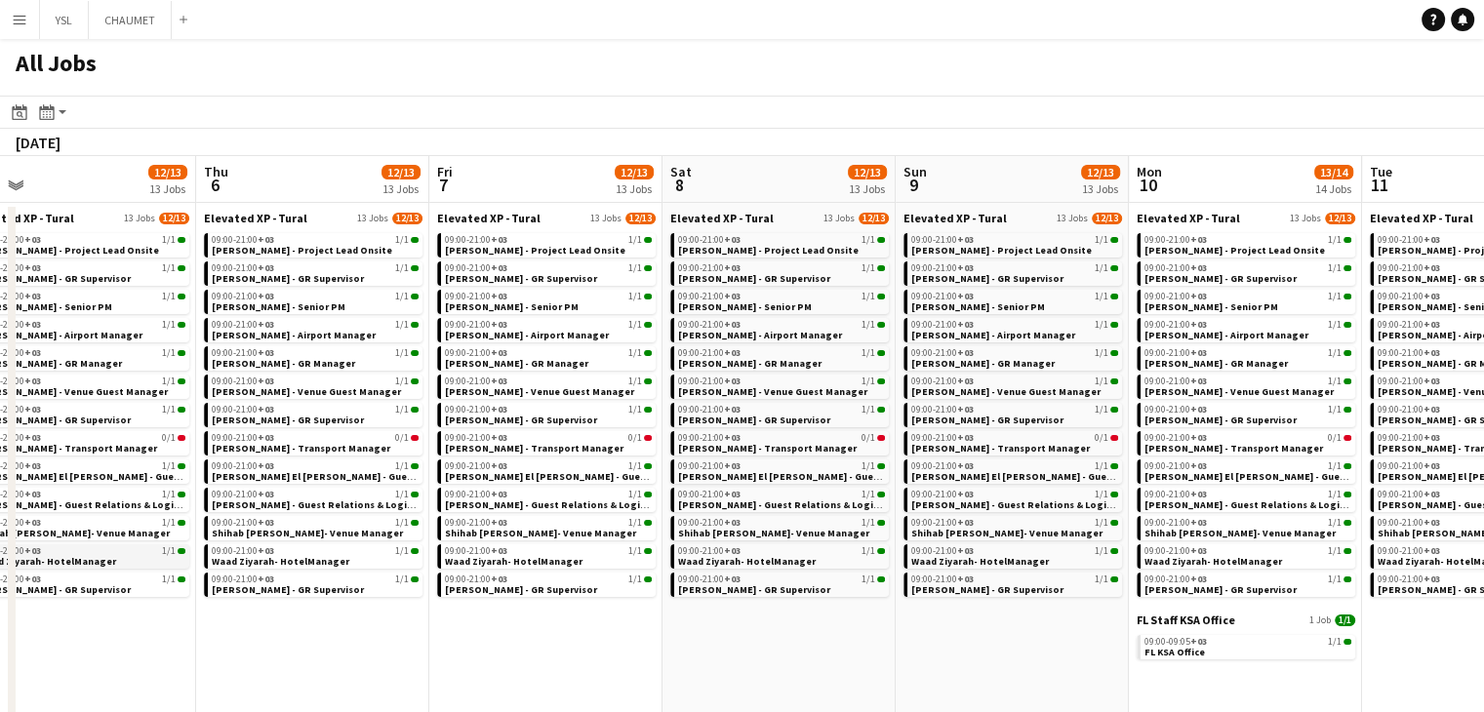
drag, startPoint x: 322, startPoint y: 604, endPoint x: 778, endPoint y: 559, distance: 457.8
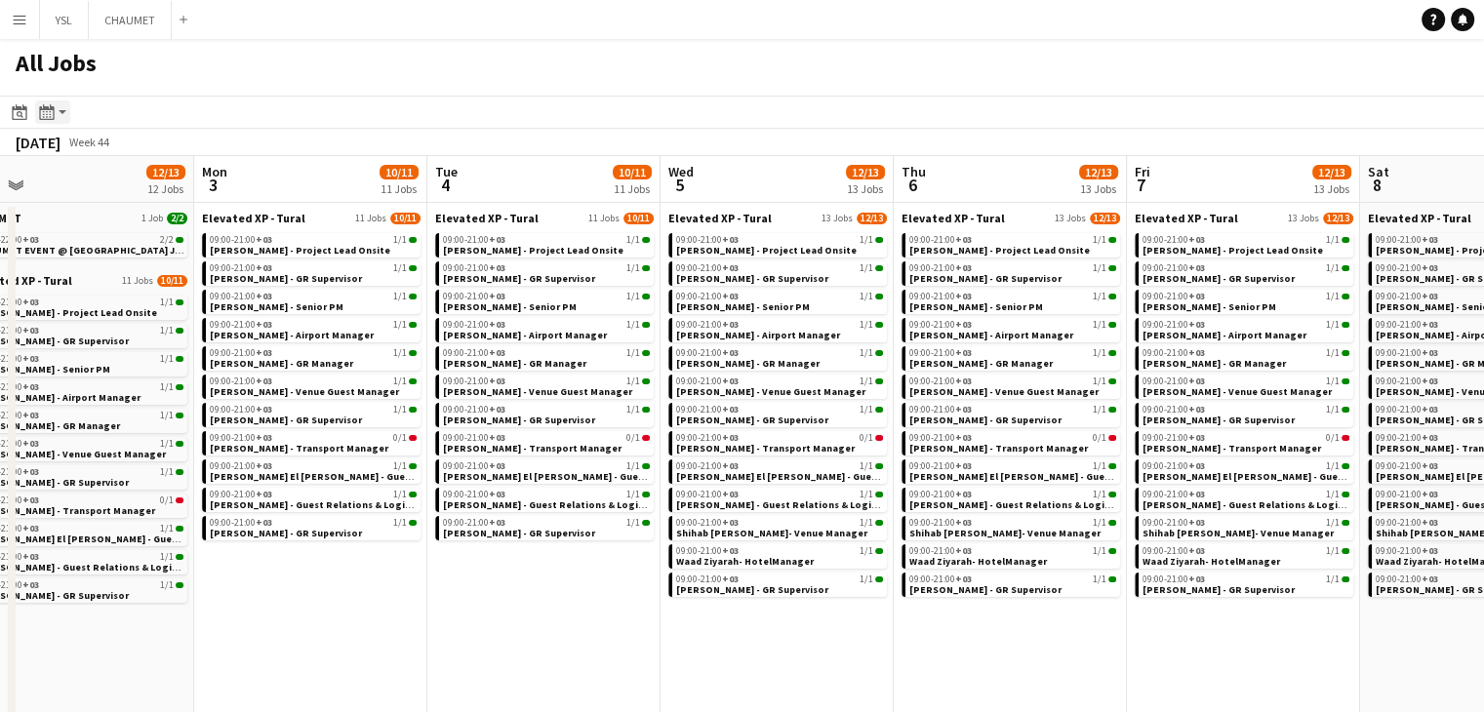
click at [44, 110] on icon at bounding box center [46, 112] width 15 height 16
click at [20, 115] on icon at bounding box center [20, 114] width 7 height 7
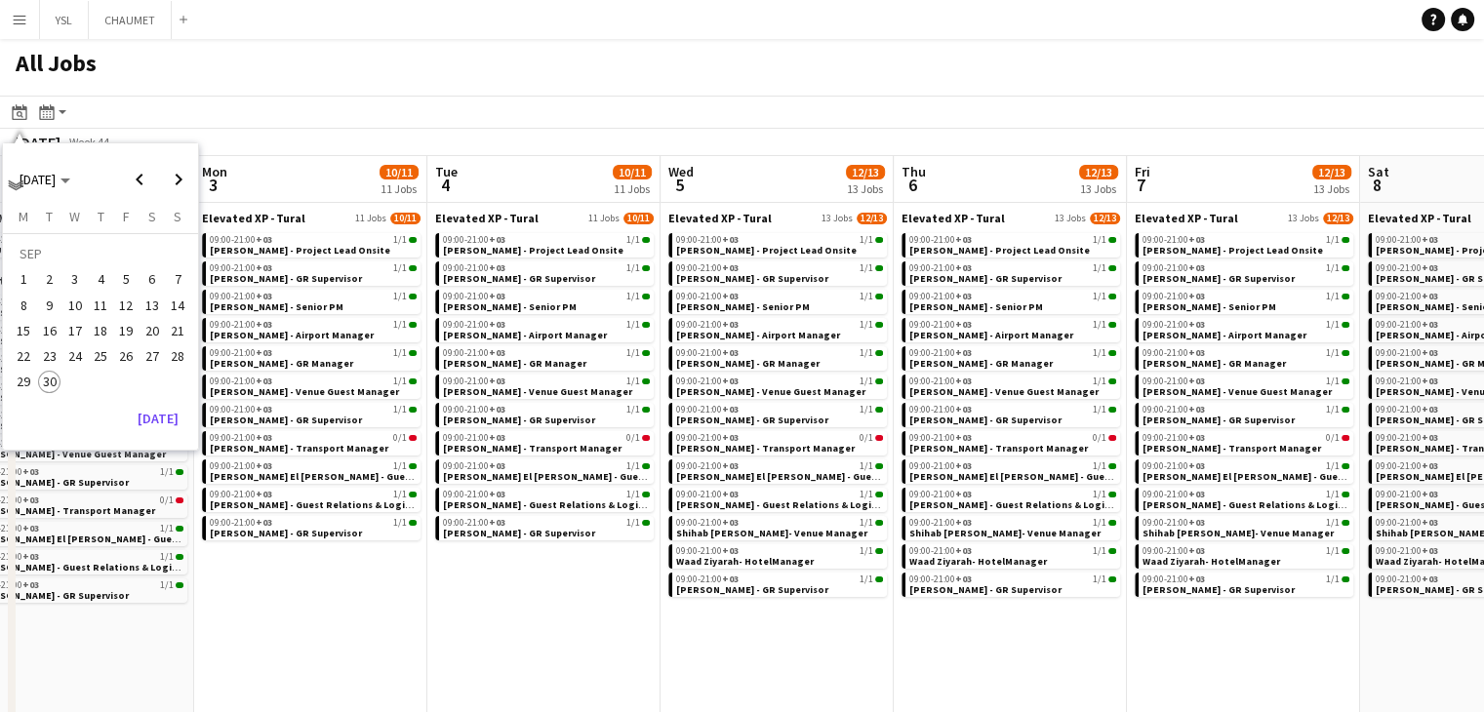
click at [50, 382] on span "30" at bounding box center [49, 382] width 23 height 23
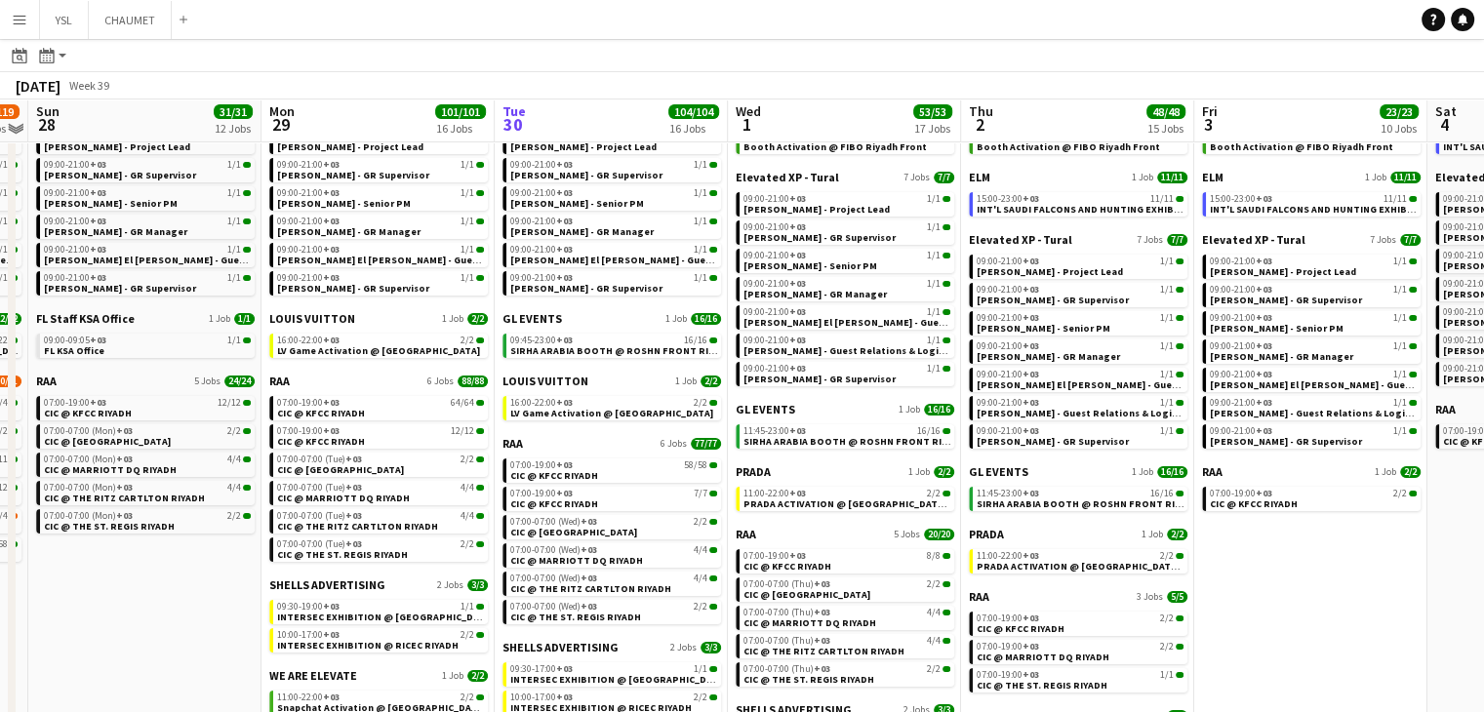
scroll to position [98, 0]
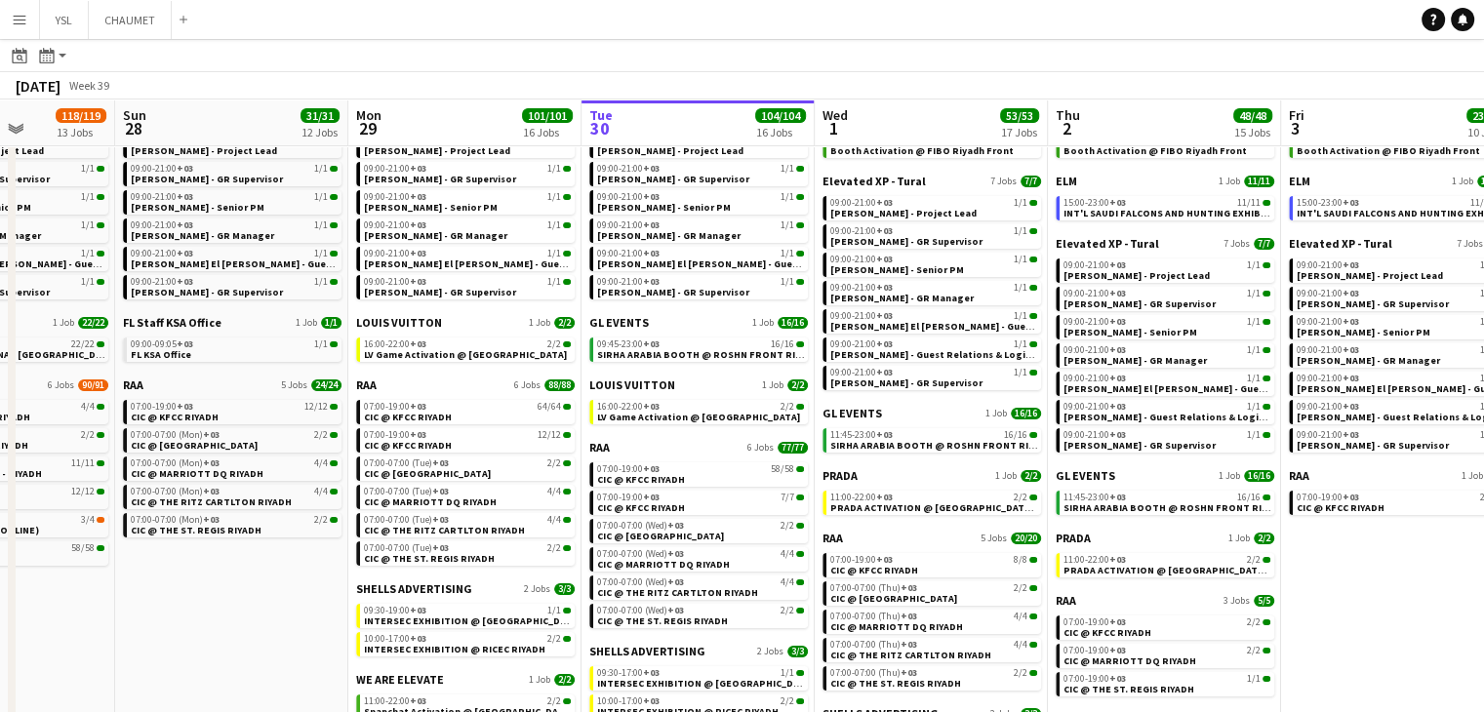
drag, startPoint x: 41, startPoint y: 585, endPoint x: 397, endPoint y: 568, distance: 356.5
click at [399, 569] on app-calendar-viewport "Thu 25 6/6 6 Jobs Fri 26 17/17 8 Jobs Sat 27 118/119 13 Jobs Sun 28 31/31 12 Jo…" at bounding box center [742, 630] width 1484 height 1264
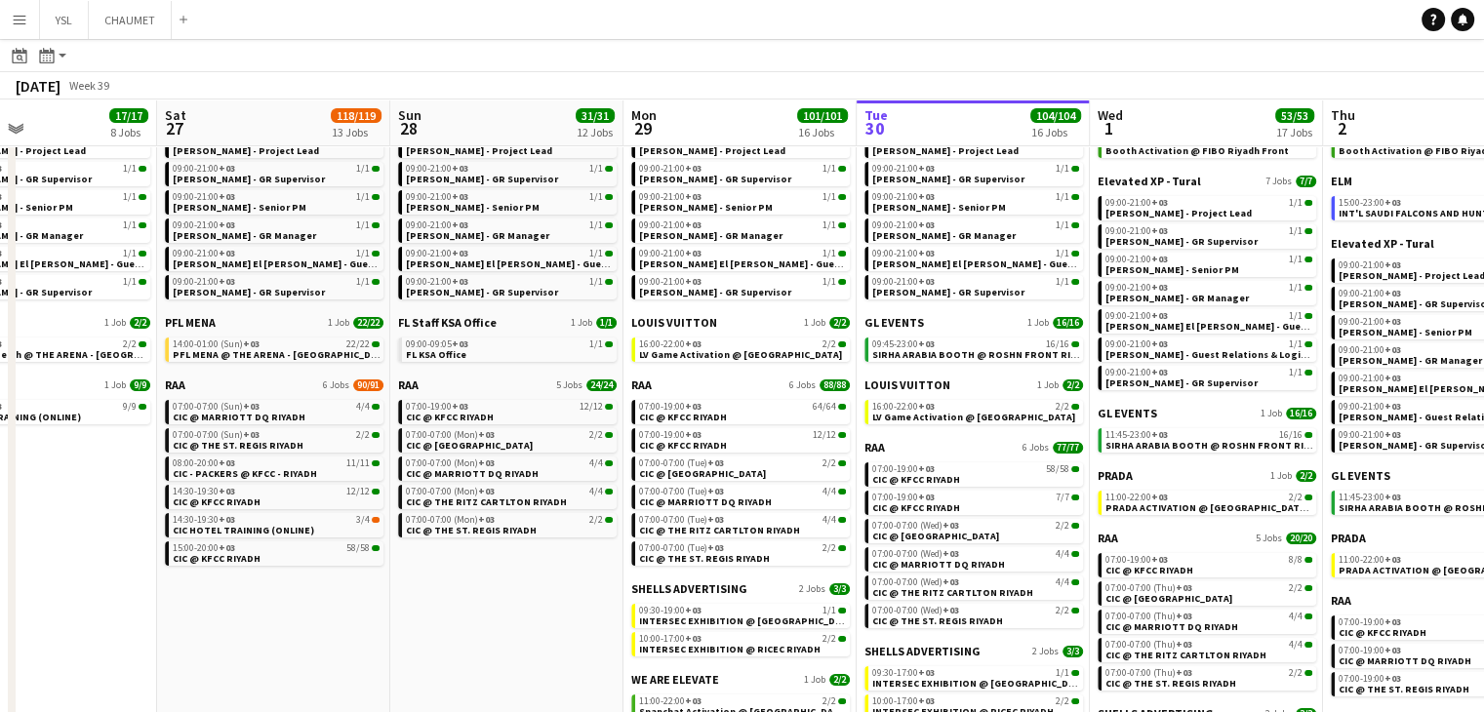
scroll to position [0, 580]
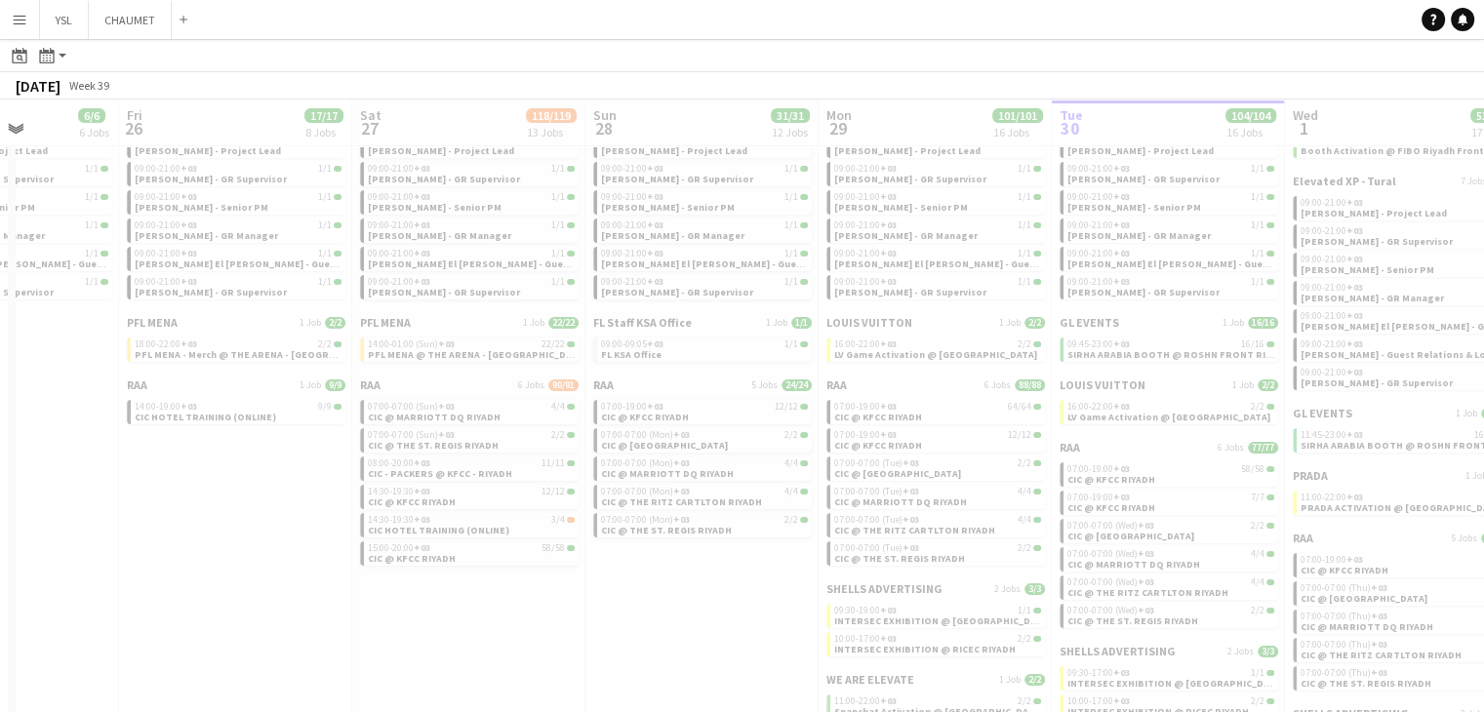
drag, startPoint x: 297, startPoint y: 579, endPoint x: 441, endPoint y: 596, distance: 145.5
click at [828, 577] on app-all-jobs "All Jobs Date picker SEP 2025 SEP 2025 Monday M Tuesday T Wednesday W Thursday …" at bounding box center [742, 601] width 1484 height 1321
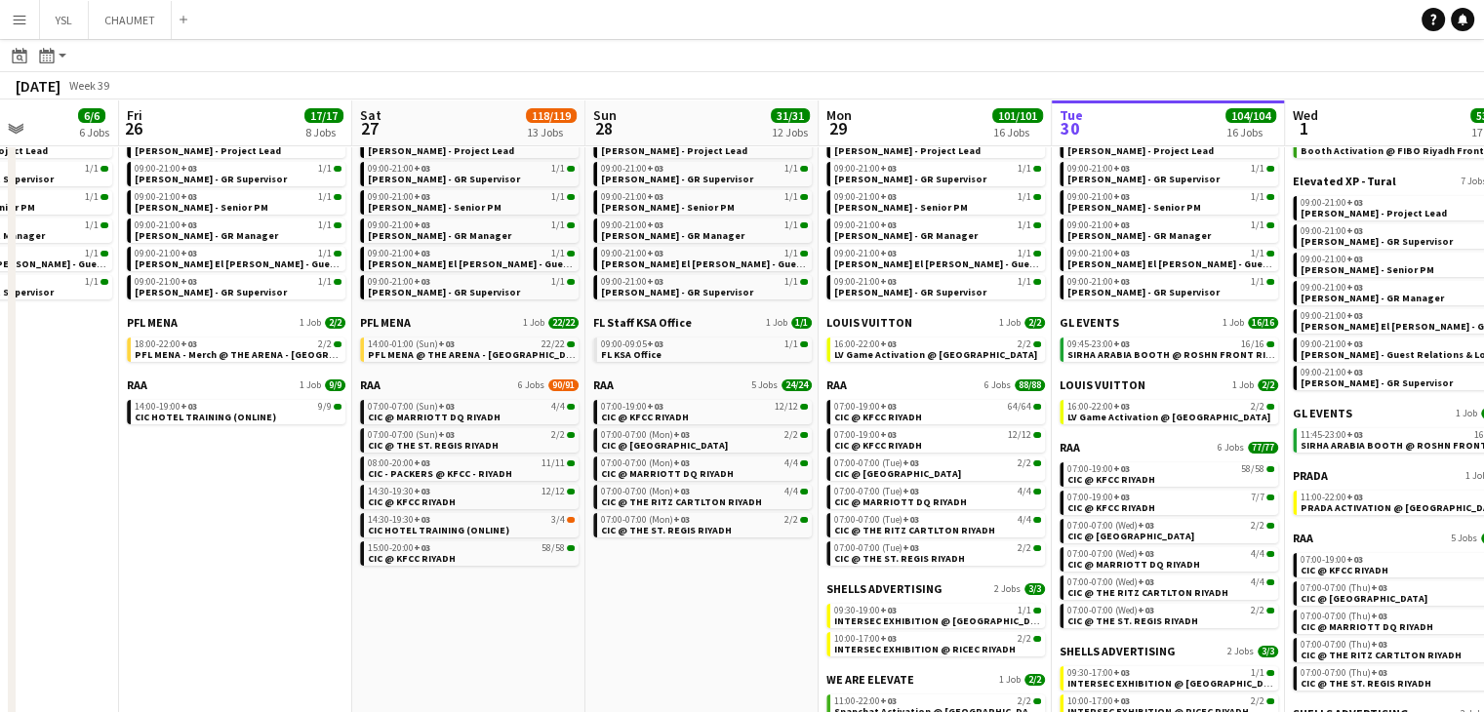
drag, startPoint x: 348, startPoint y: 598, endPoint x: 632, endPoint y: 593, distance: 283.9
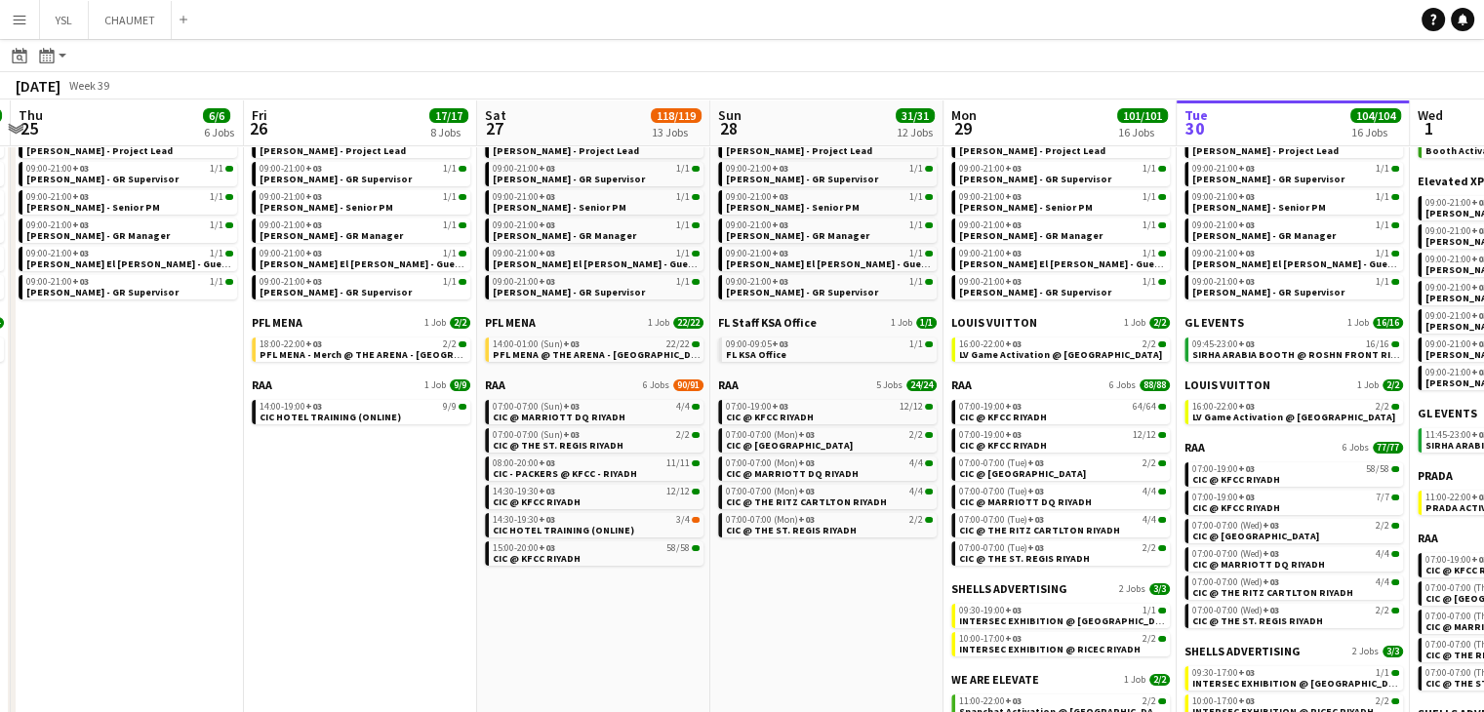
drag, startPoint x: 178, startPoint y: 554, endPoint x: 515, endPoint y: 567, distance: 337.8
click at [536, 568] on app-calendar-viewport "Tue 23 36/36 6 Jobs Wed 24 10/10 7 Jobs Thu 25 6/6 6 Jobs Fri 26 17/17 8 Jobs S…" at bounding box center [742, 630] width 1484 height 1264
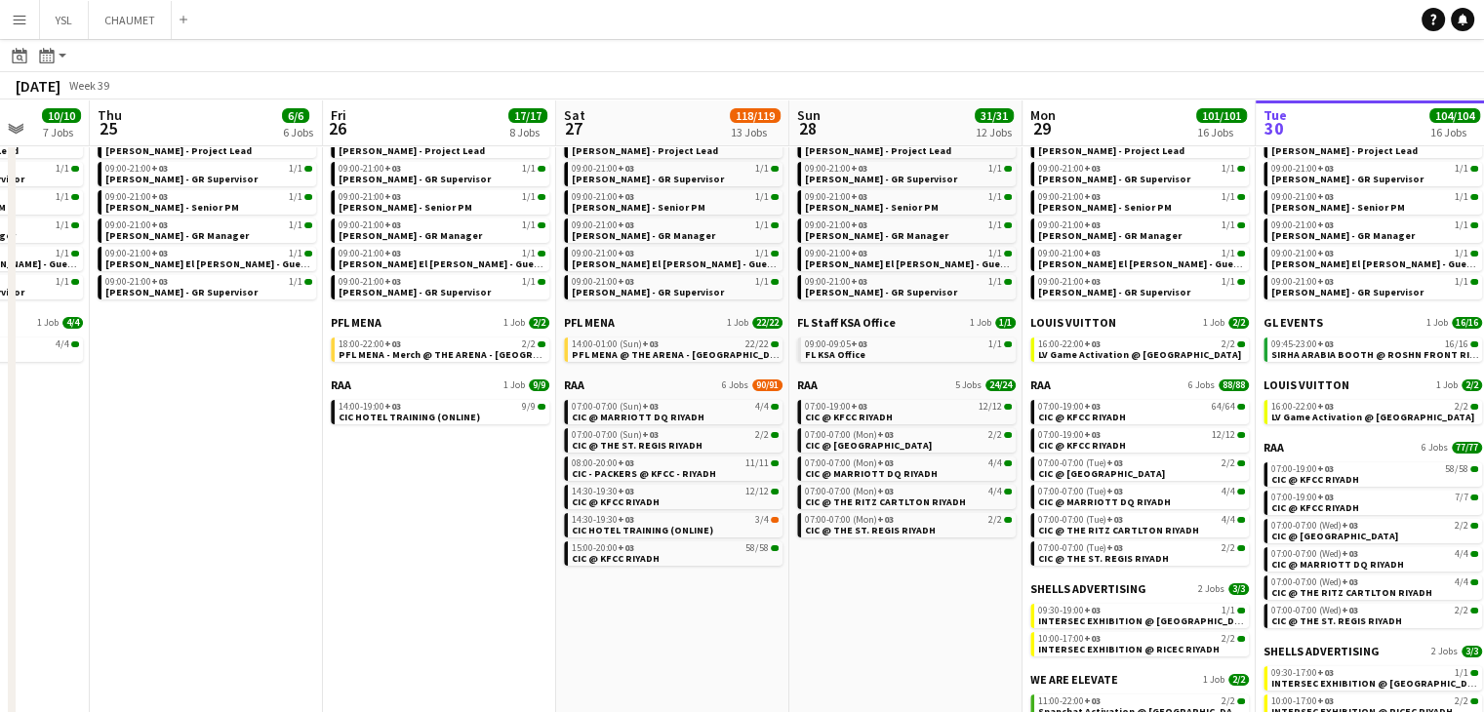
drag, startPoint x: 222, startPoint y: 553, endPoint x: 535, endPoint y: 571, distance: 312.7
click at [535, 571] on app-calendar-viewport "Mon 22 32/32 5 Jobs Tue 23 36/36 6 Jobs Wed 24 10/10 7 Jobs Thu 25 6/6 6 Jobs F…" at bounding box center [742, 630] width 1484 height 1264
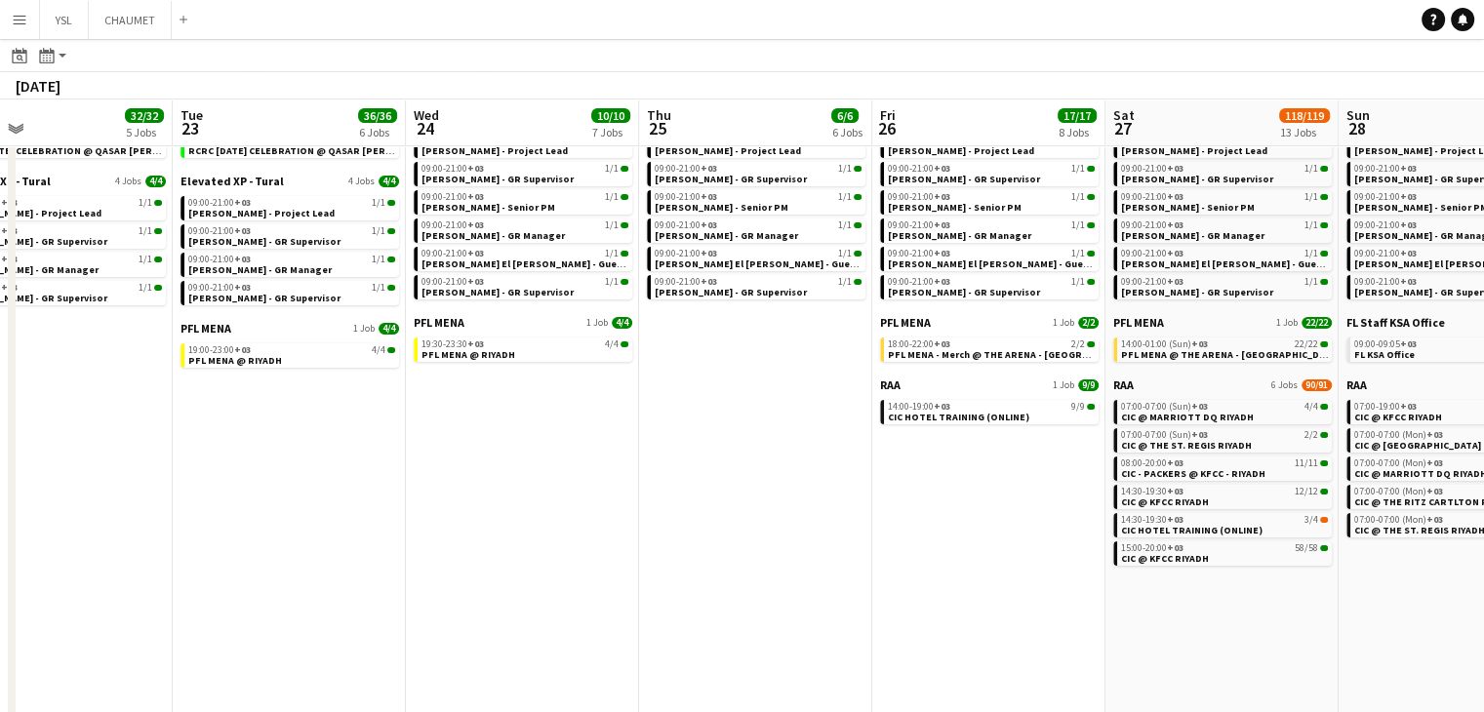
click at [644, 574] on app-all-jobs "All Jobs Date picker SEP 2025 SEP 2025 Monday M Tuesday T Wednesday W Thursday …" at bounding box center [742, 601] width 1484 height 1321
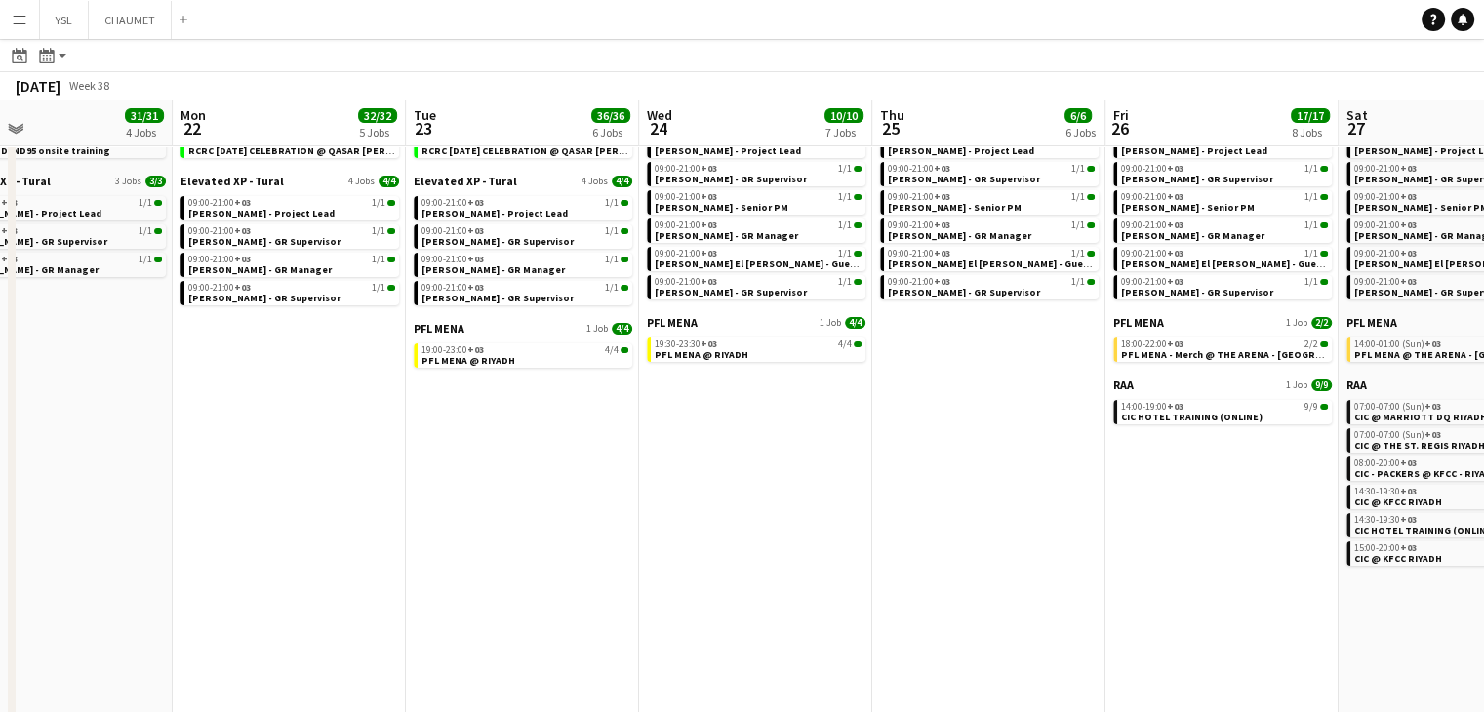
drag, startPoint x: 293, startPoint y: 570, endPoint x: 562, endPoint y: 565, distance: 269.3
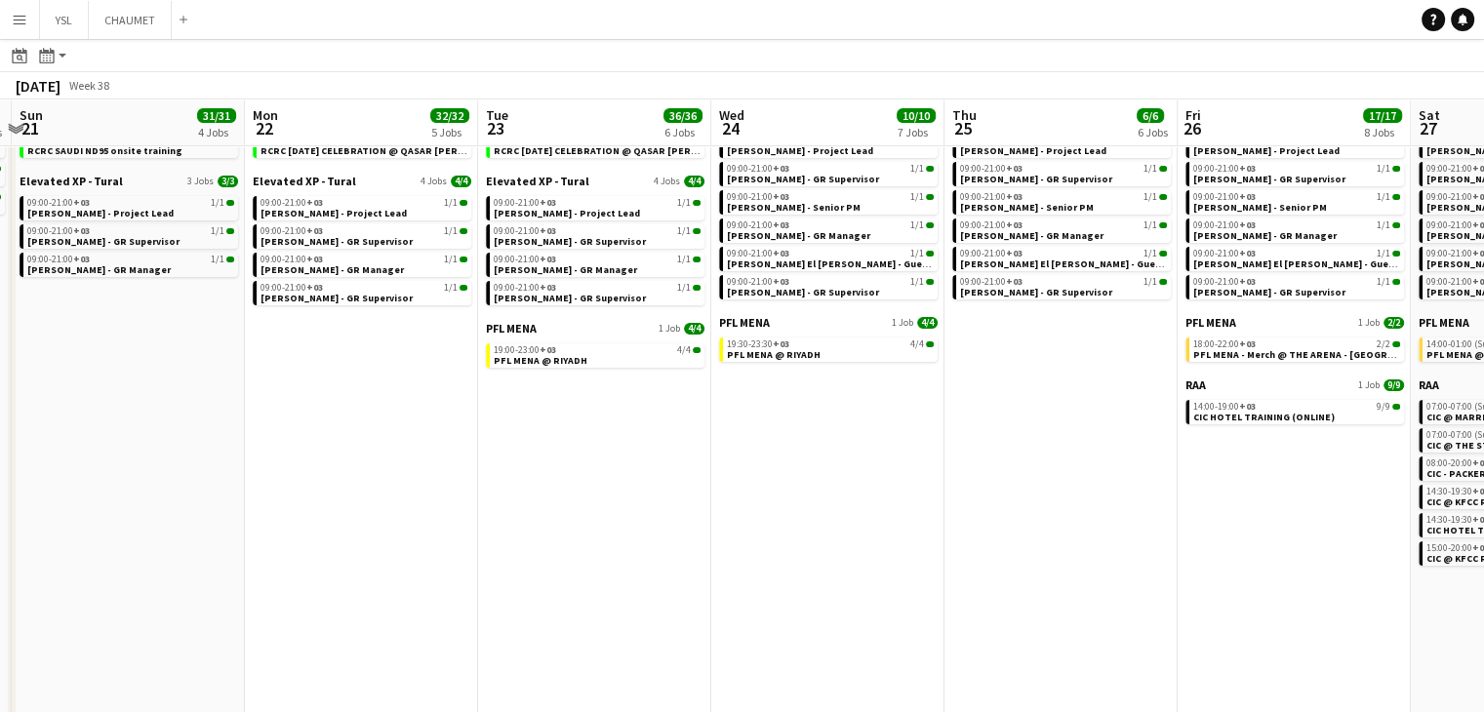
drag, startPoint x: 386, startPoint y: 545, endPoint x: 468, endPoint y: 541, distance: 82.0
click at [468, 541] on app-calendar-viewport "Fri 19 3/3 3 Jobs Sat 20 3/3 3 Jobs Sun 21 31/31 4 Jobs Mon 22 32/32 5 Jobs Tue…" at bounding box center [742, 630] width 1484 height 1264
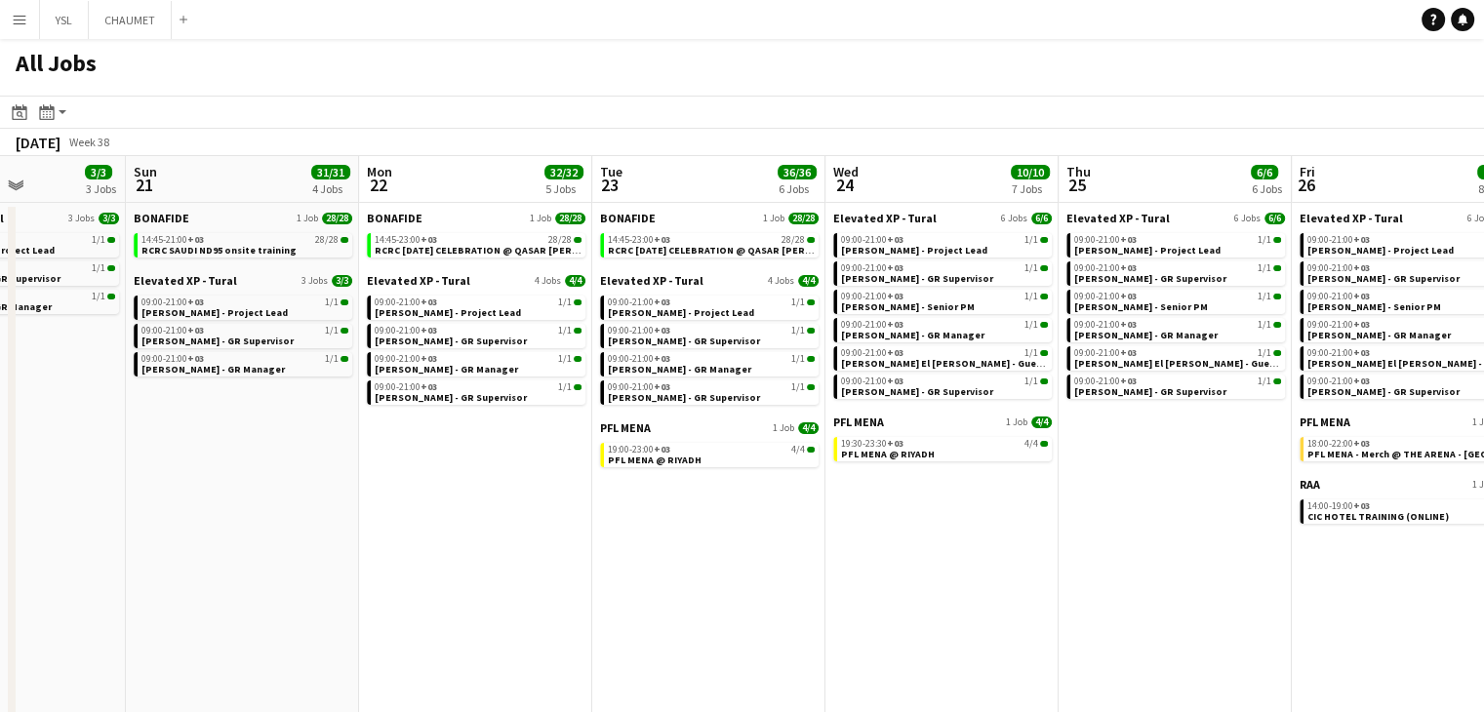
scroll to position [0, 557]
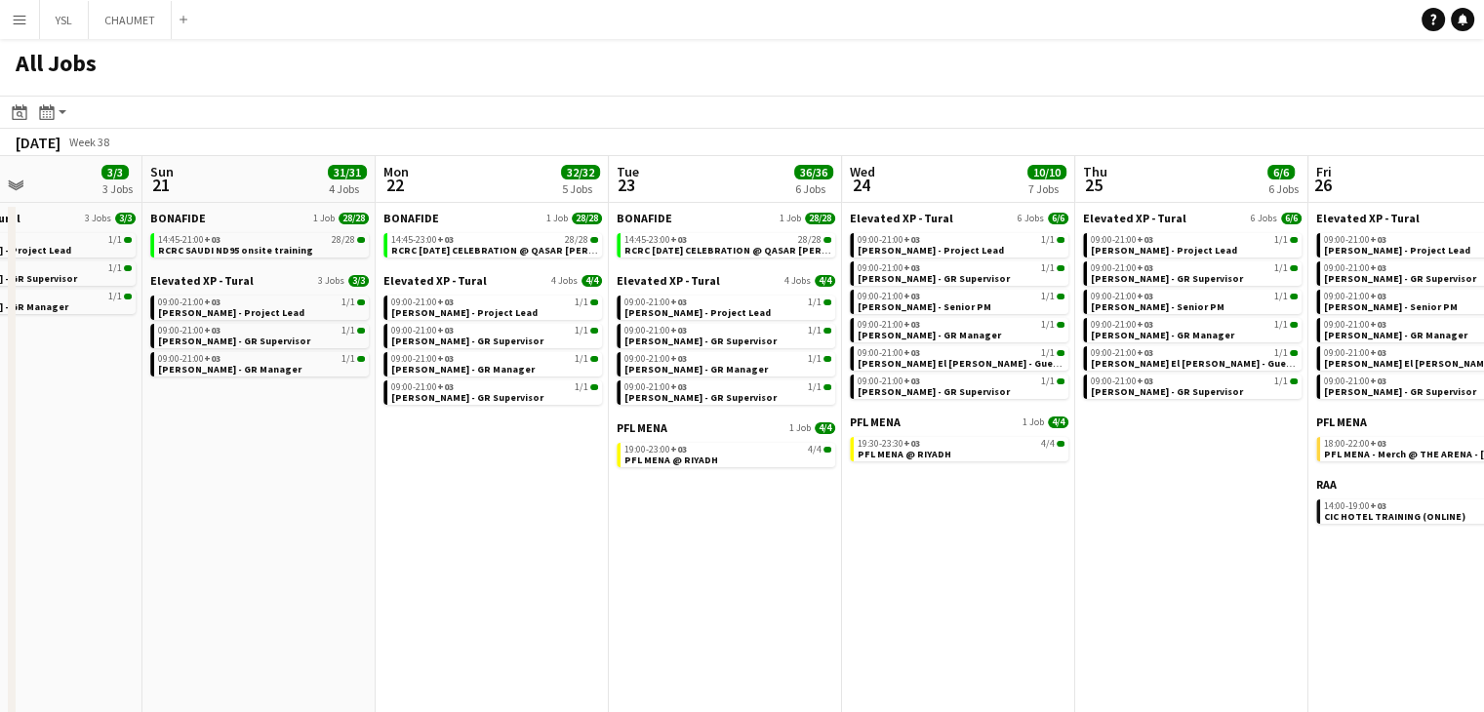
drag, startPoint x: 372, startPoint y: 534, endPoint x: 493, endPoint y: 537, distance: 121.0
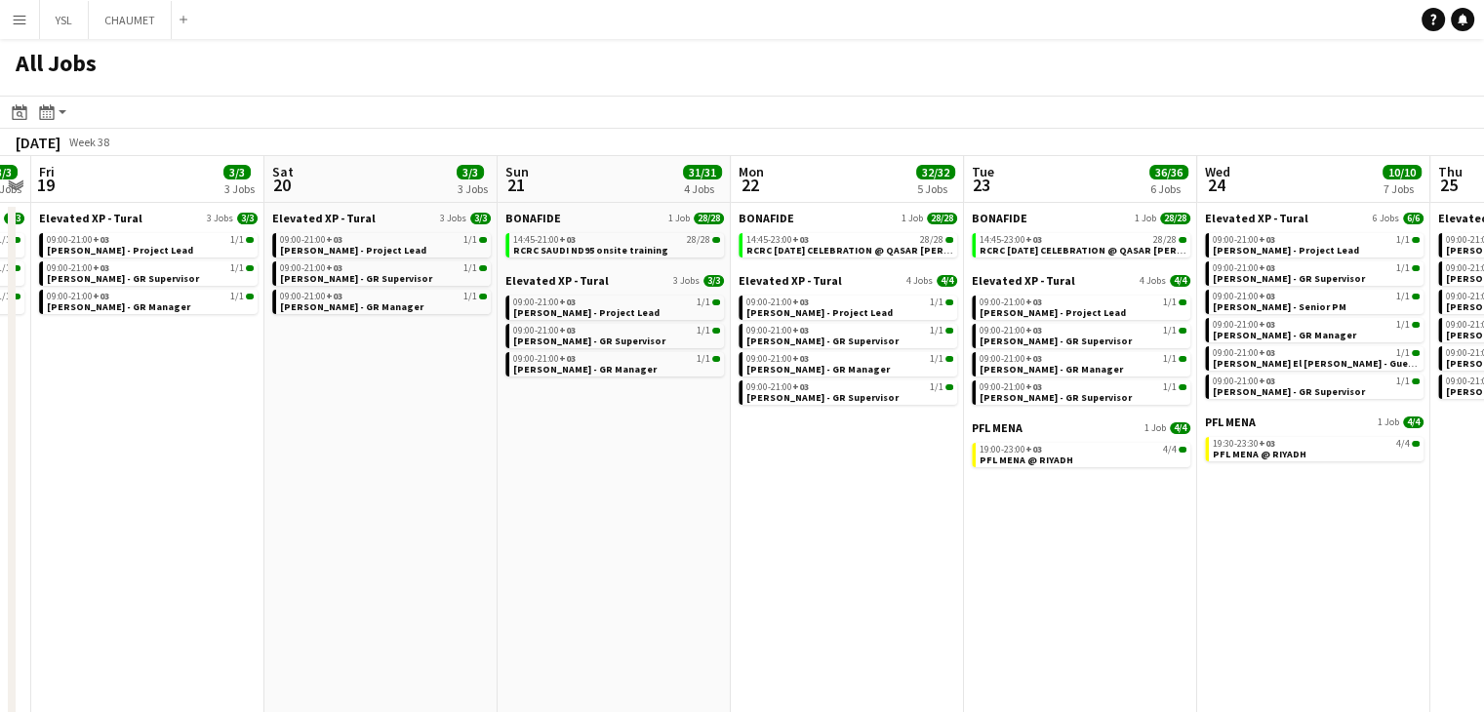
drag, startPoint x: 363, startPoint y: 565, endPoint x: 650, endPoint y: 567, distance: 286.8
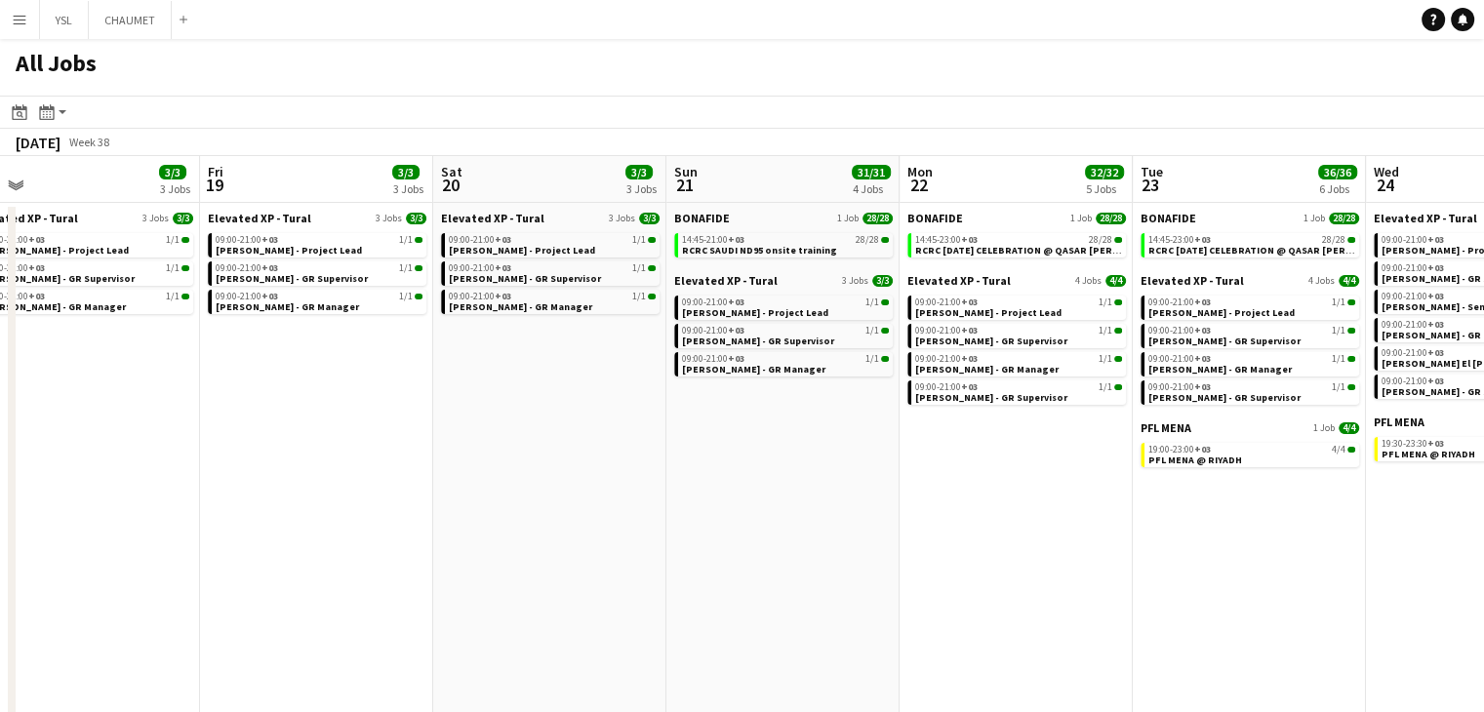
scroll to position [0, 478]
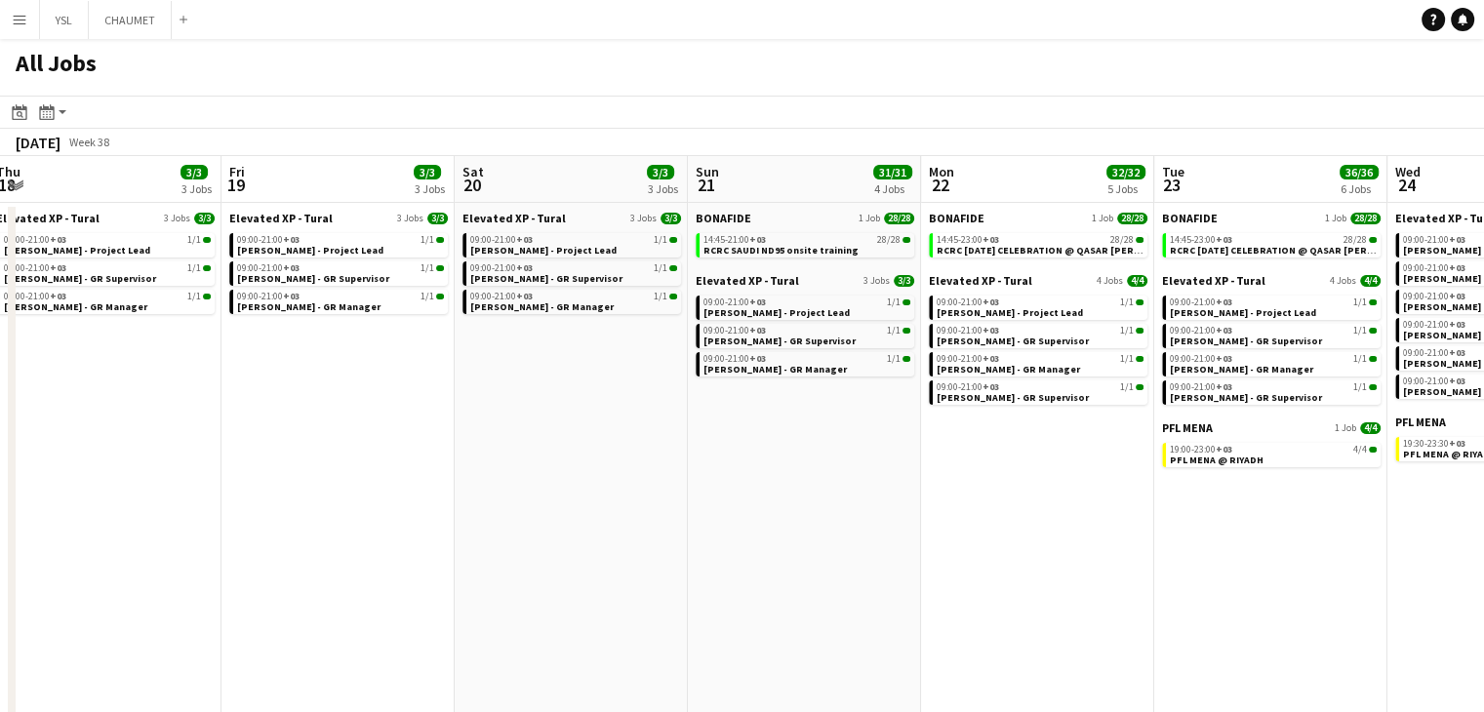
drag, startPoint x: 439, startPoint y: 575, endPoint x: 528, endPoint y: 575, distance: 88.8
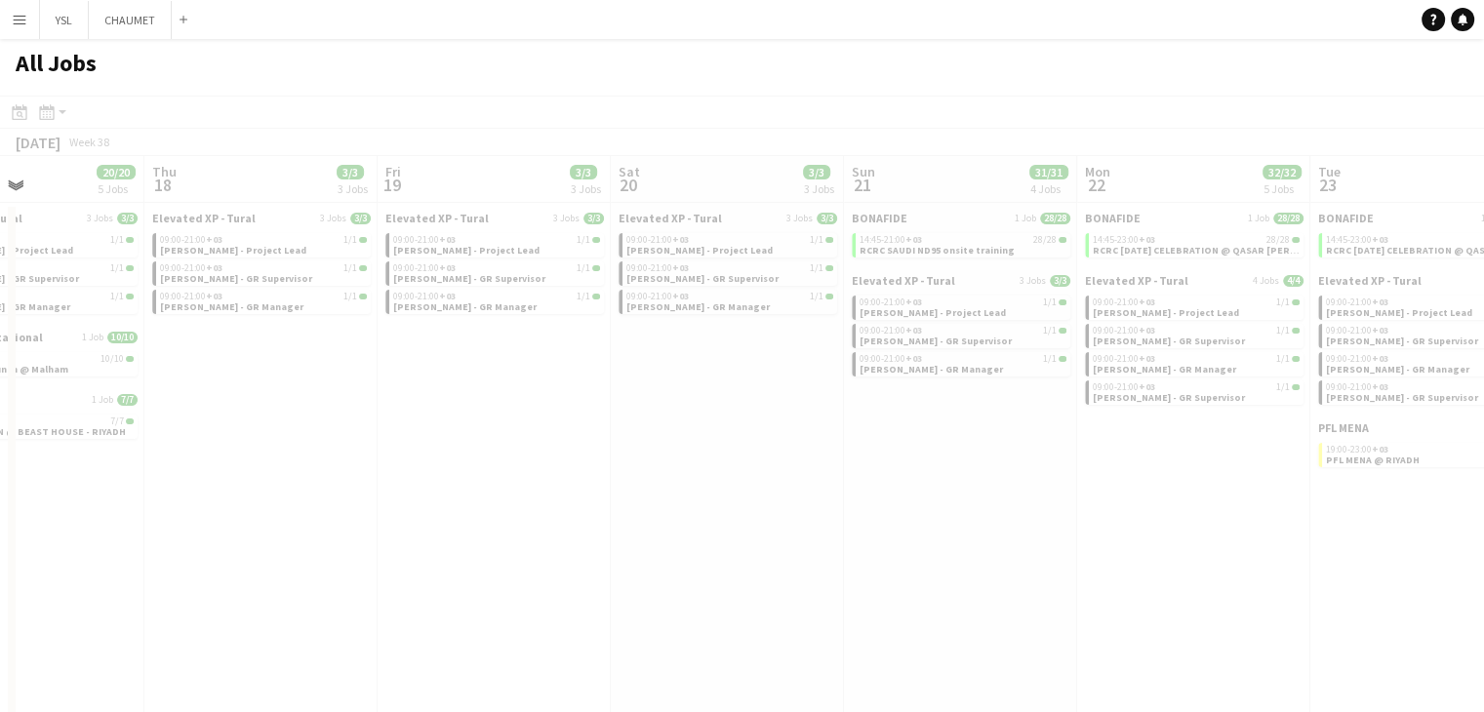
drag, startPoint x: 527, startPoint y: 568, endPoint x: 683, endPoint y: 570, distance: 156.1
click at [804, 553] on app-all-jobs "All Jobs Date picker SEP 2025 SEP 2025 Monday M Tuesday T Wednesday W Thursday …" at bounding box center [742, 700] width 1484 height 1323
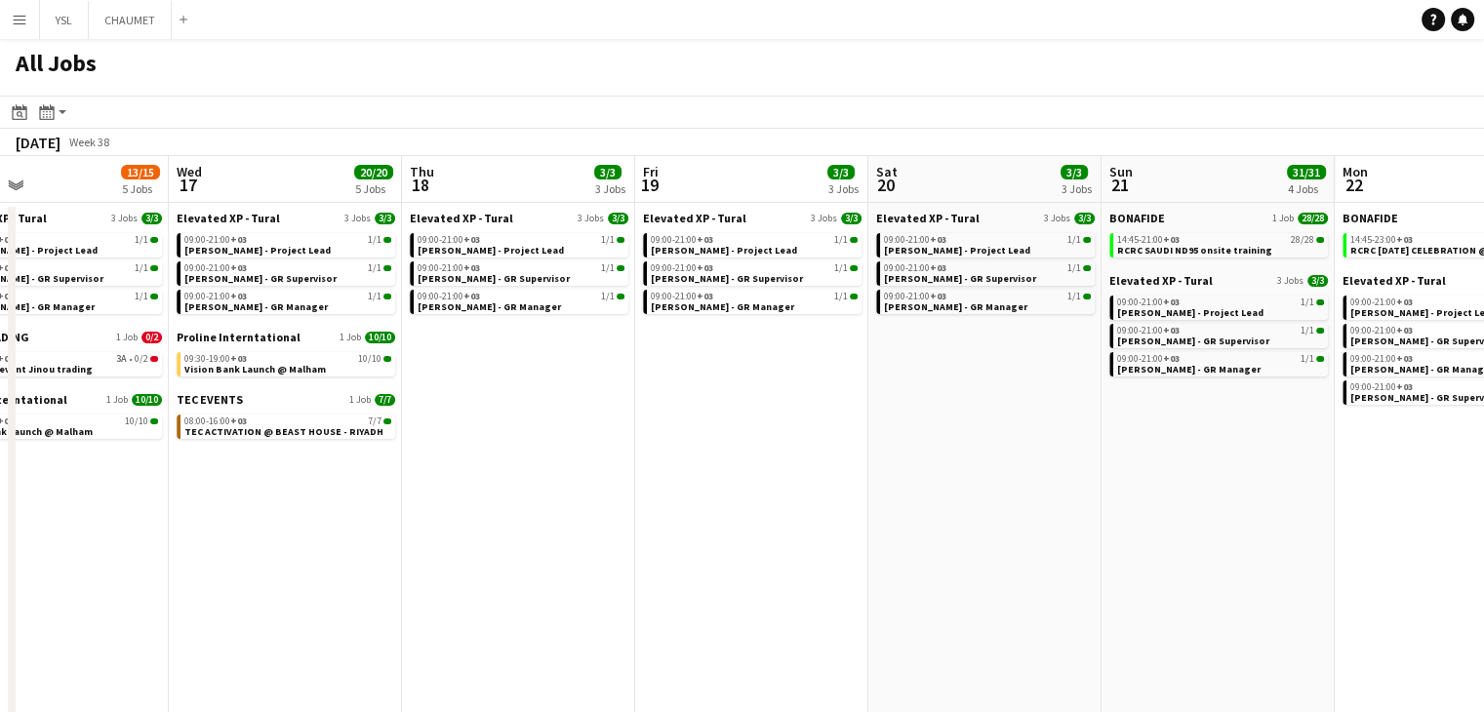
drag, startPoint x: 492, startPoint y: 521, endPoint x: 552, endPoint y: 516, distance: 60.7
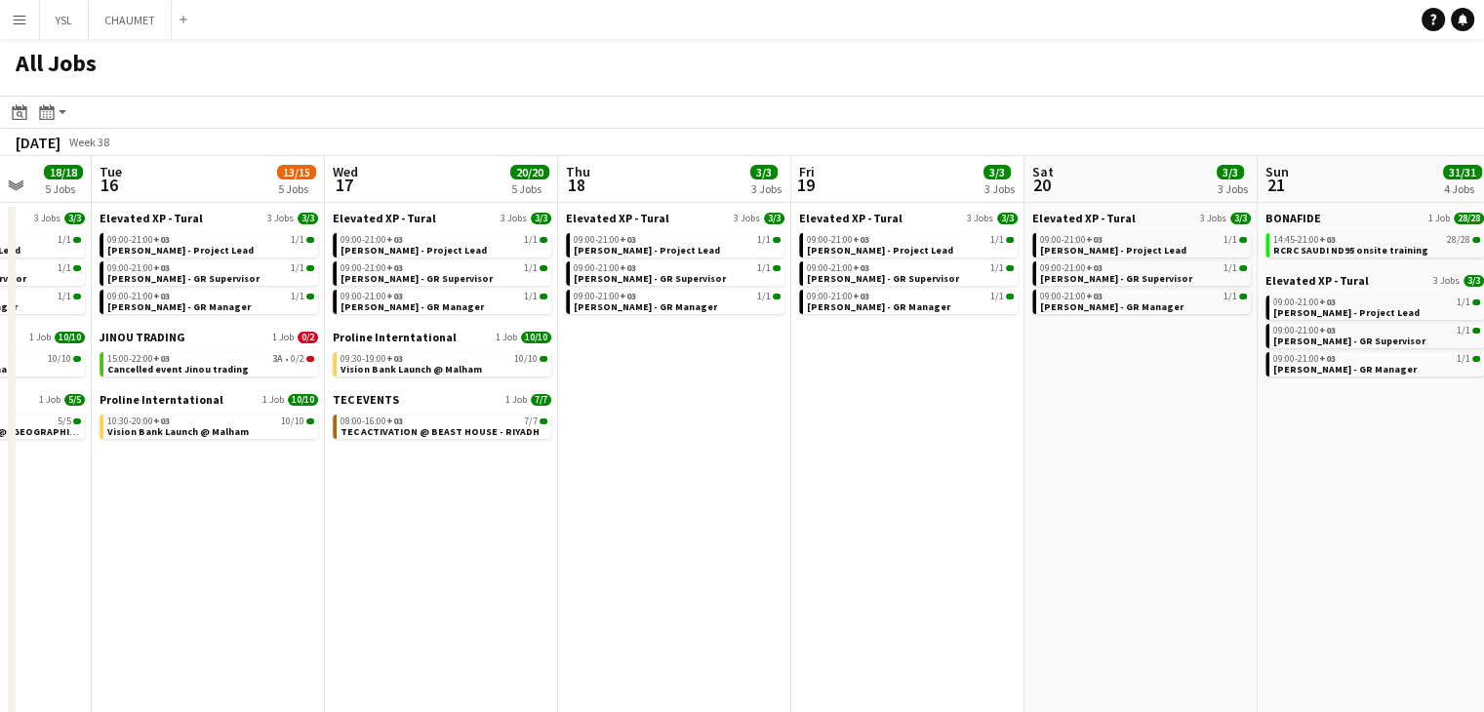
drag, startPoint x: 492, startPoint y: 519, endPoint x: 675, endPoint y: 521, distance: 183.4
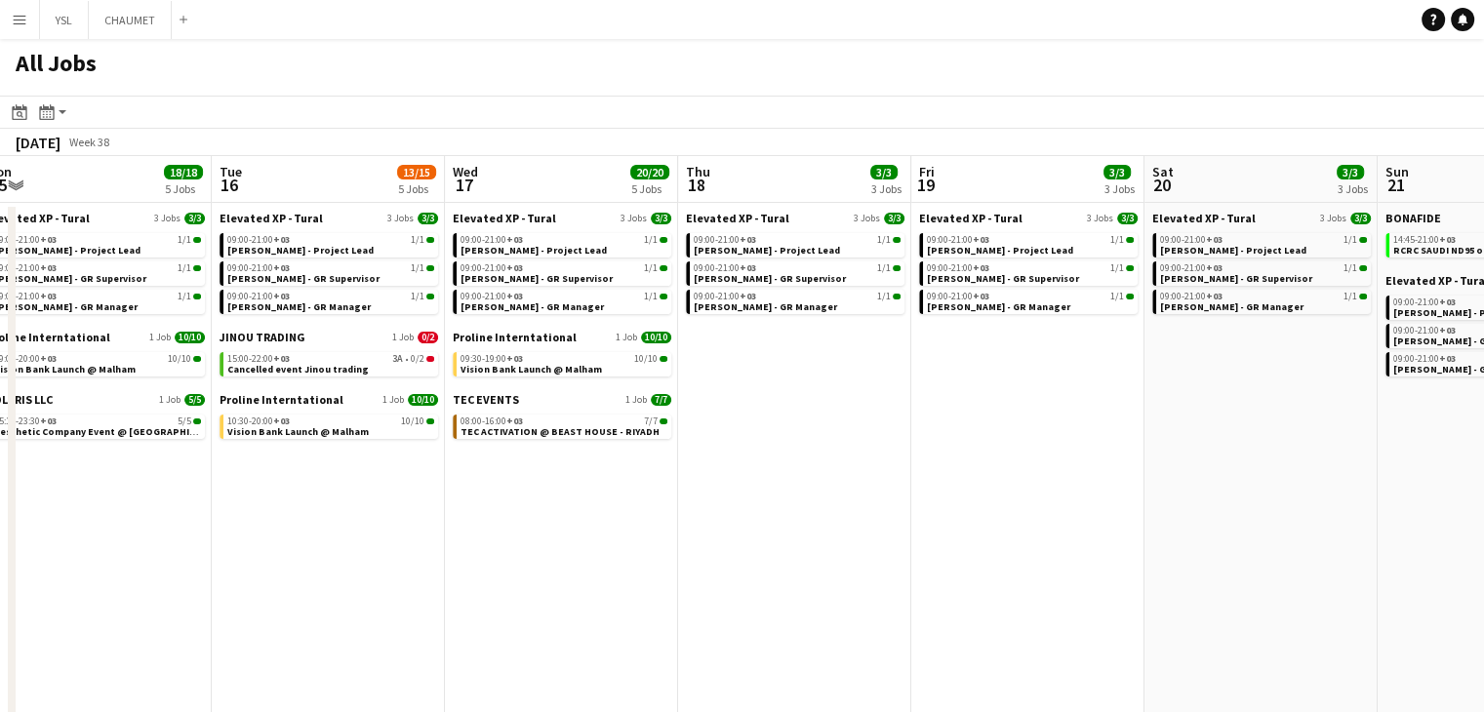
scroll to position [0, 474]
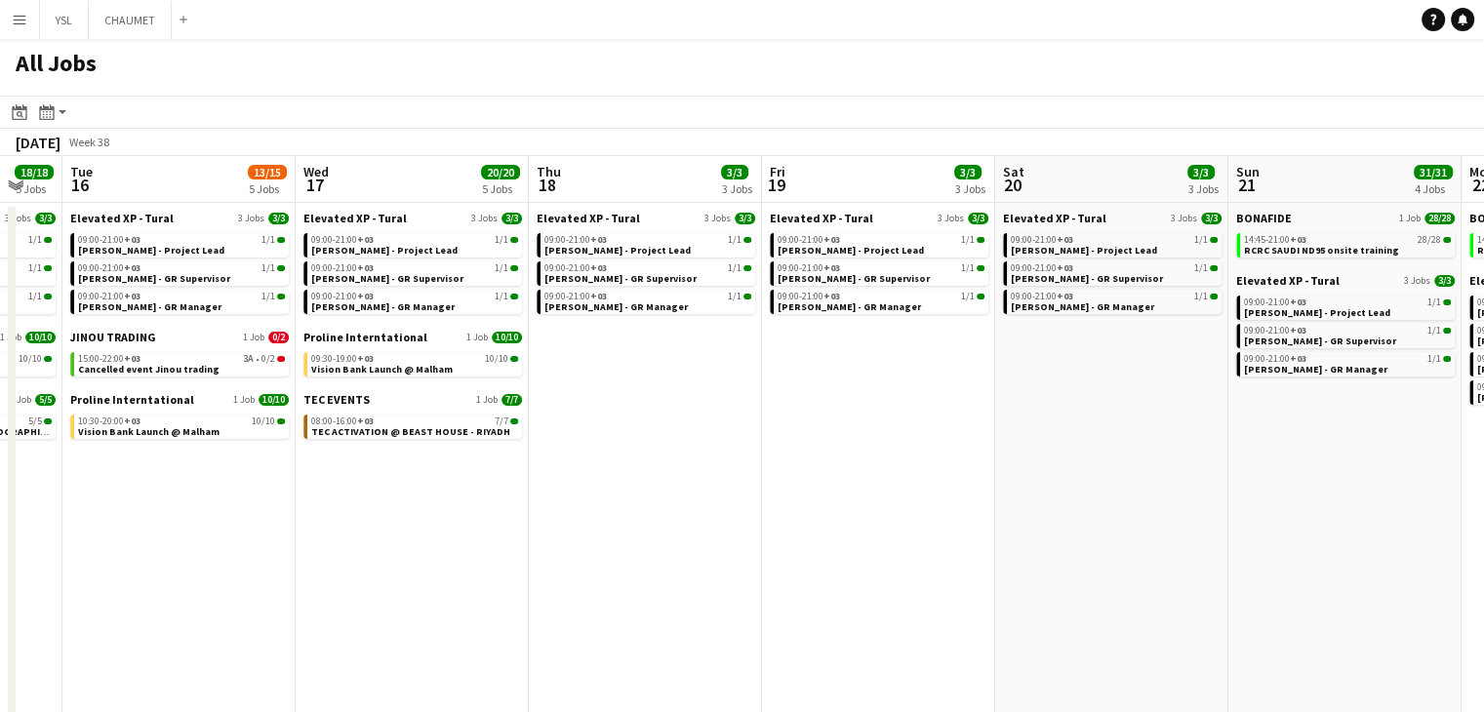
scroll to position [0, 658]
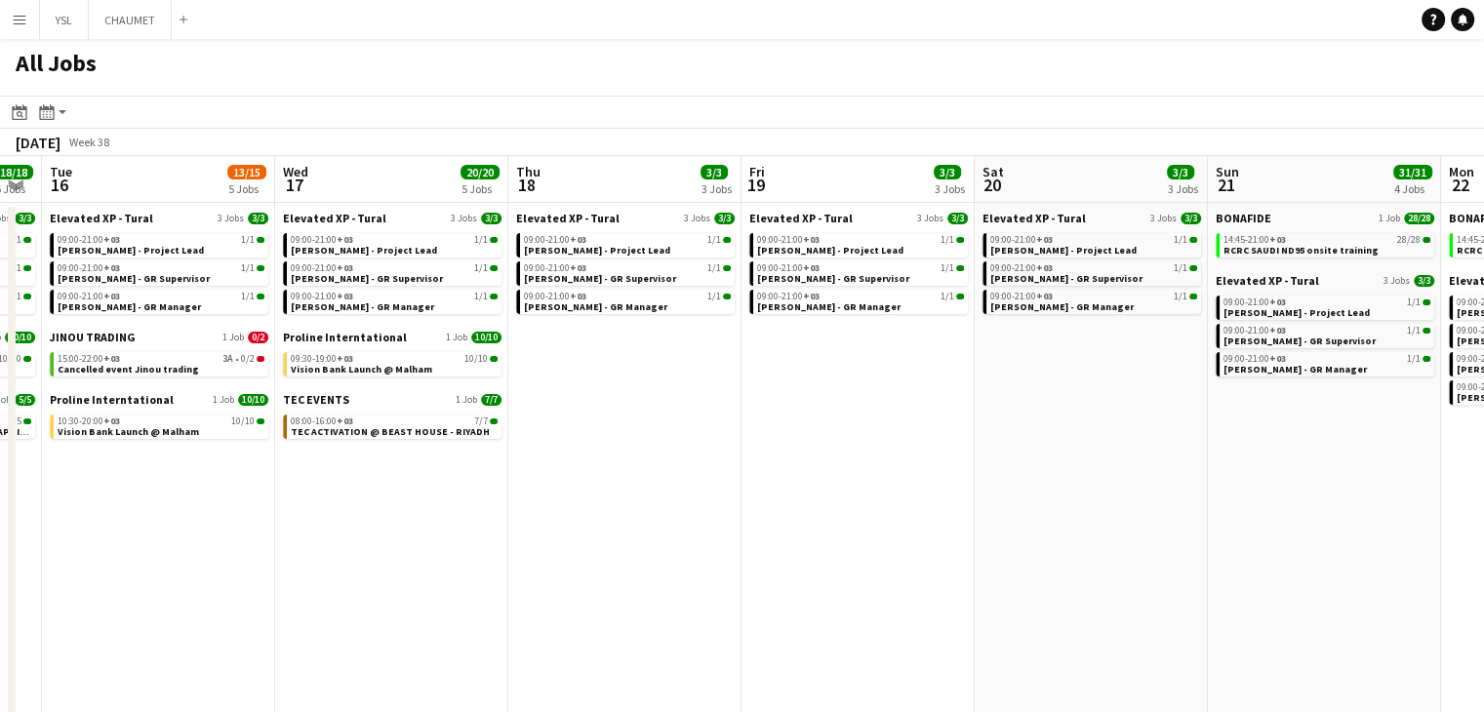
drag, startPoint x: 759, startPoint y: 507, endPoint x: 732, endPoint y: 514, distance: 28.2
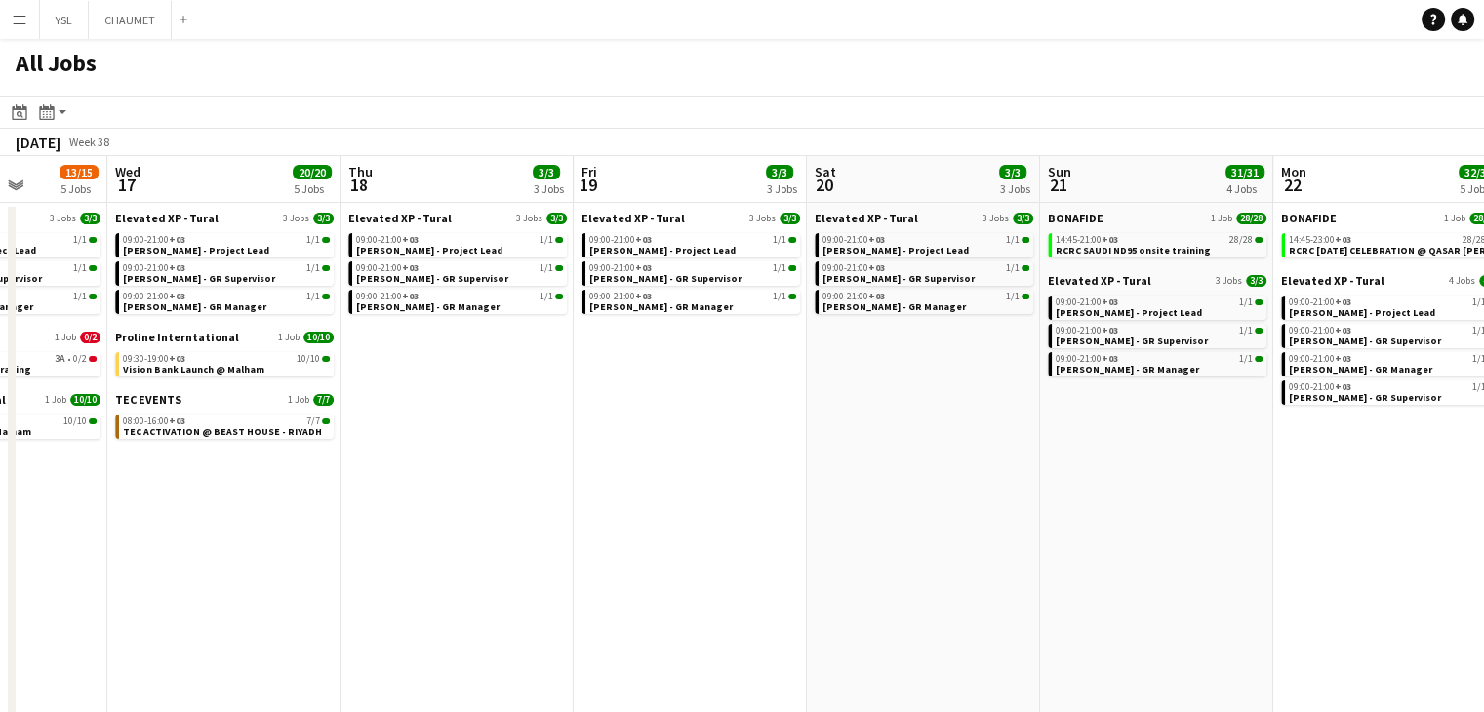
drag, startPoint x: 820, startPoint y: 477, endPoint x: 700, endPoint y: 467, distance: 120.4
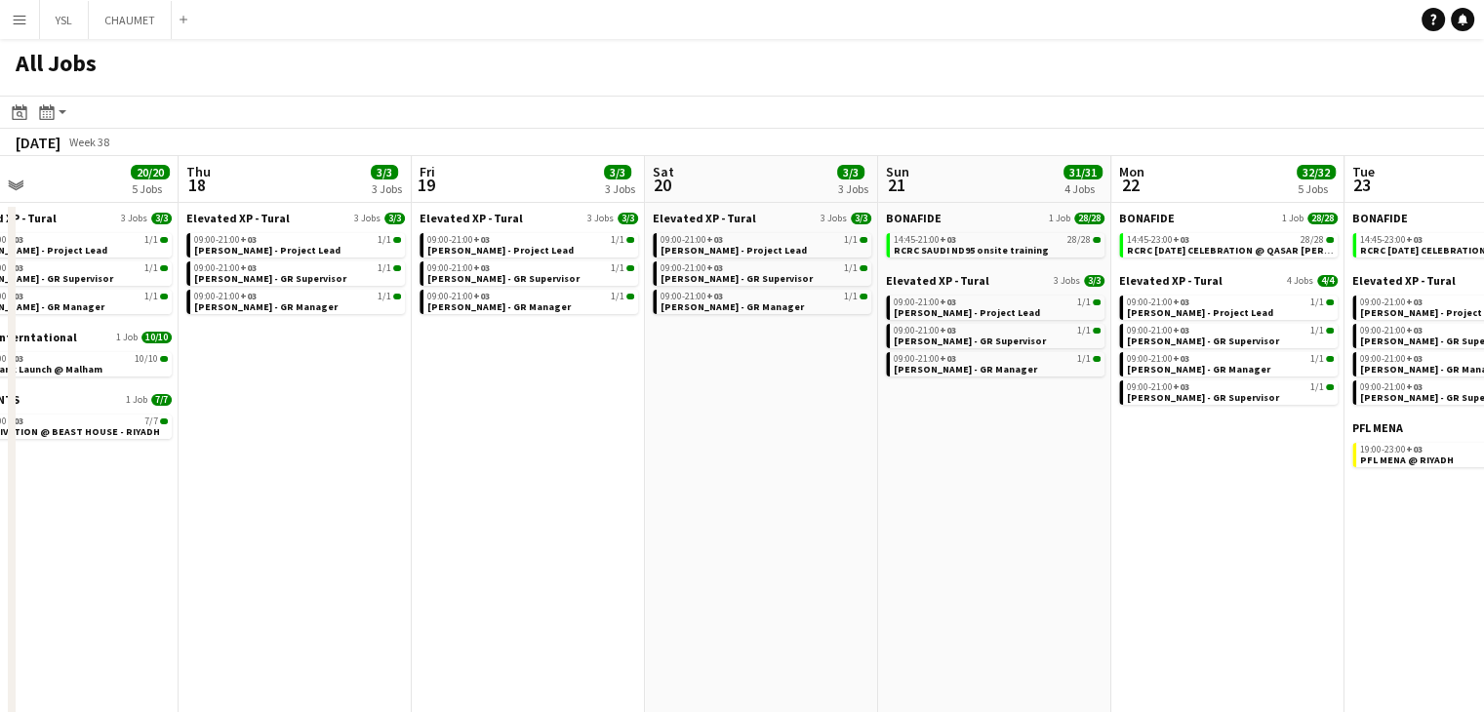
drag, startPoint x: 780, startPoint y: 494, endPoint x: 697, endPoint y: 507, distance: 84.0
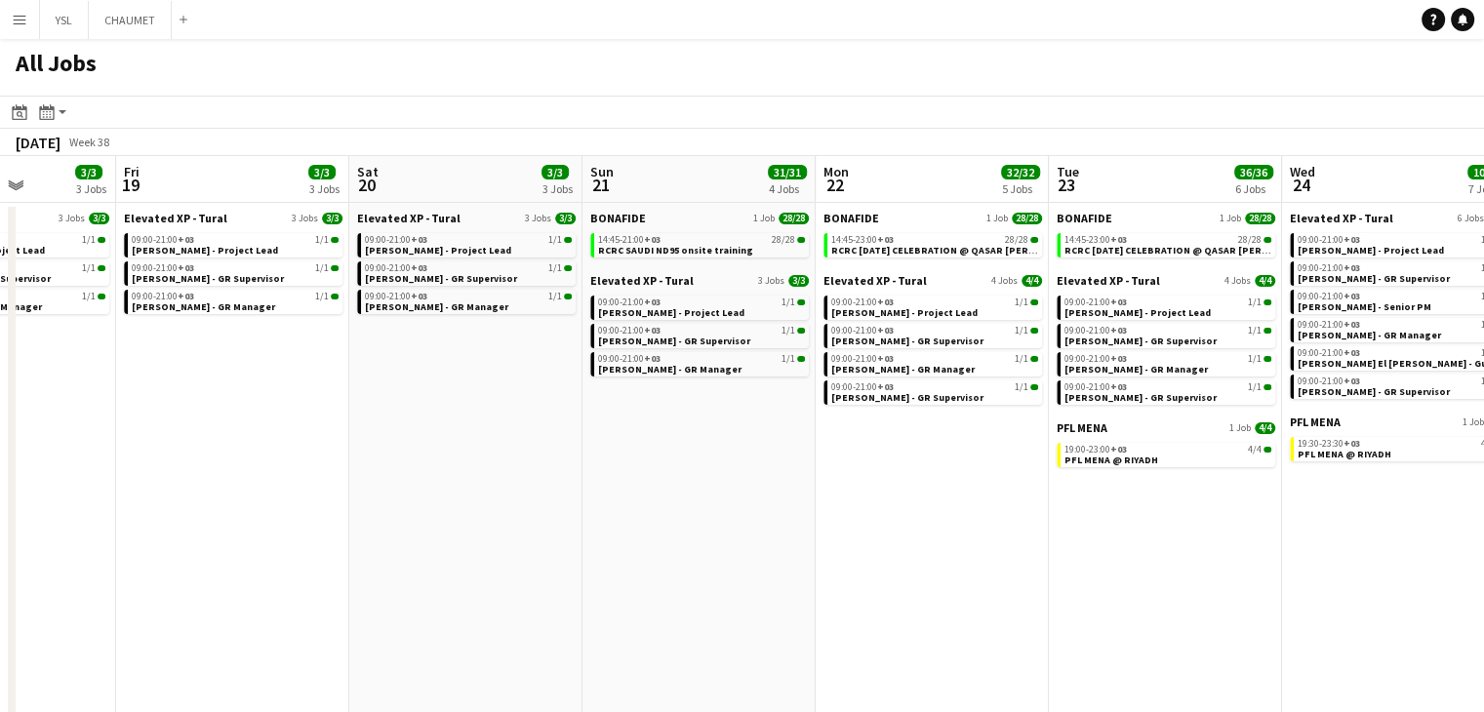
drag, startPoint x: 1076, startPoint y: 575, endPoint x: 644, endPoint y: 544, distance: 433.2
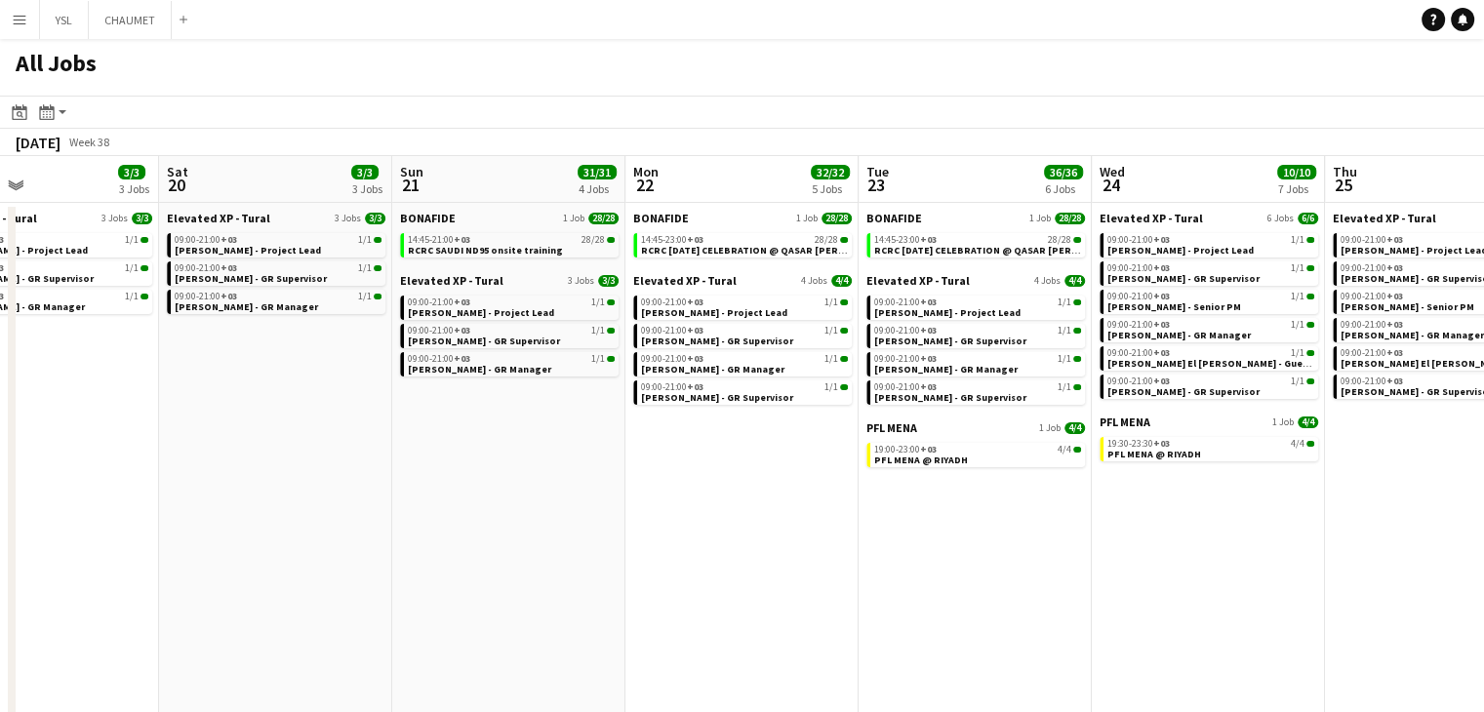
drag, startPoint x: 1032, startPoint y: 563, endPoint x: 735, endPoint y: 546, distance: 298.0
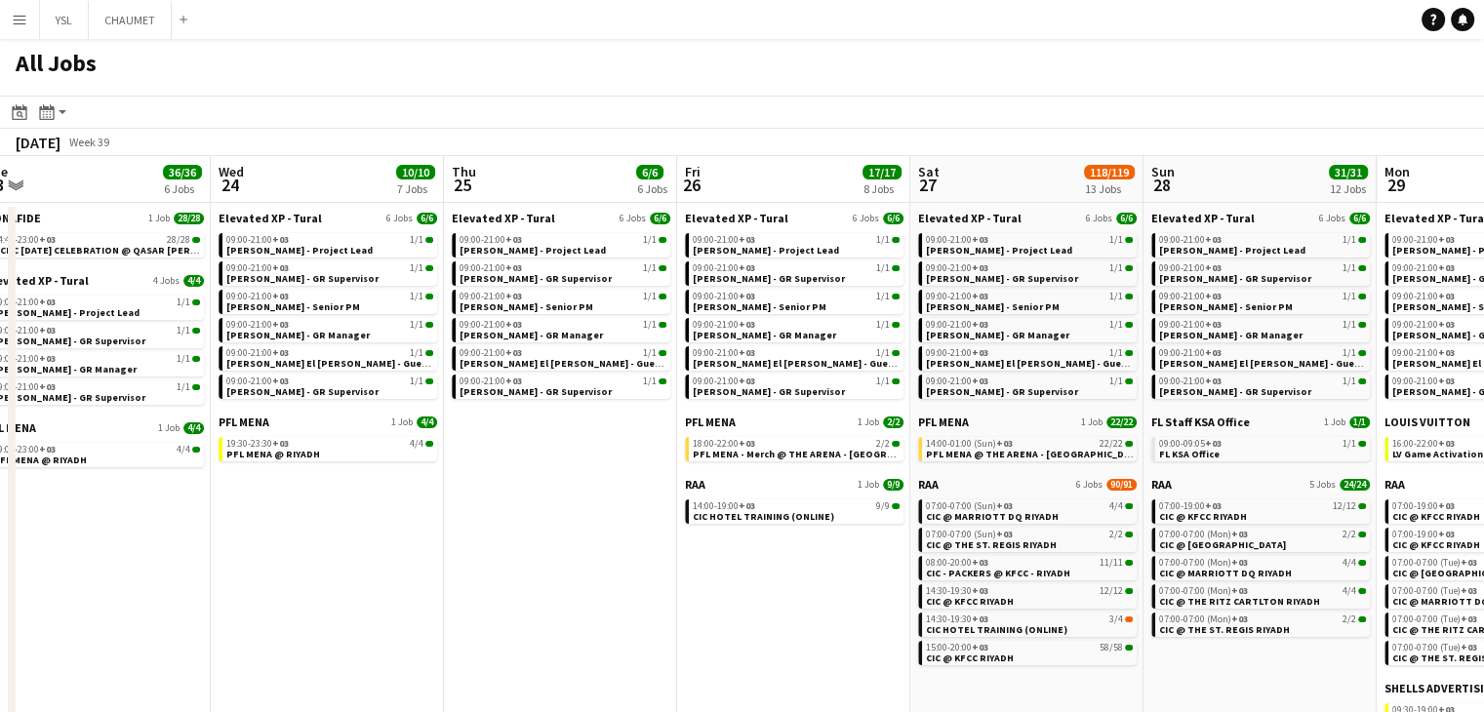
drag, startPoint x: 817, startPoint y: 579, endPoint x: 677, endPoint y: 570, distance: 139.8
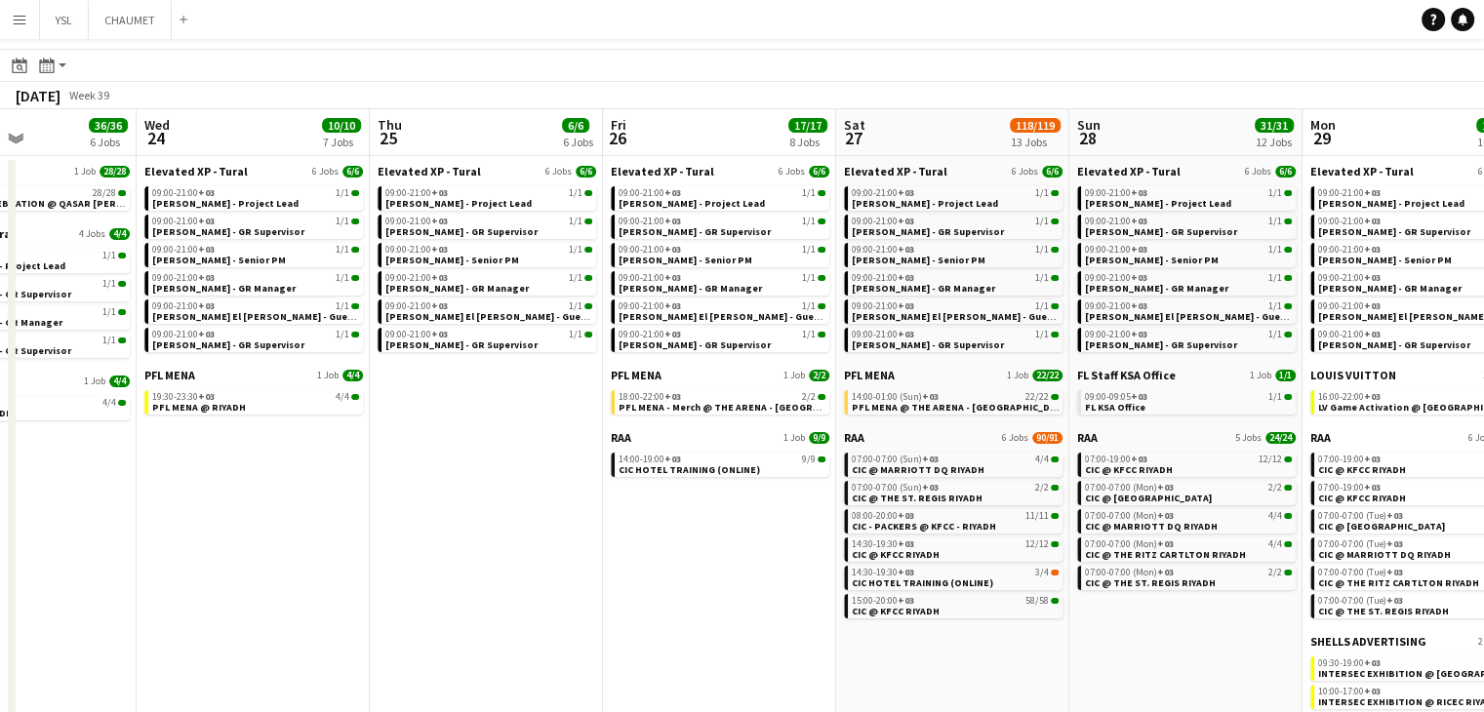
scroll to position [195, 0]
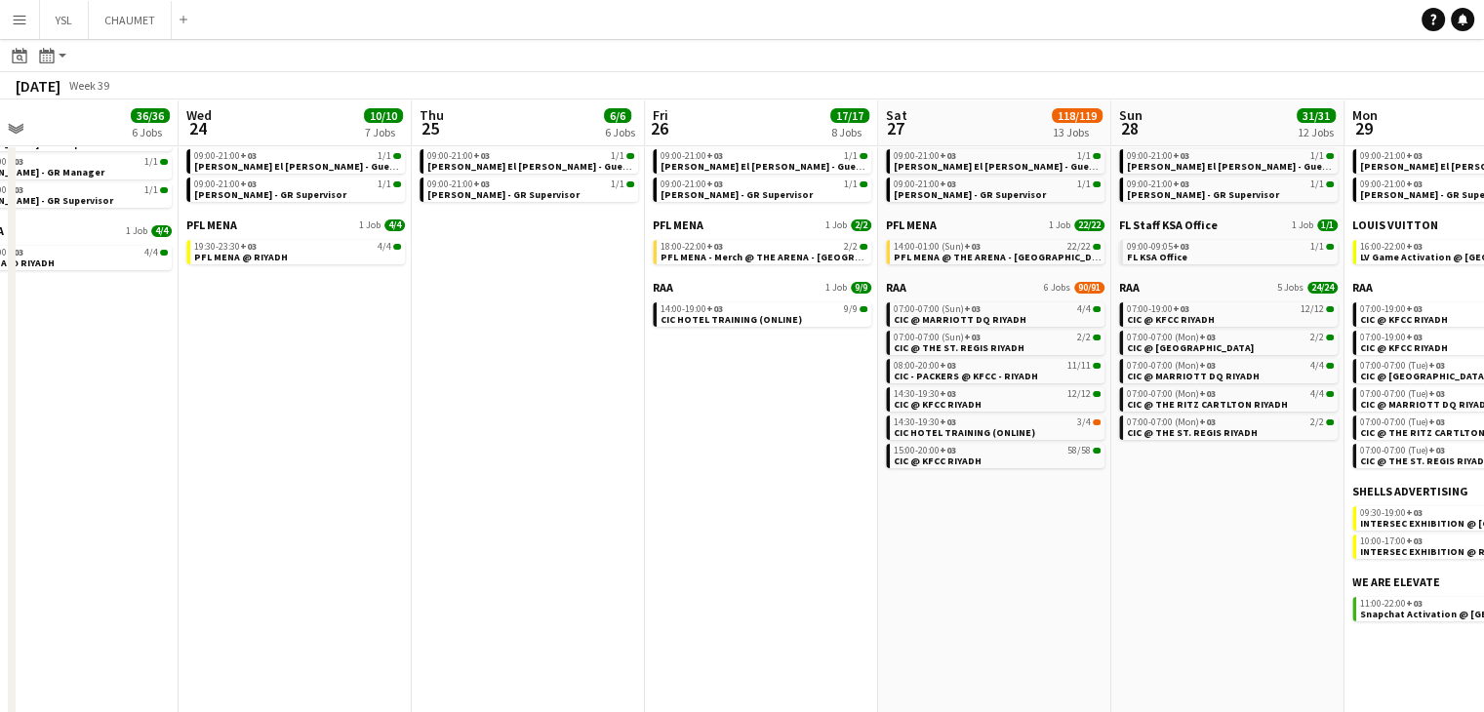
drag, startPoint x: 835, startPoint y: 607, endPoint x: 583, endPoint y: 574, distance: 253.9
click at [583, 574] on app-calendar-viewport "Sat 20 3/3 3 Jobs Sun 21 31/31 4 Jobs Mon 22 32/32 5 Jobs Tue 23 36/36 6 Jobs W…" at bounding box center [742, 532] width 1484 height 1264
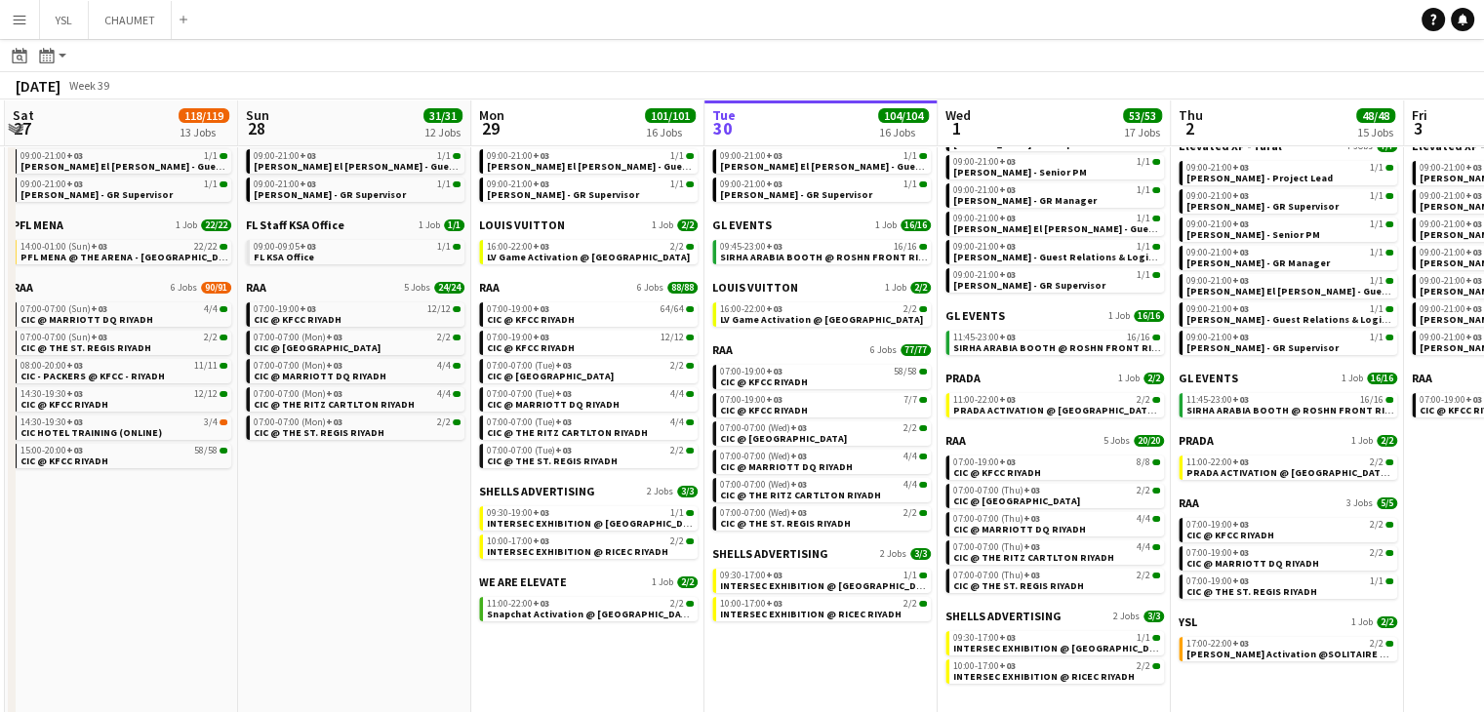
drag, startPoint x: 842, startPoint y: 614, endPoint x: 698, endPoint y: 599, distance: 145.1
click at [698, 599] on app-calendar-viewport "Tue 23 36/36 6 Jobs Wed 24 10/10 7 Jobs Thu 25 6/6 6 Jobs Fri 26 17/17 8 Jobs S…" at bounding box center [742, 532] width 1484 height 1264
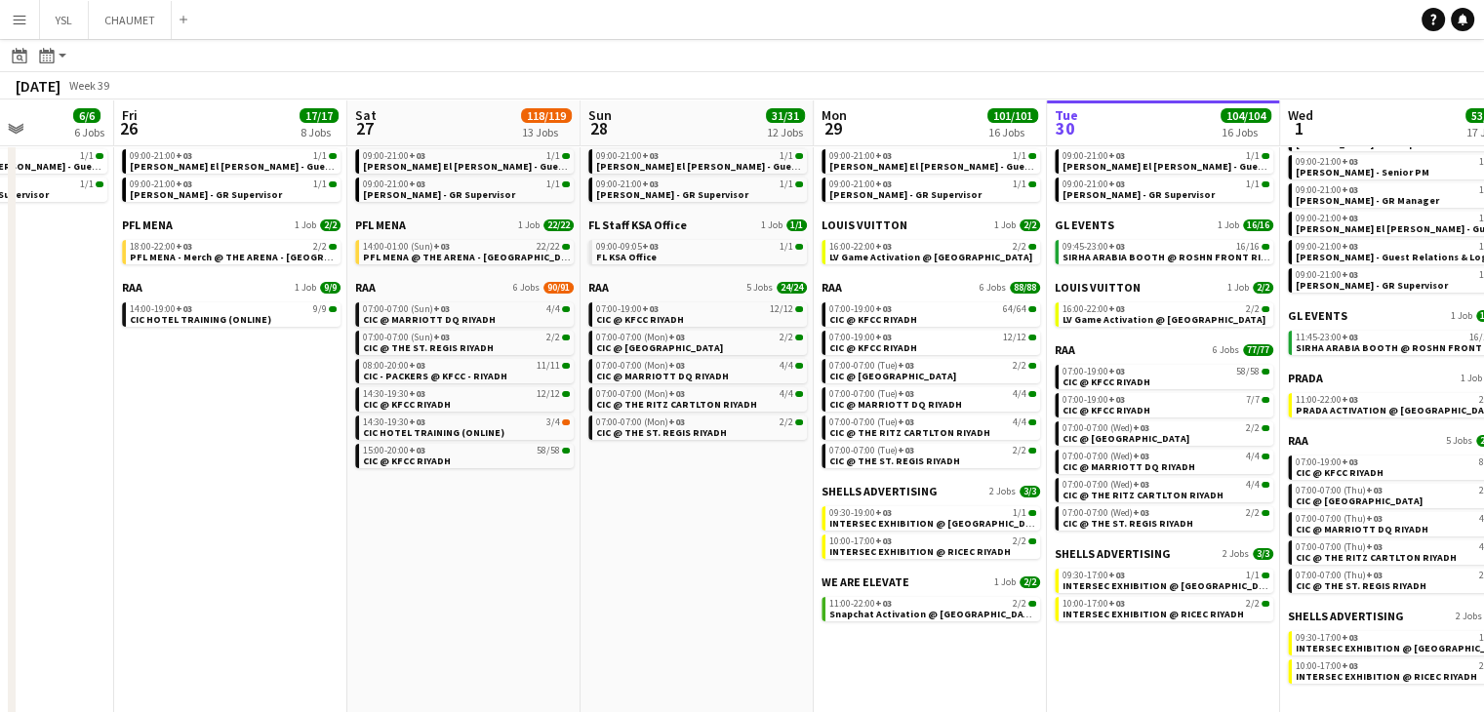
drag, startPoint x: 814, startPoint y: 629, endPoint x: 733, endPoint y: 625, distance: 81.1
click at [733, 625] on app-calendar-viewport "Tue 23 36/36 6 Jobs Wed 24 10/10 7 Jobs Thu 25 6/6 6 Jobs Fri 26 17/17 8 Jobs S…" at bounding box center [742, 532] width 1484 height 1264
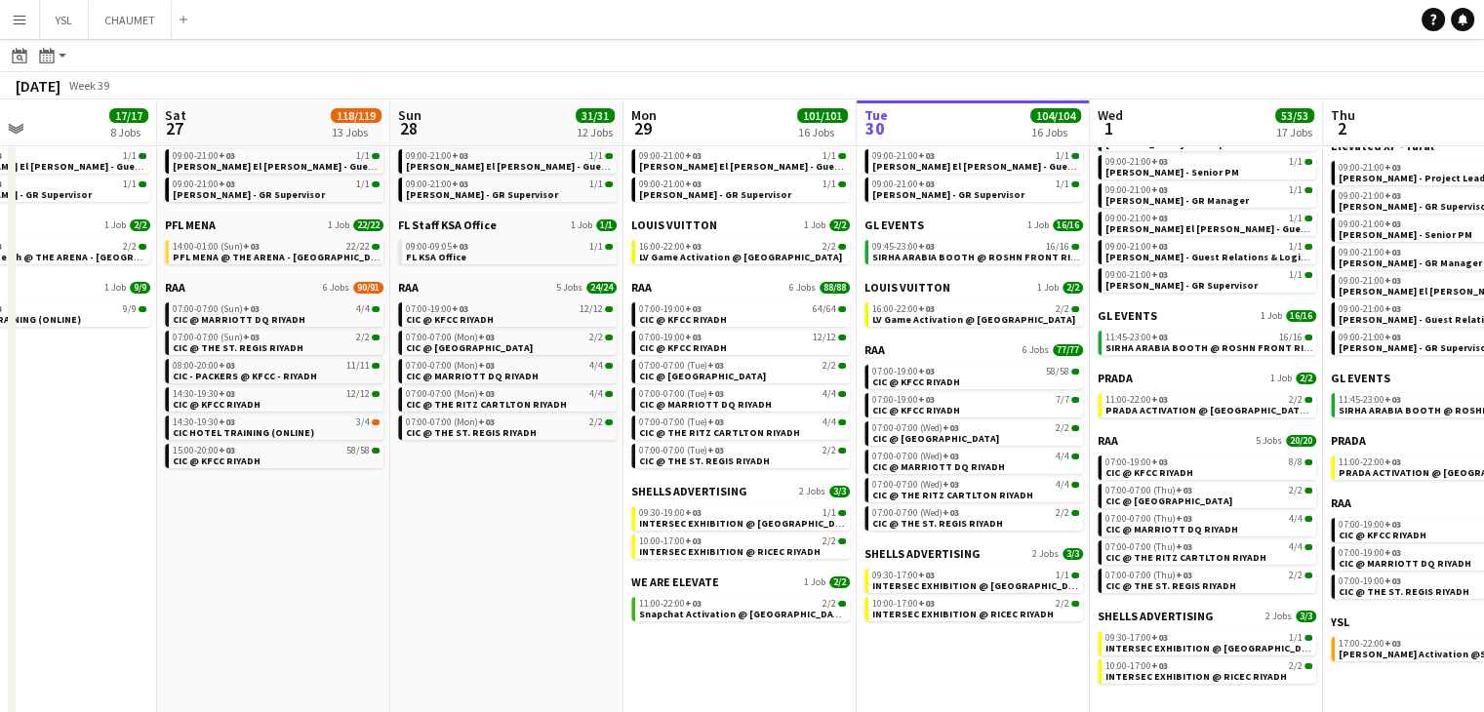
drag, startPoint x: 949, startPoint y: 656, endPoint x: 775, endPoint y: 629, distance: 176.6
click at [759, 625] on app-calendar-viewport "Tue 23 36/36 6 Jobs Wed 24 10/10 7 Jobs Thu 25 6/6 6 Jobs Fri 26 17/17 8 Jobs S…" at bounding box center [742, 532] width 1484 height 1264
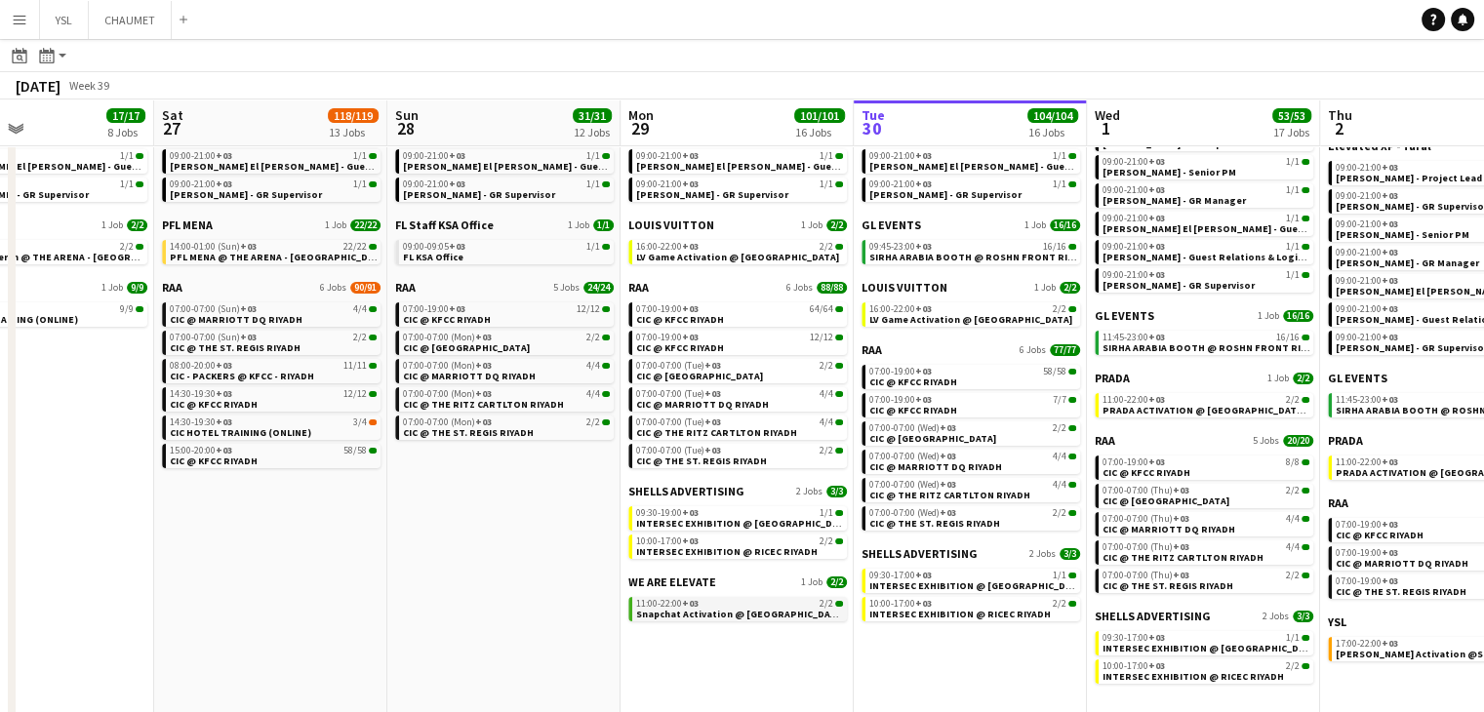
click at [729, 609] on span "Snapchat Activation @ Riyadh" at bounding box center [740, 614] width 209 height 13
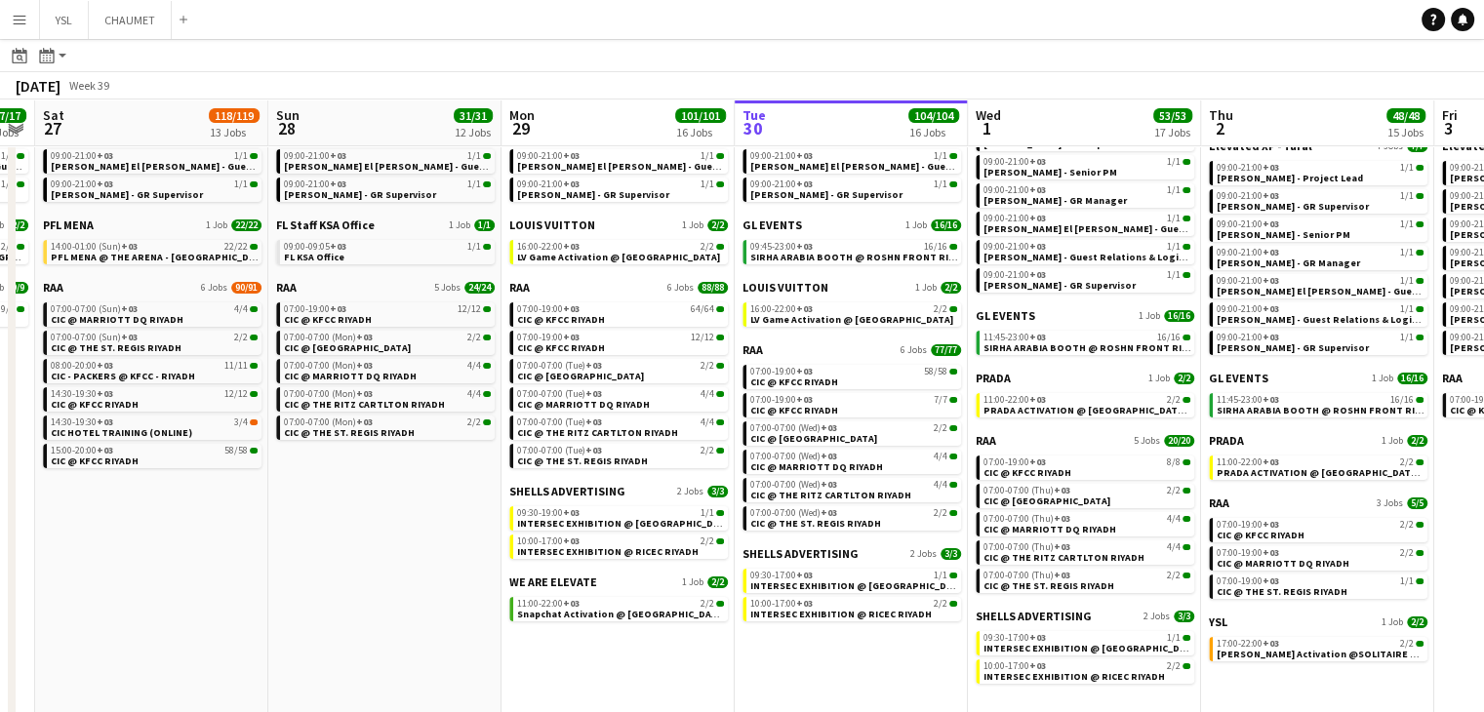
drag
click at [662, 649] on app-calendar-viewport "Tue 23 36/36 6 Jobs Wed 24 10/10 7 Jobs Thu 25 6/6 6 Jobs Fri 26 17/17 8 Jobs S…" at bounding box center [742, 532] width 1484 height 1264
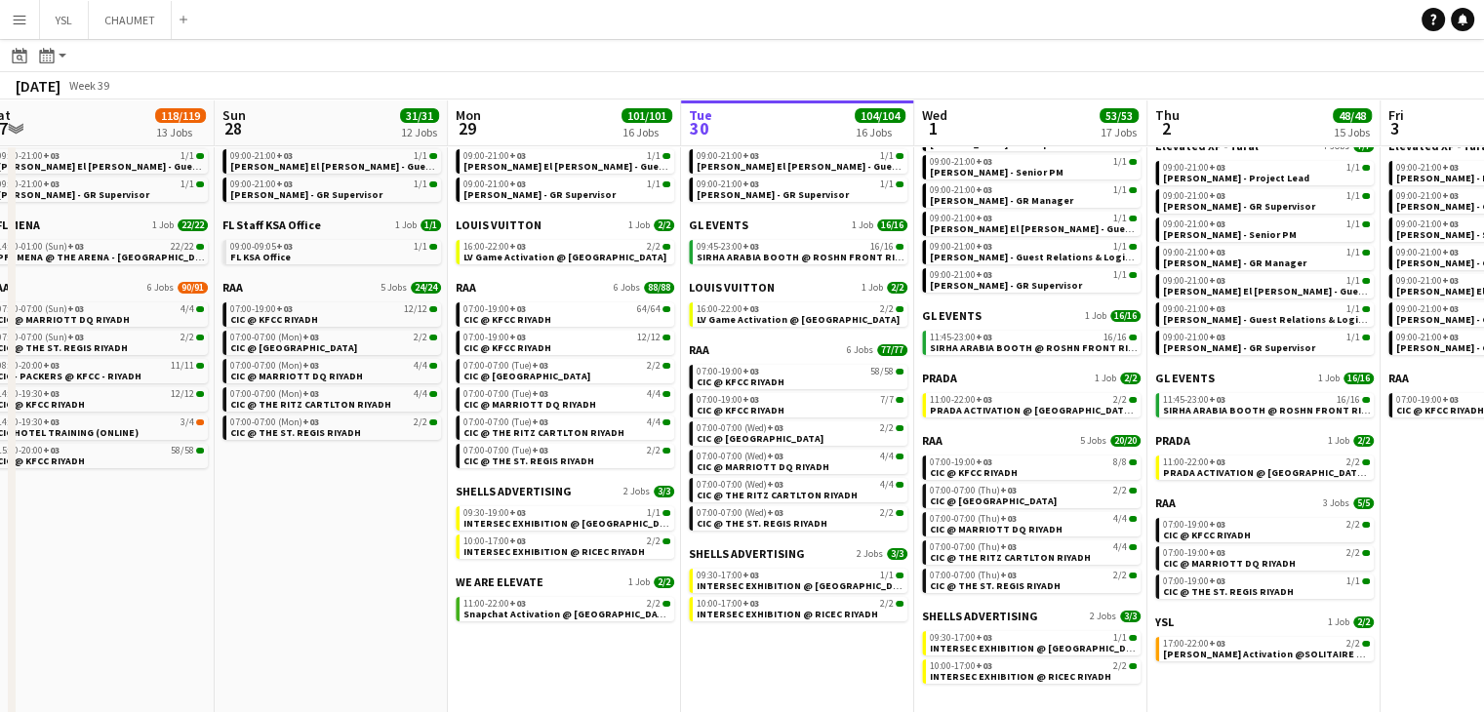
click at [735, 657] on app-calendar-viewport "Wed 24 10/10 7 Jobs Thu 25 6/6 6 Jobs Fri 26 17/17 8 Jobs Sat 27 118/119 13 Job…" at bounding box center [742, 532] width 1484 height 1264
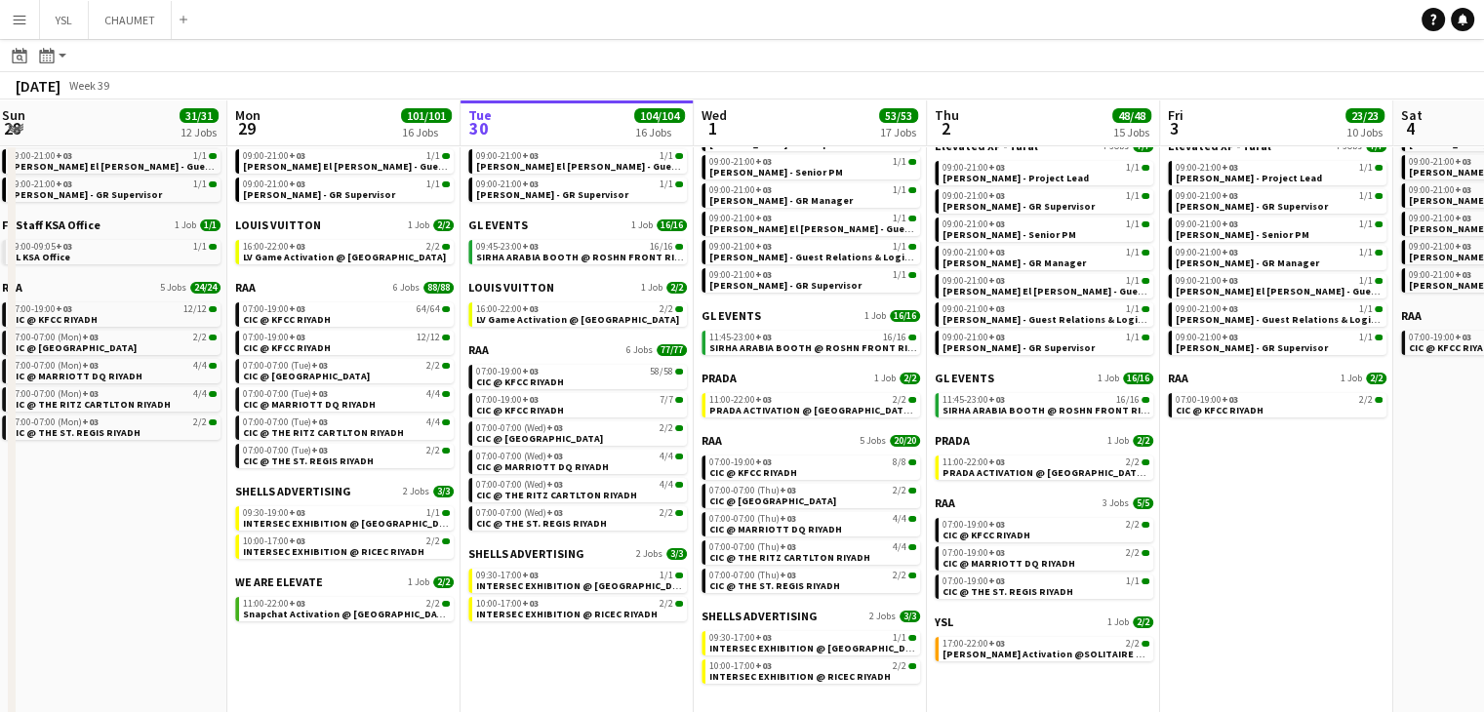
click at [581, 640] on app-calendar-viewport "Thu 25 6/6 6 Jobs Fri 26 17/17 8 Jobs Sat 27 118/119 13 Jobs Sun 28 31/31 12 Jo…" at bounding box center [742, 532] width 1484 height 1264
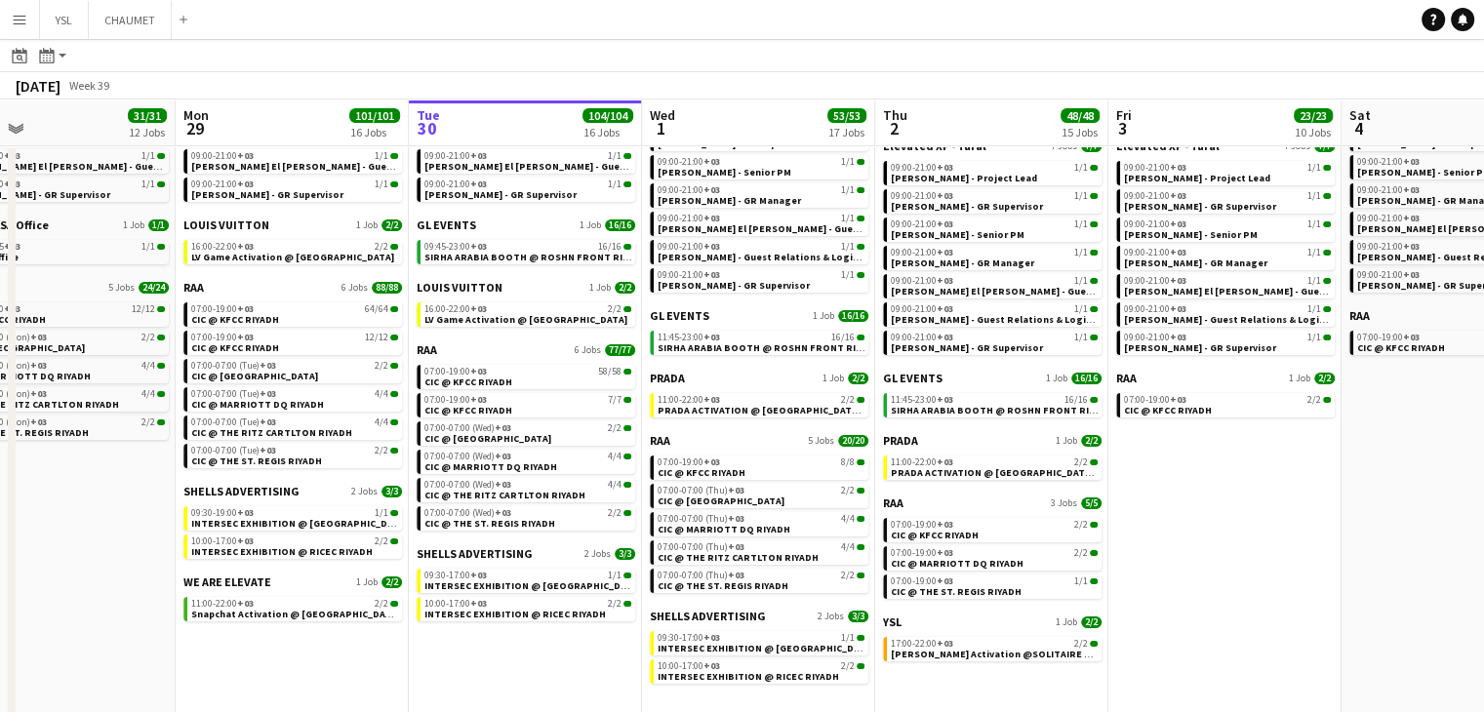
scroll to position [0, 776]
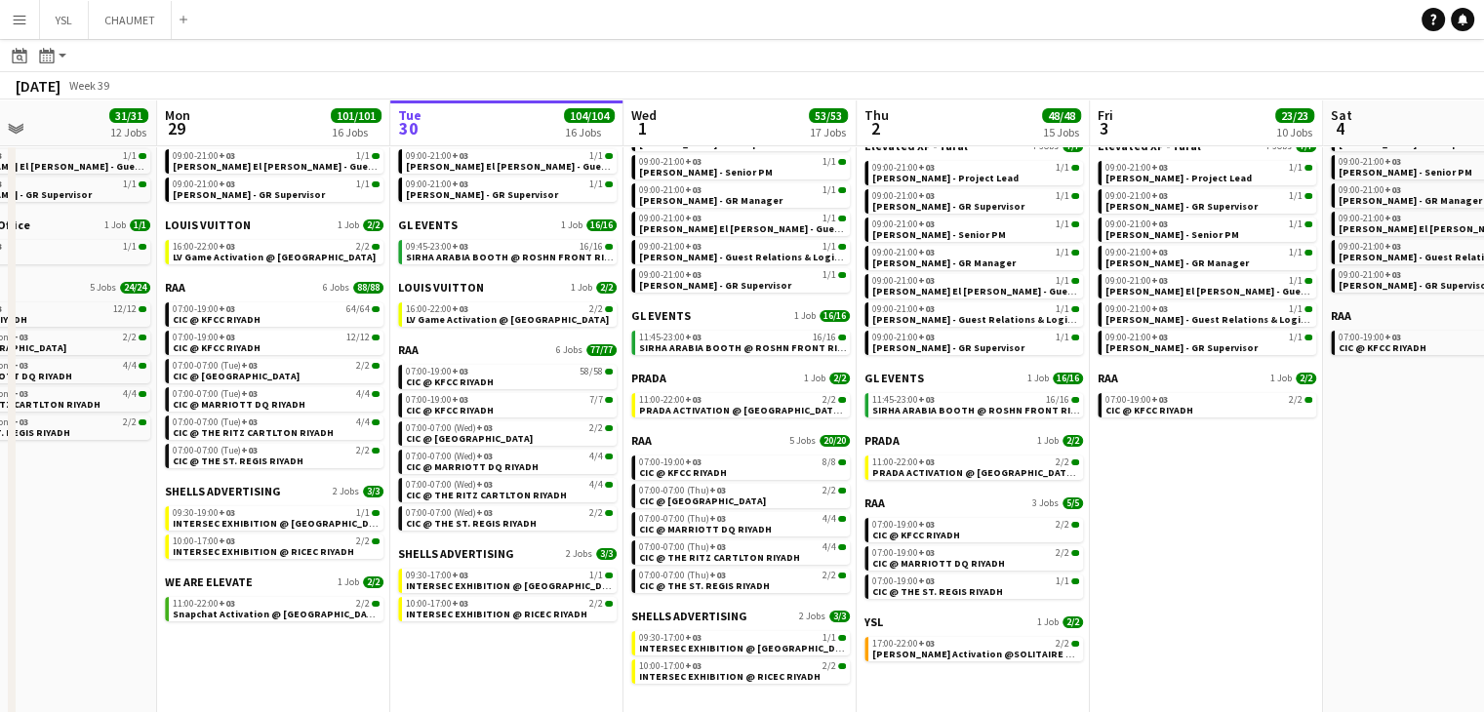
click at [980, 688] on app-calendar-viewport "Thu 25 6/6 6 Jobs Fri 26 17/17 8 Jobs Sat 27 118/119 13 Jobs Sun 28 31/31 12 Jo…" at bounding box center [742, 532] width 1484 height 1264
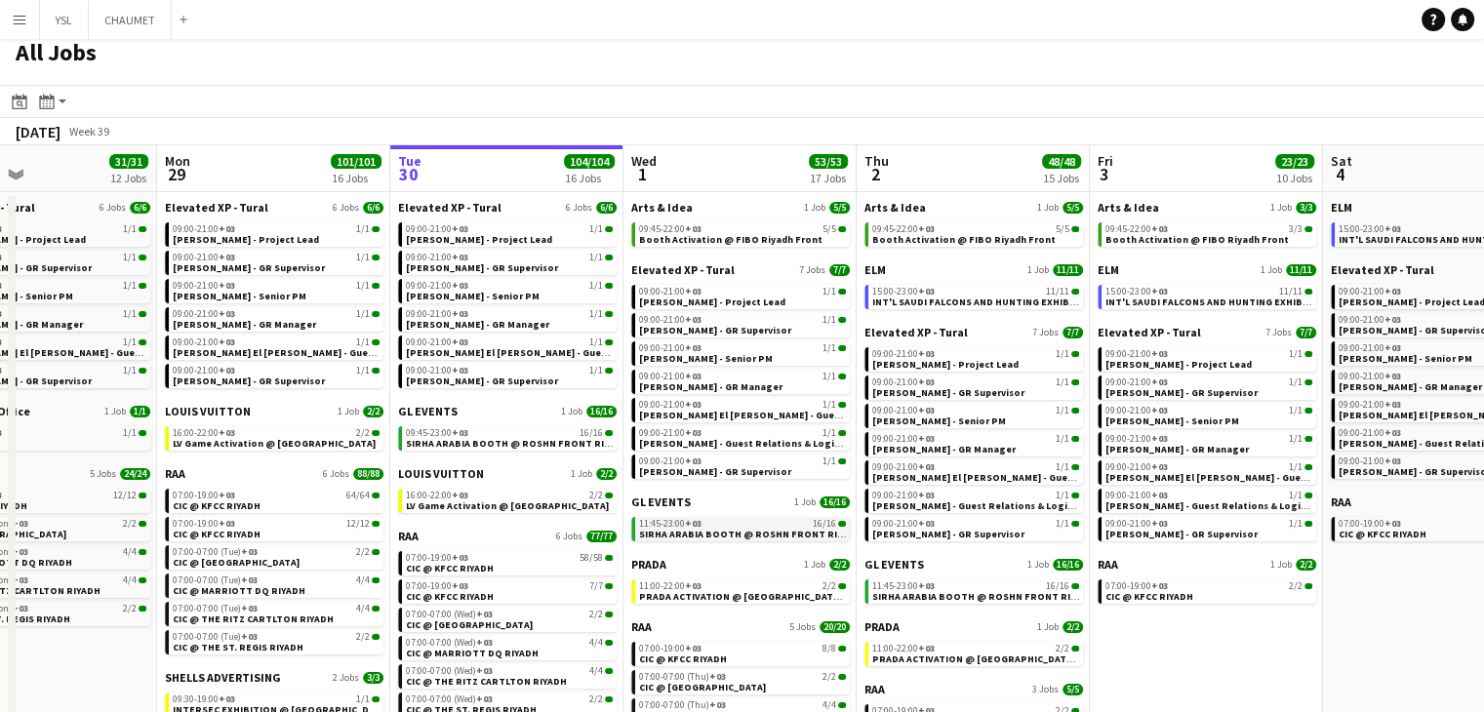
scroll to position [0, 0]
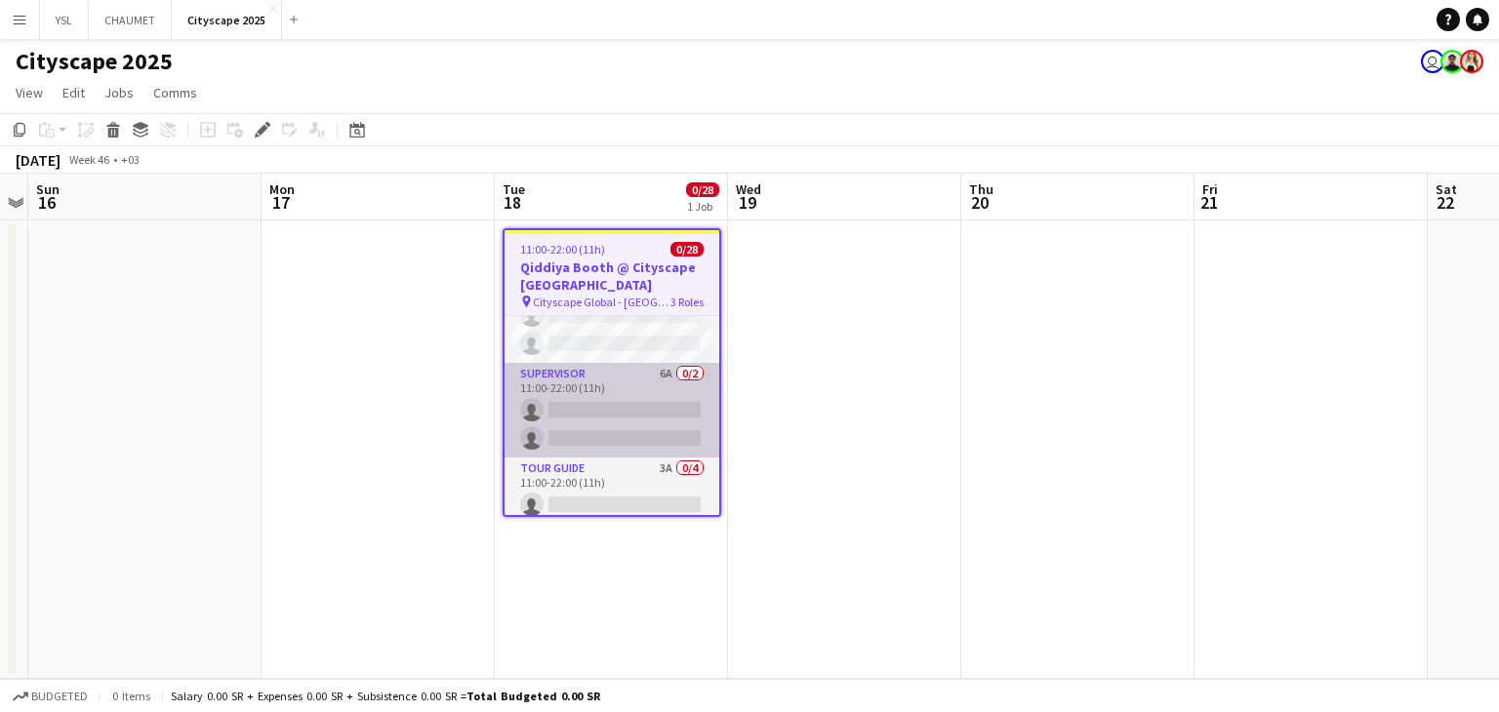
scroll to position [609, 0]
click at [585, 406] on app-card-role "Supervisor 6A 0/2 11:00-22:00 (11h) single-neutral-actions single-neutral-actio…" at bounding box center [611, 415] width 215 height 95
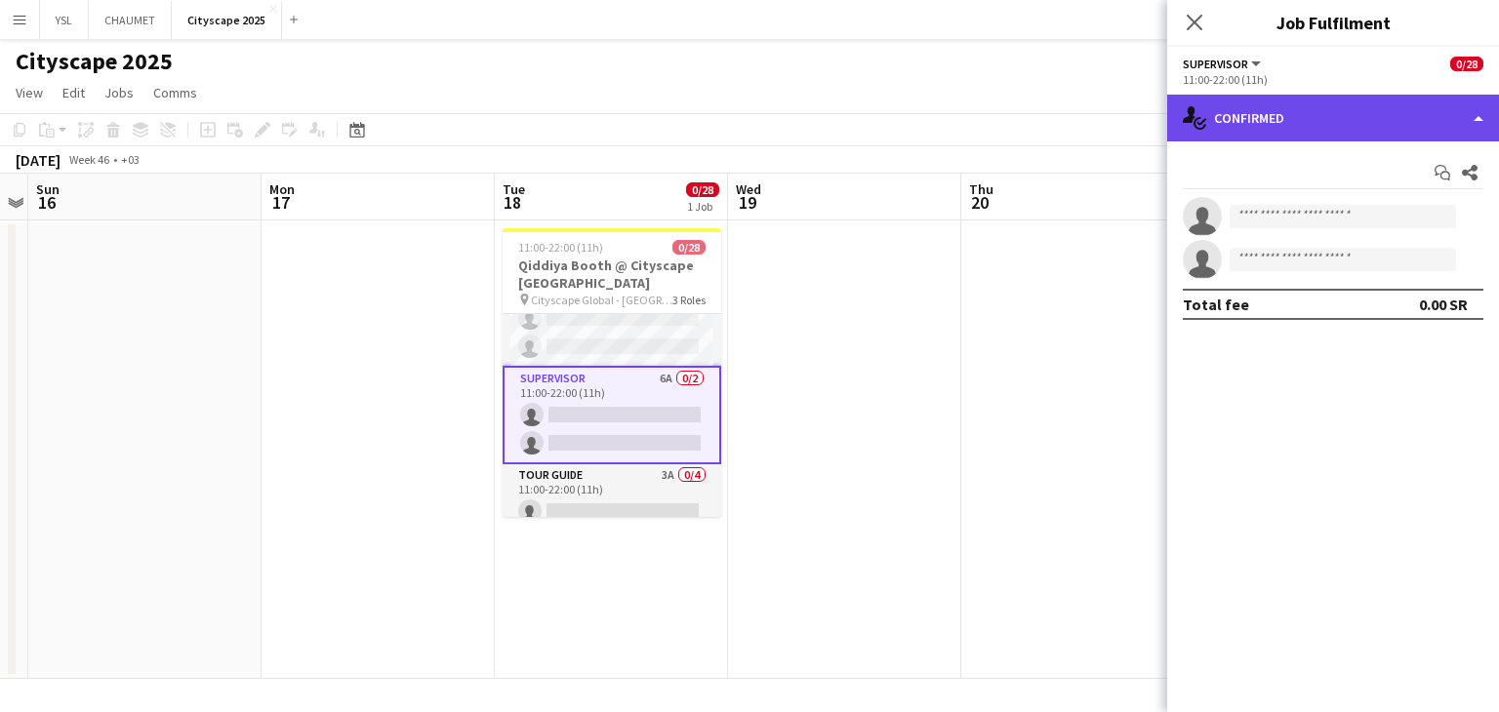
click at [1356, 120] on div "single-neutral-actions-check-2 Confirmed" at bounding box center [1333, 118] width 332 height 47
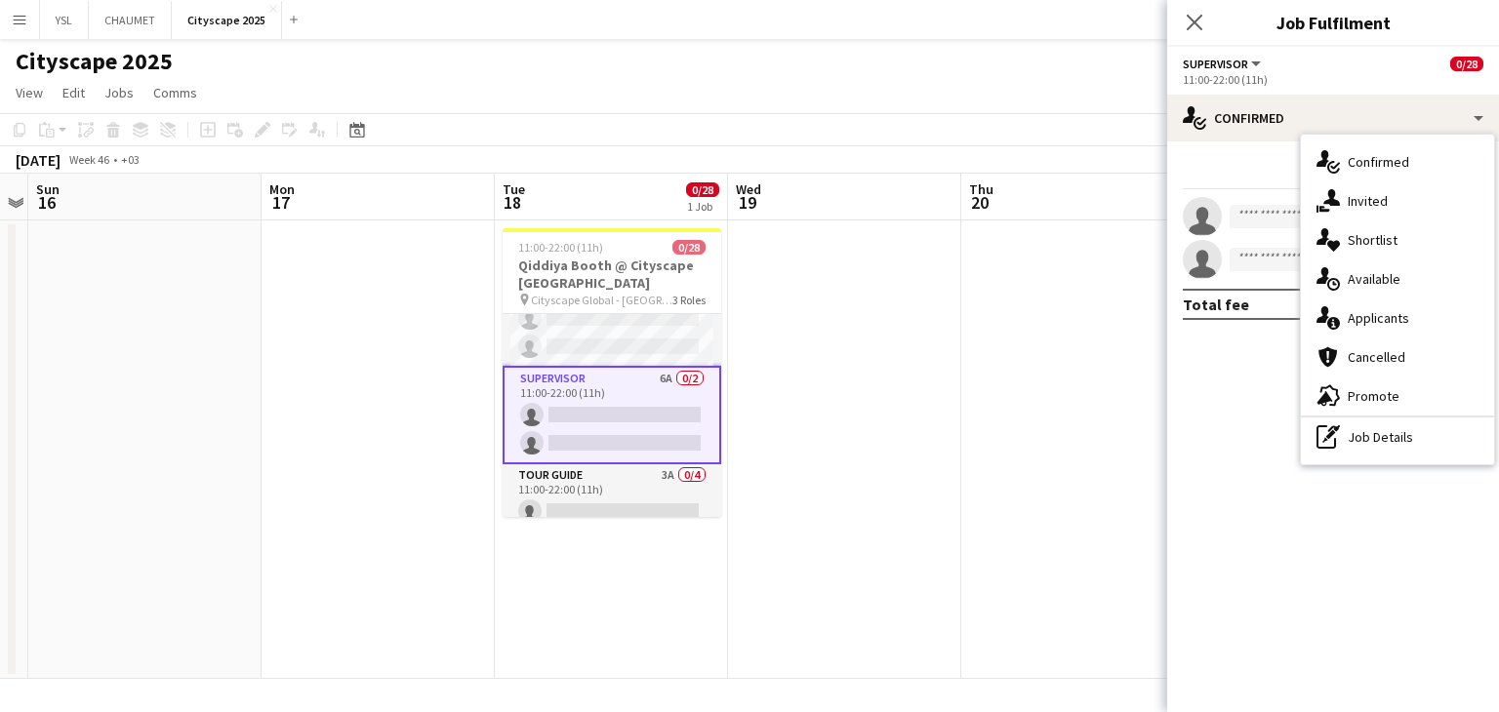
click at [1059, 380] on app-date-cell at bounding box center [1077, 449] width 233 height 459
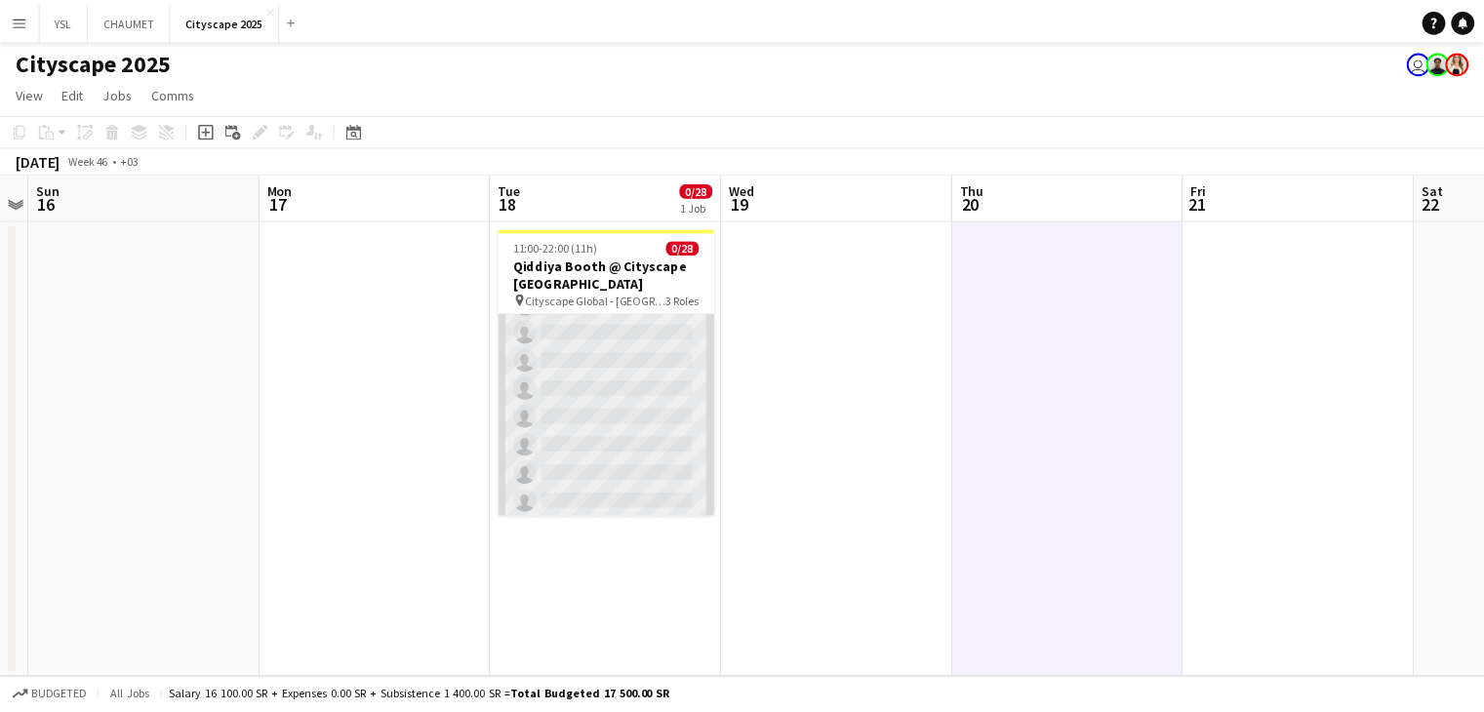
scroll to position [0, 0]
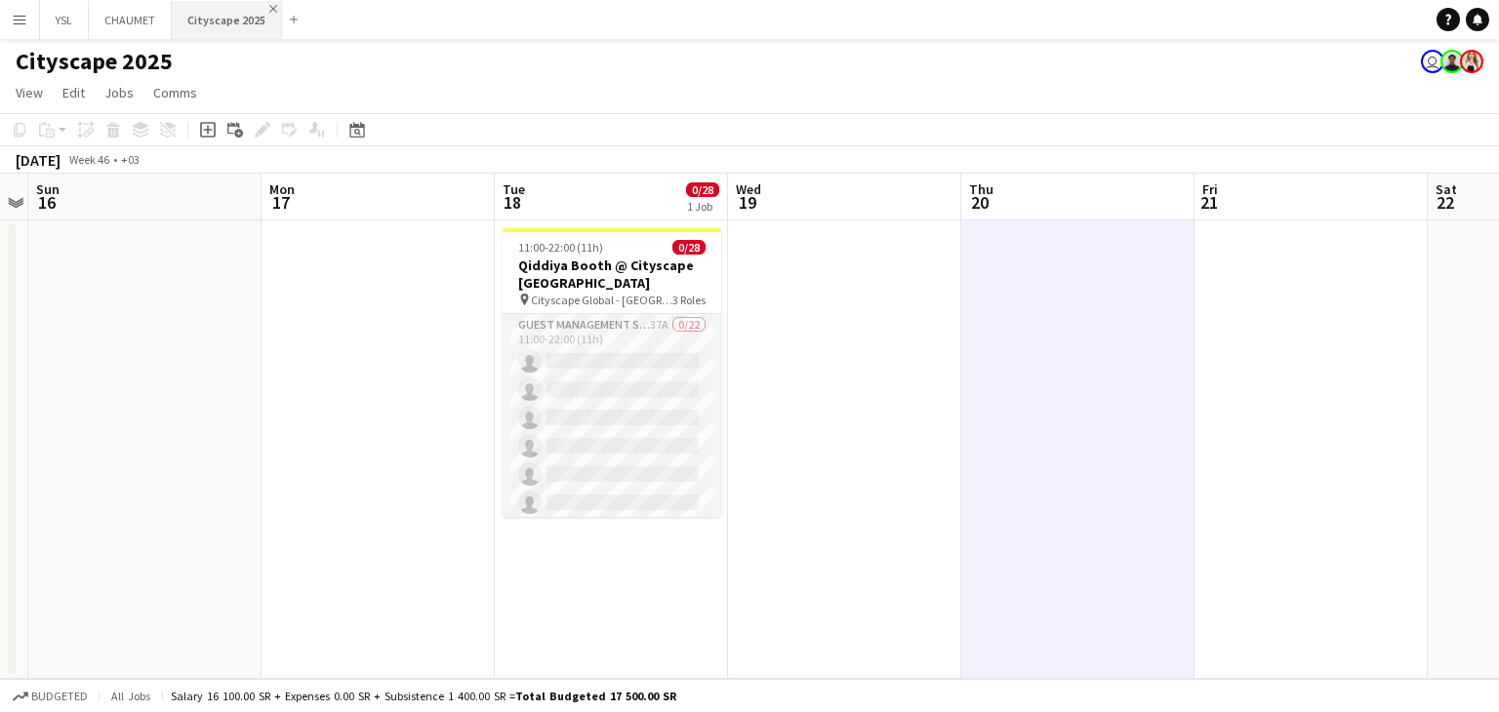
click at [269, 9] on app-icon "Close" at bounding box center [273, 9] width 8 height 8
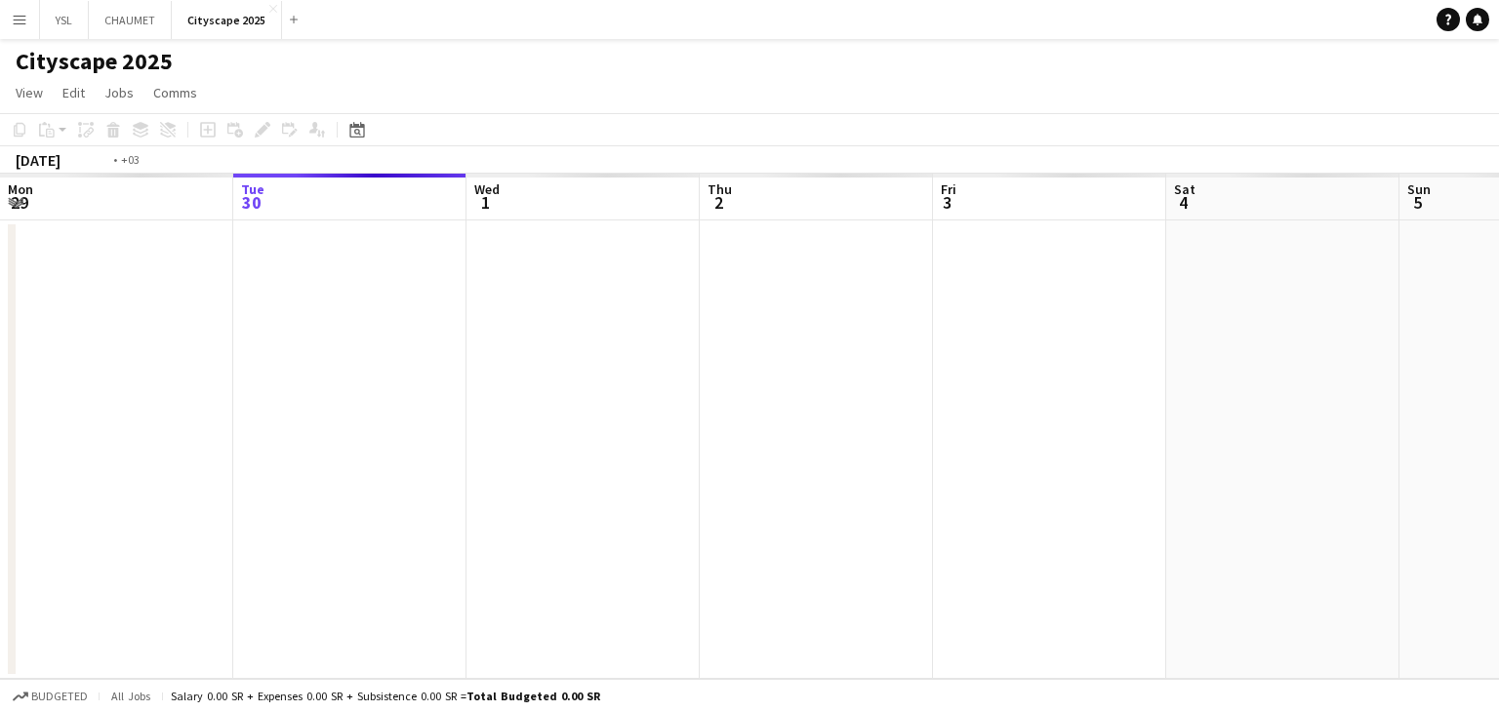
scroll to position [0, 671]
